Goal: Task Accomplishment & Management: Manage account settings

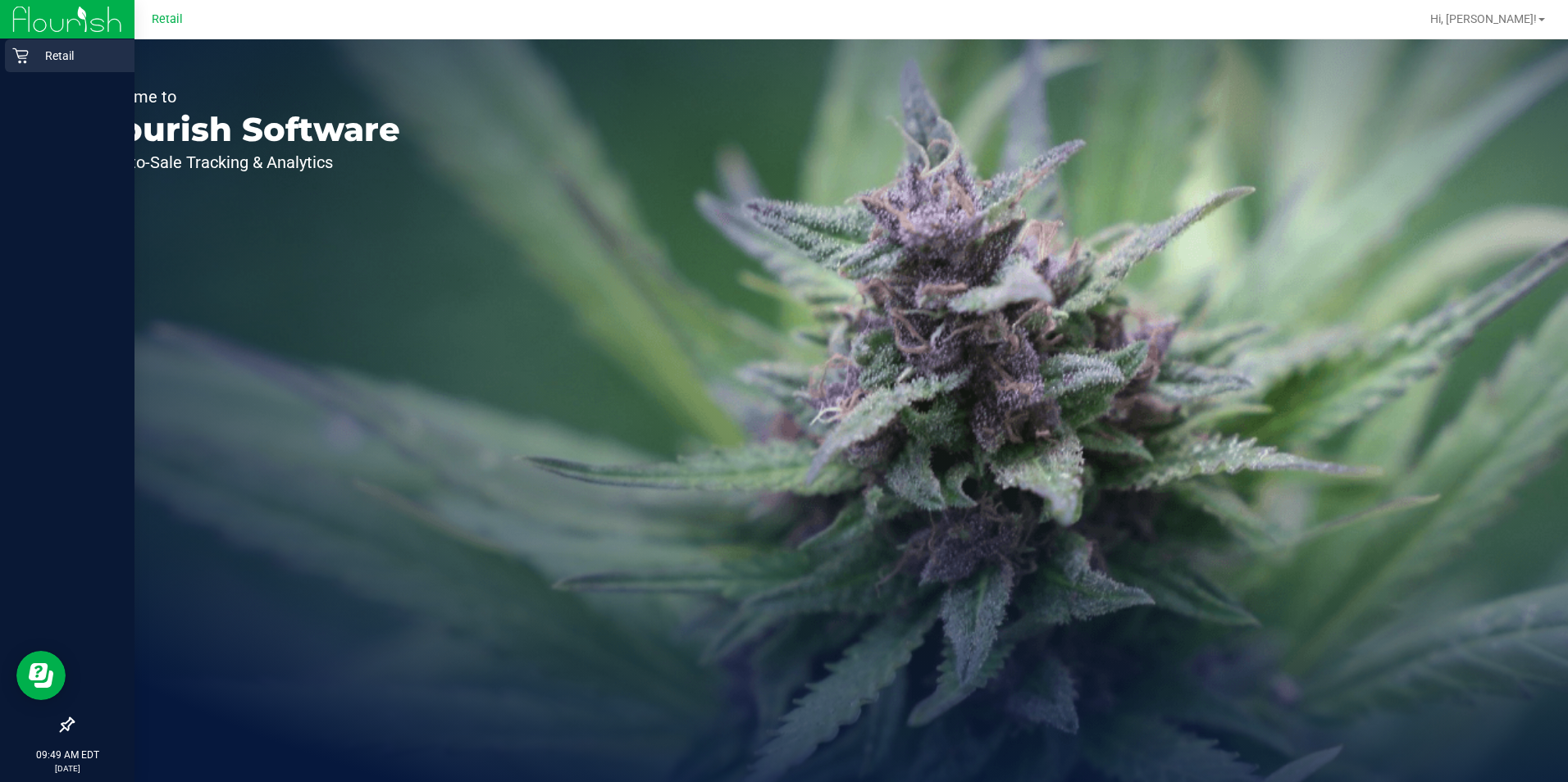
click at [18, 57] on icon at bounding box center [20, 56] width 16 height 16
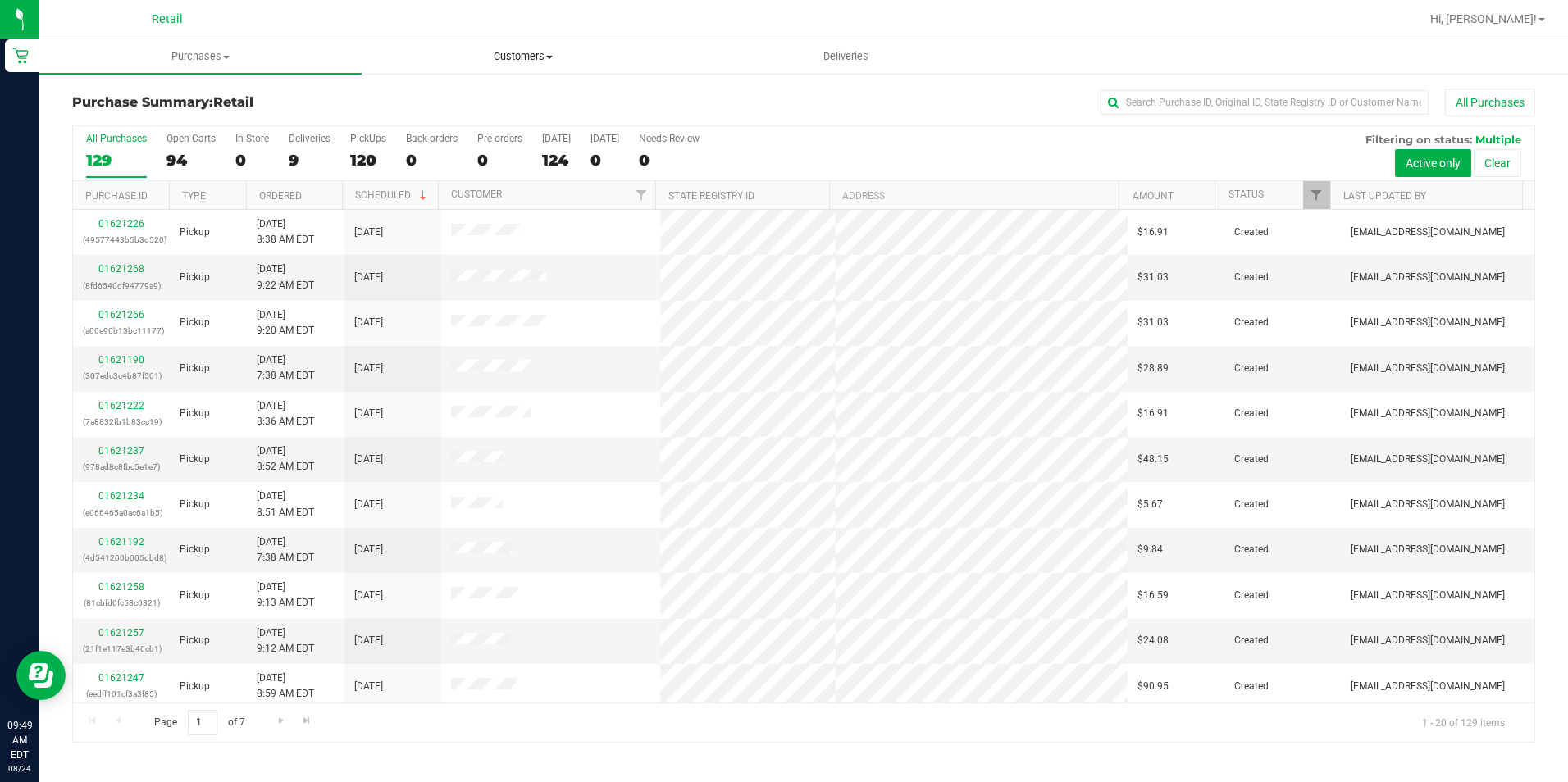
click at [524, 64] on uib-tab-heading "Customers All customers Add a new customer All physicians" at bounding box center [522, 56] width 321 height 33
click at [506, 93] on li "All customers" at bounding box center [522, 99] width 323 height 20
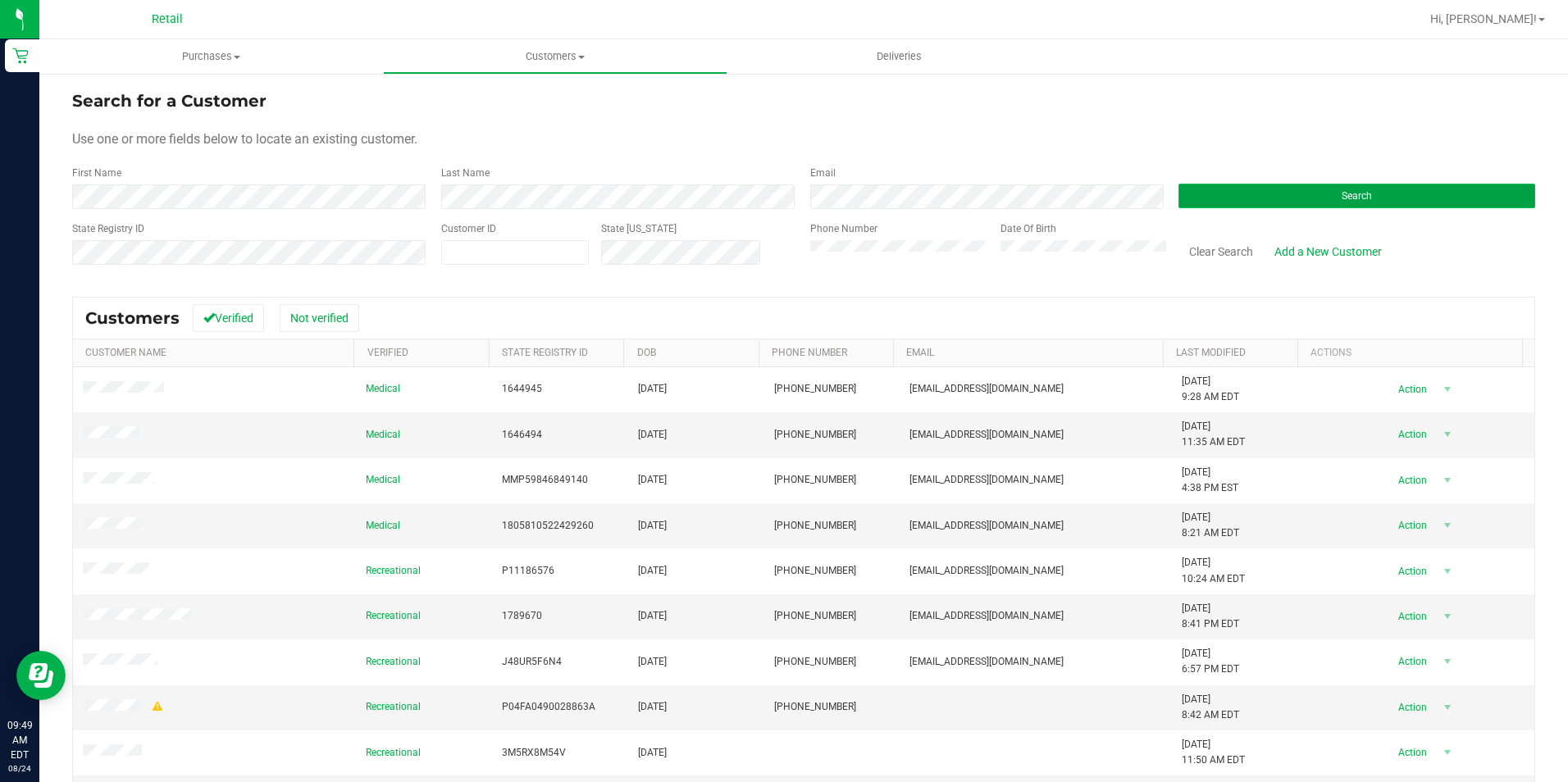
click at [1220, 186] on button "Search" at bounding box center [1356, 196] width 357 height 25
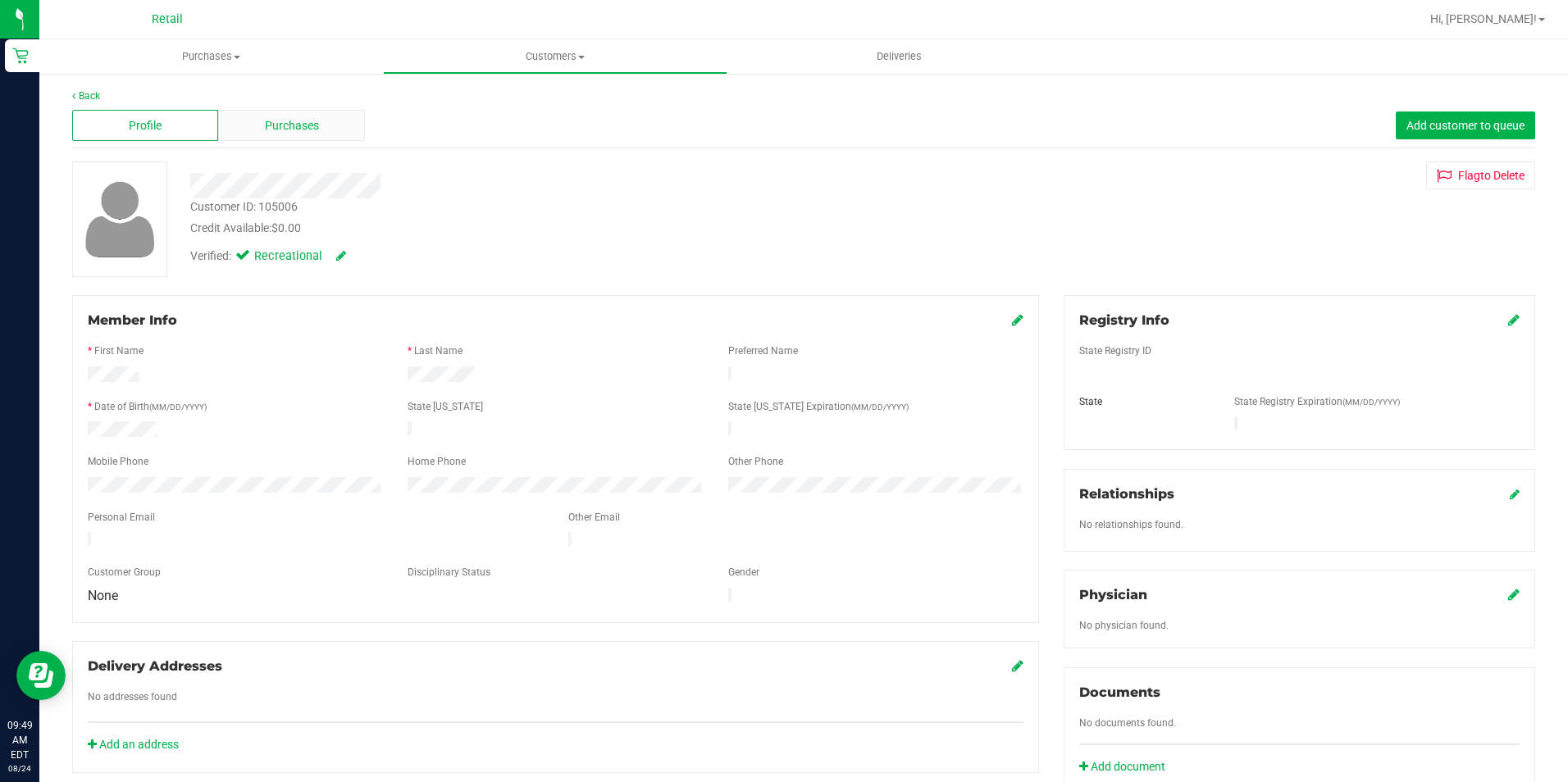
click at [305, 131] on span "Purchases" at bounding box center [292, 125] width 54 height 17
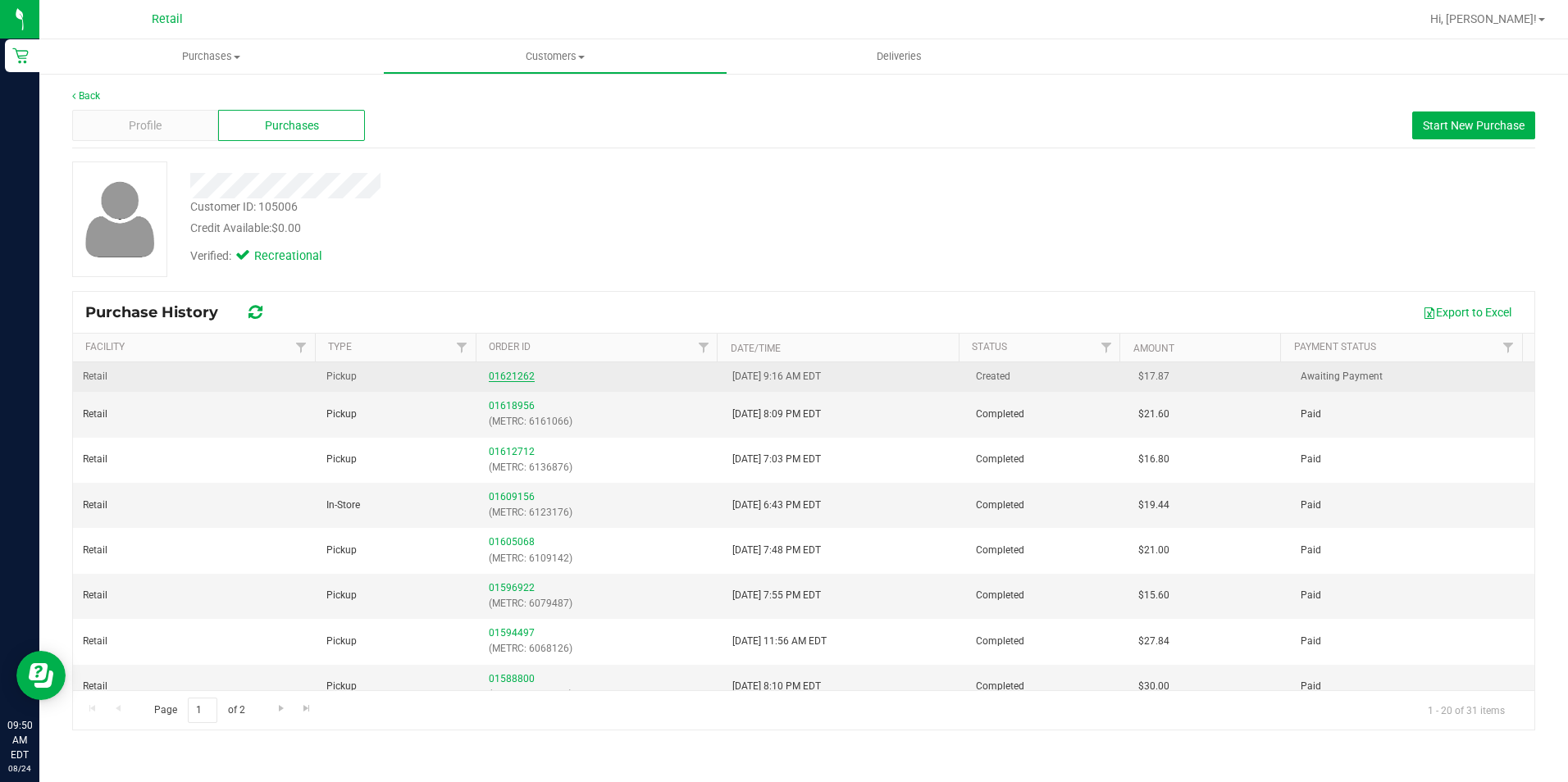
click at [501, 379] on link "01621262" at bounding box center [511, 376] width 46 height 11
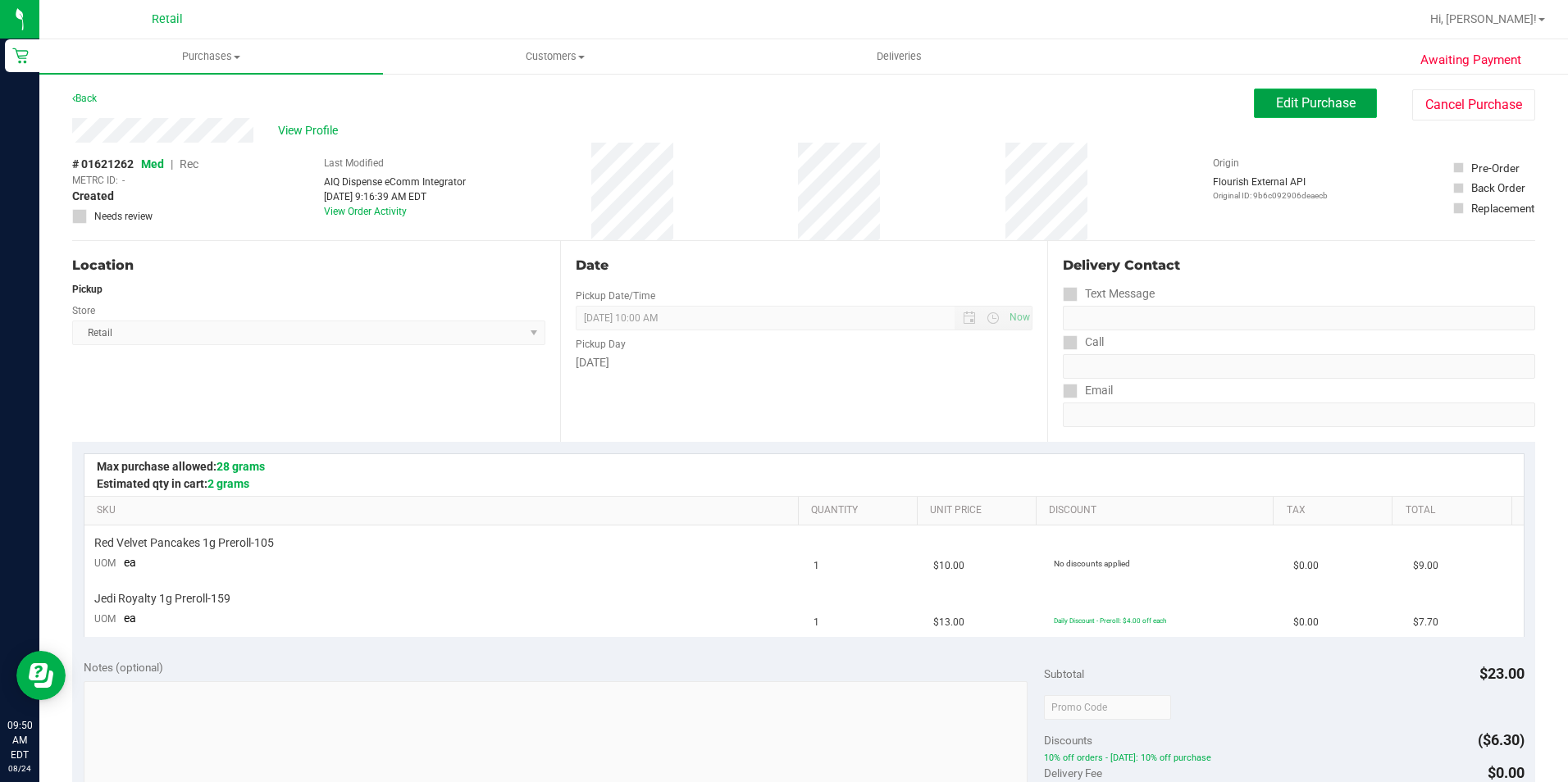
click at [1284, 112] on button "Edit Purchase" at bounding box center [1314, 104] width 123 height 30
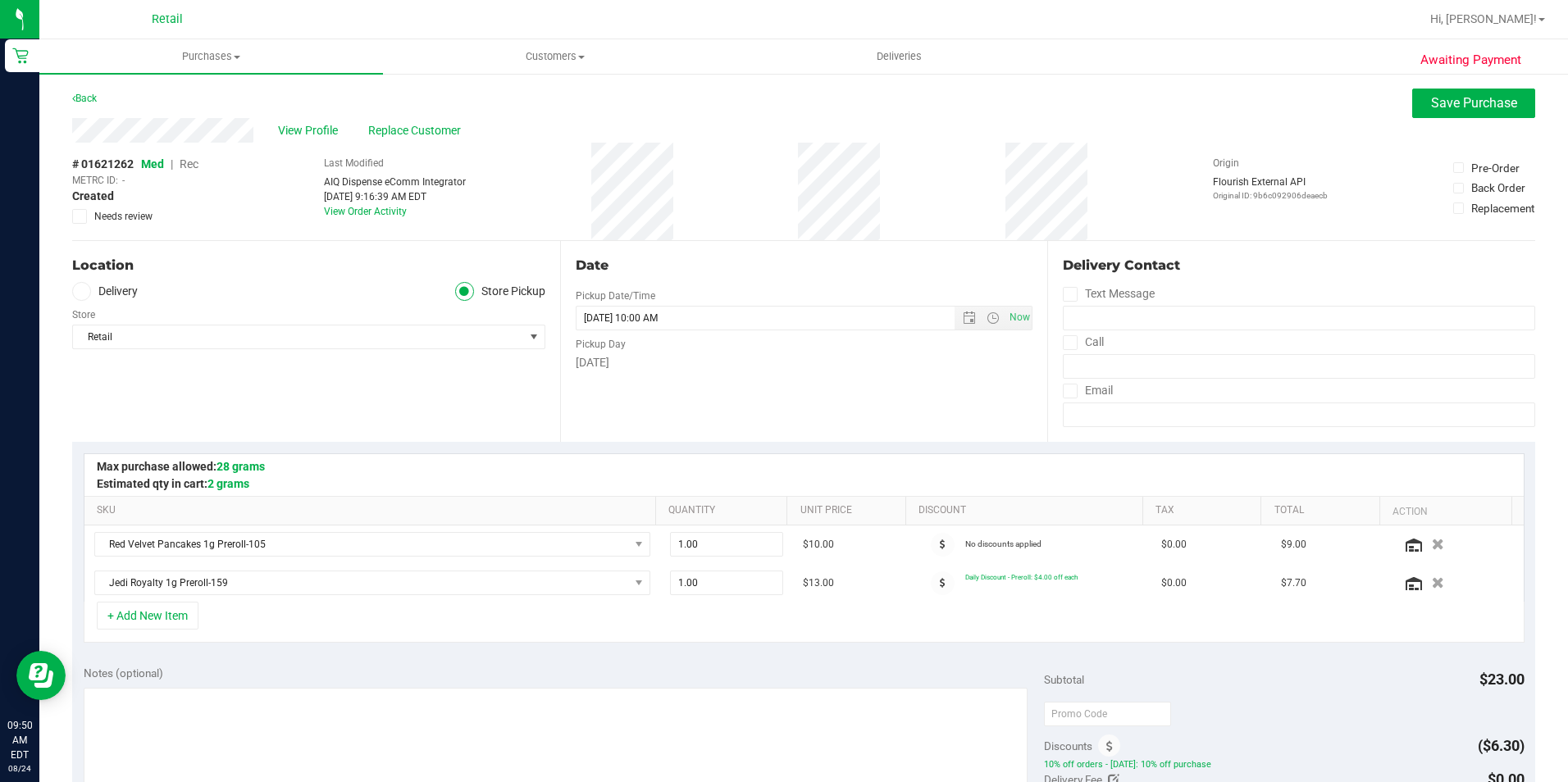
click at [191, 164] on span "Rec" at bounding box center [189, 164] width 19 height 13
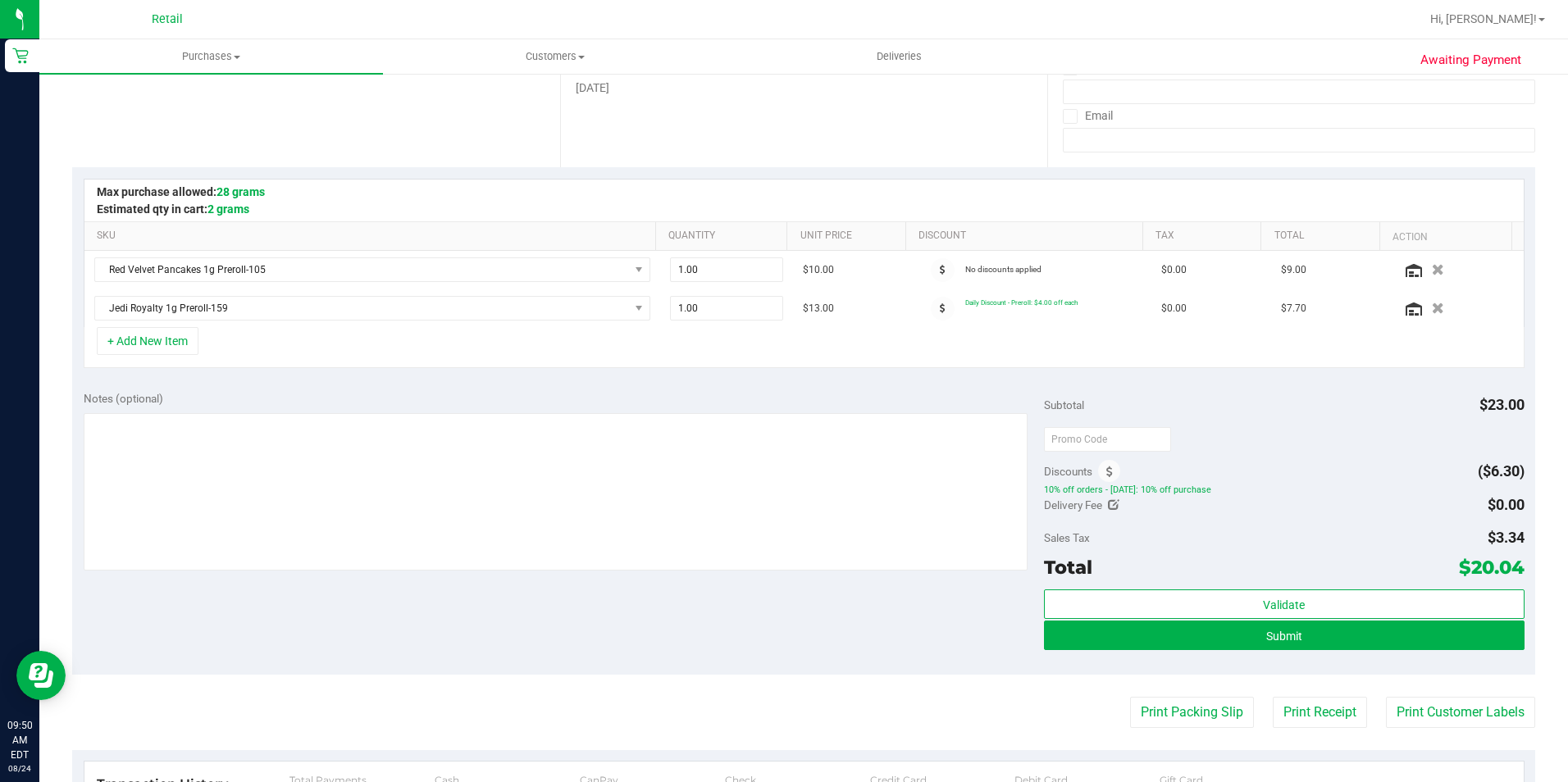
scroll to position [328, 0]
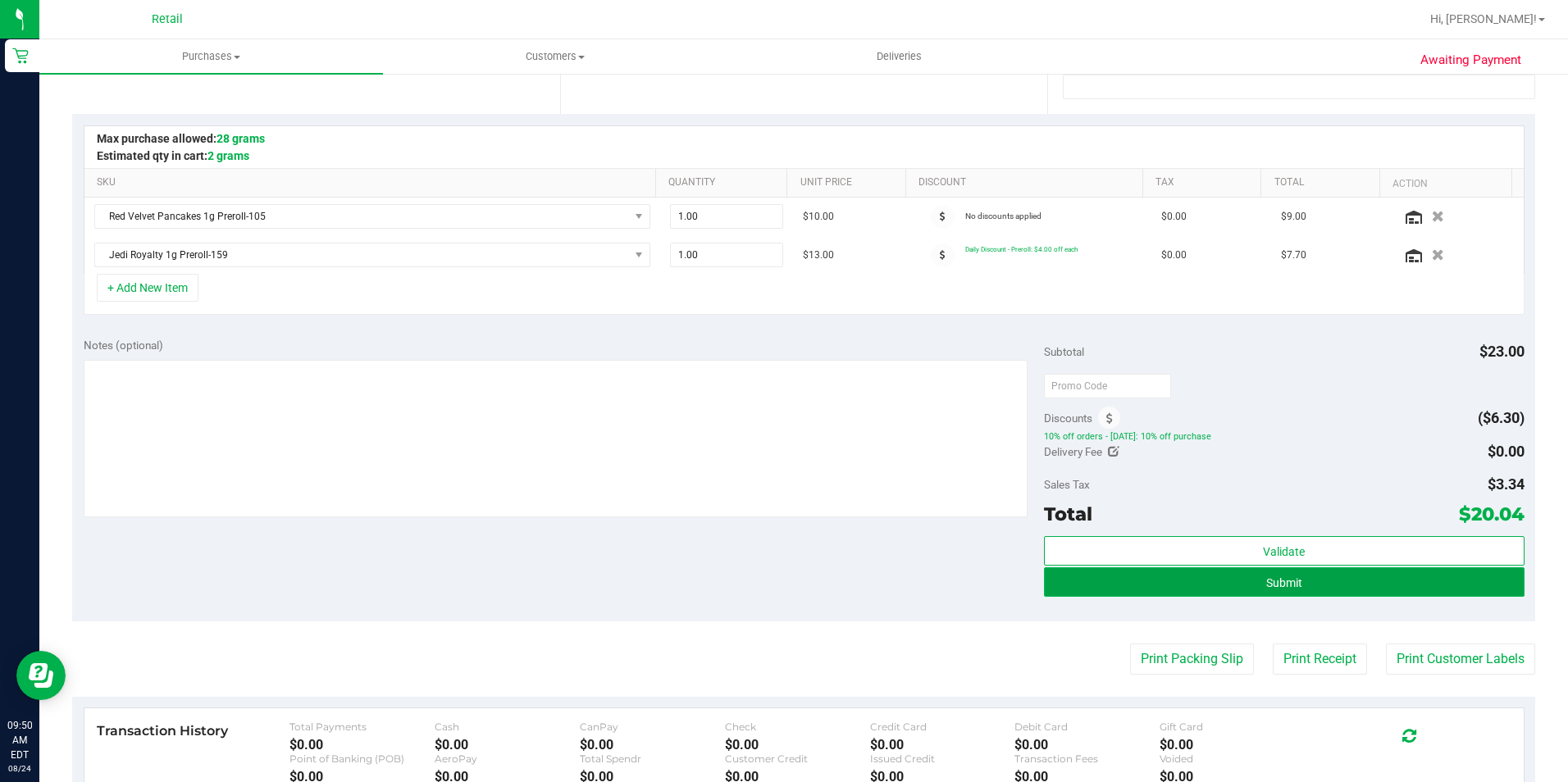
click at [1212, 580] on button "Submit" at bounding box center [1283, 582] width 480 height 30
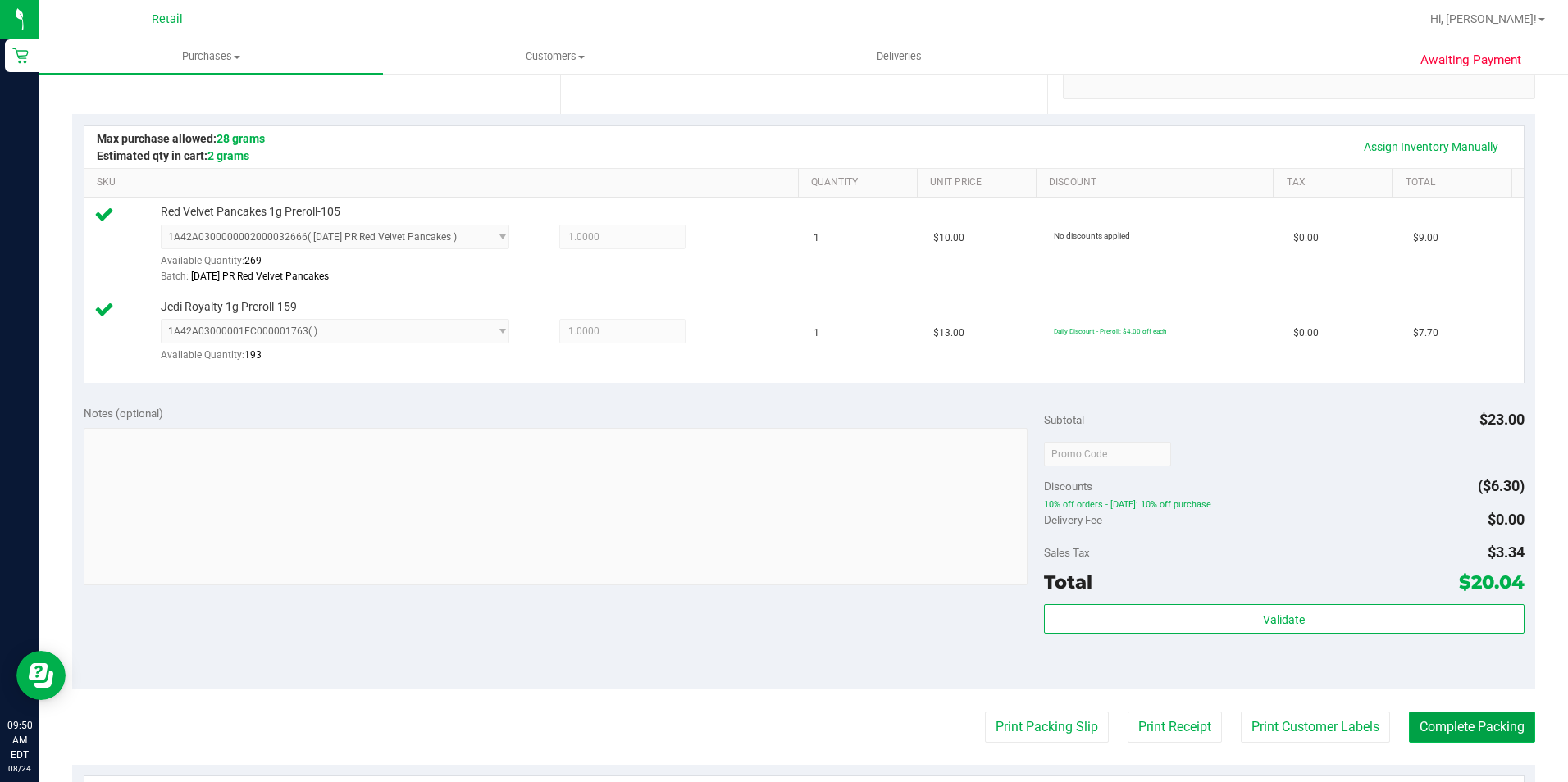
click at [1481, 735] on button "Complete Packing" at bounding box center [1471, 727] width 126 height 31
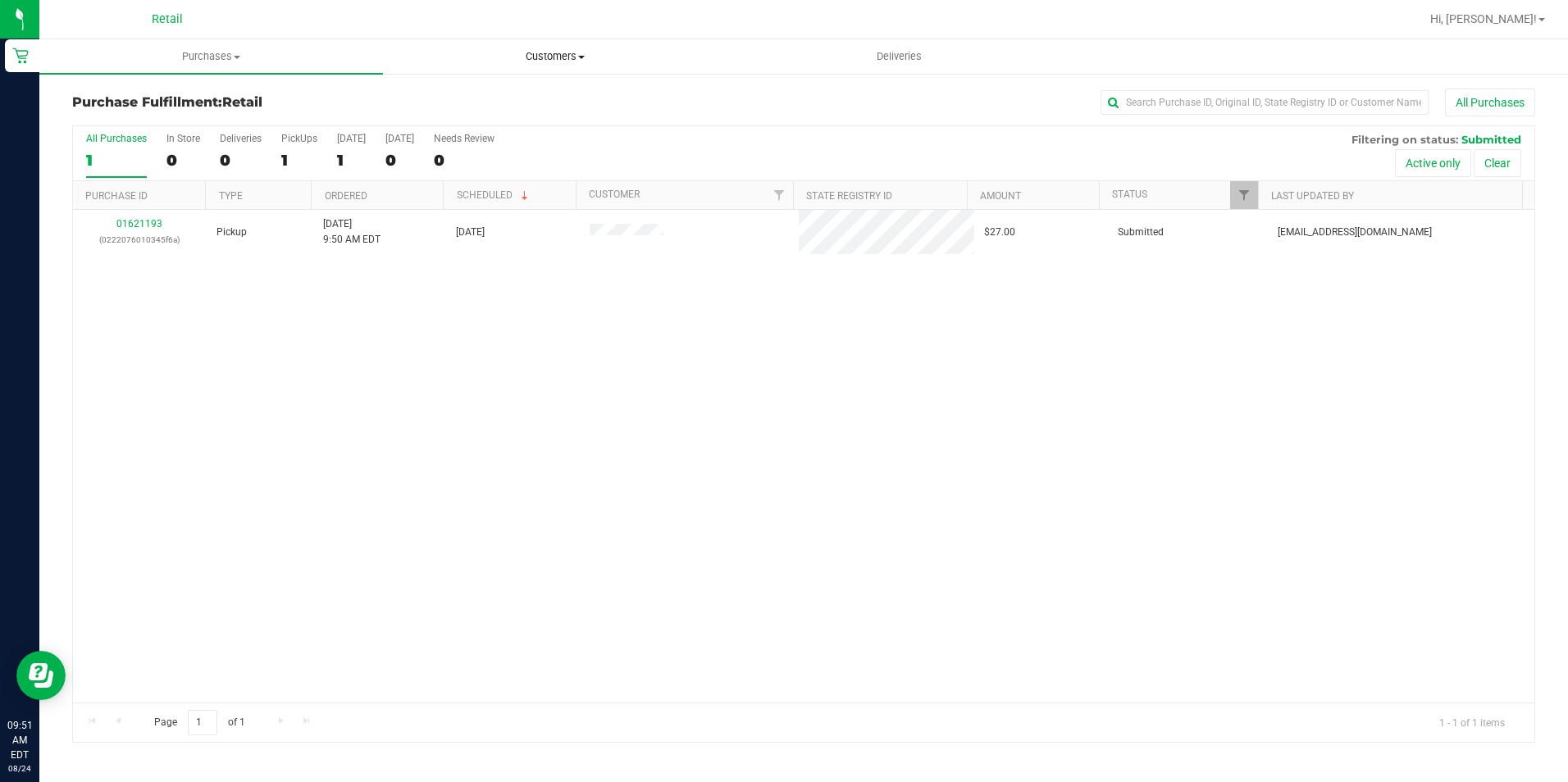
click at [568, 53] on span "Customers" at bounding box center [554, 56] width 342 height 15
click at [457, 101] on span "All customers" at bounding box center [441, 99] width 118 height 14
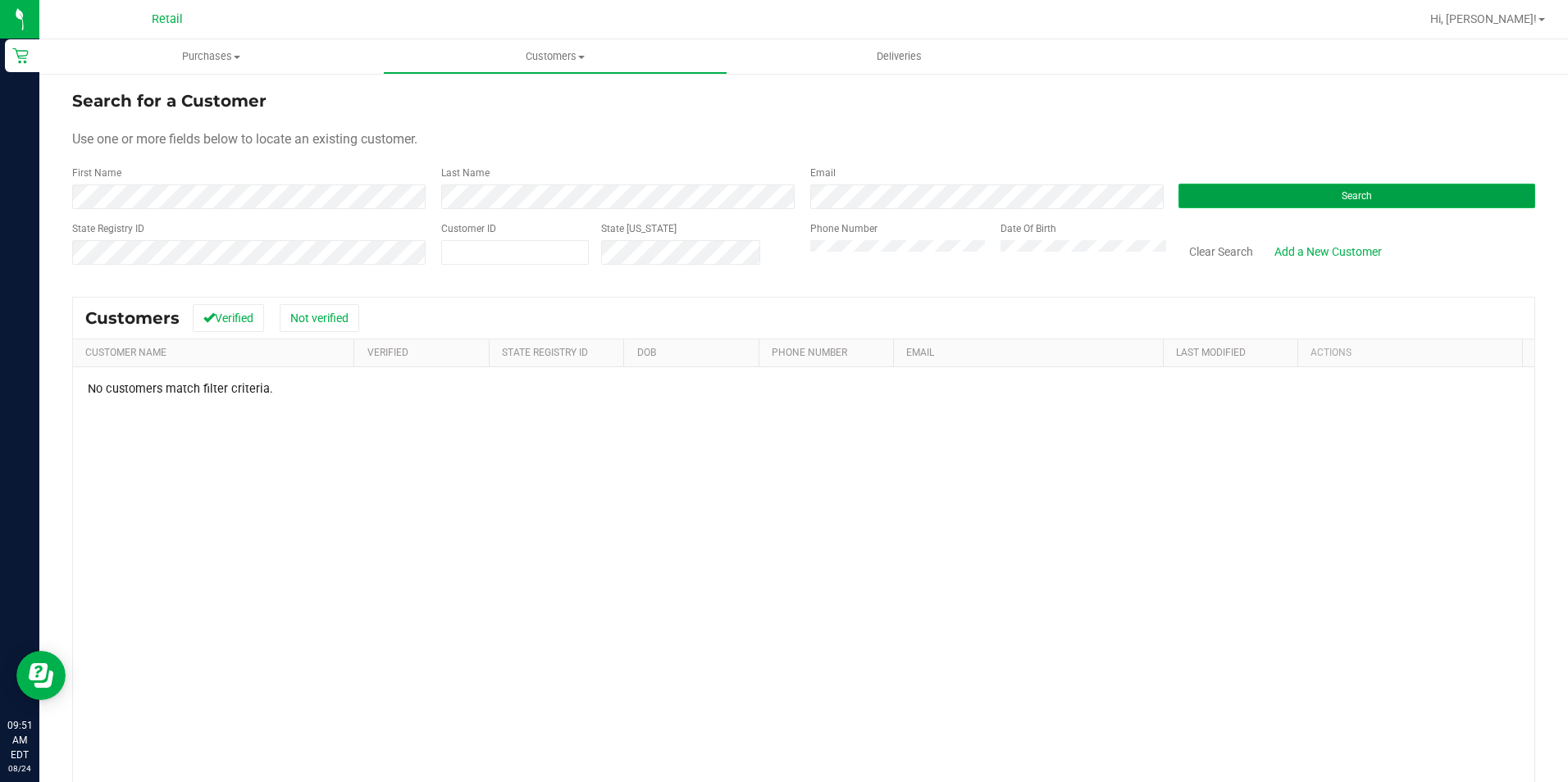
click at [1405, 193] on button "Search" at bounding box center [1356, 196] width 357 height 25
click at [0, 199] on html "Retail 09:51 AM EDT [DATE] 08/24 Retail Hi, [PERSON_NAME]! Purchases Summary of…" at bounding box center [784, 391] width 1568 height 782
click at [428, 201] on div "Last Name" at bounding box center [612, 188] width 369 height 44
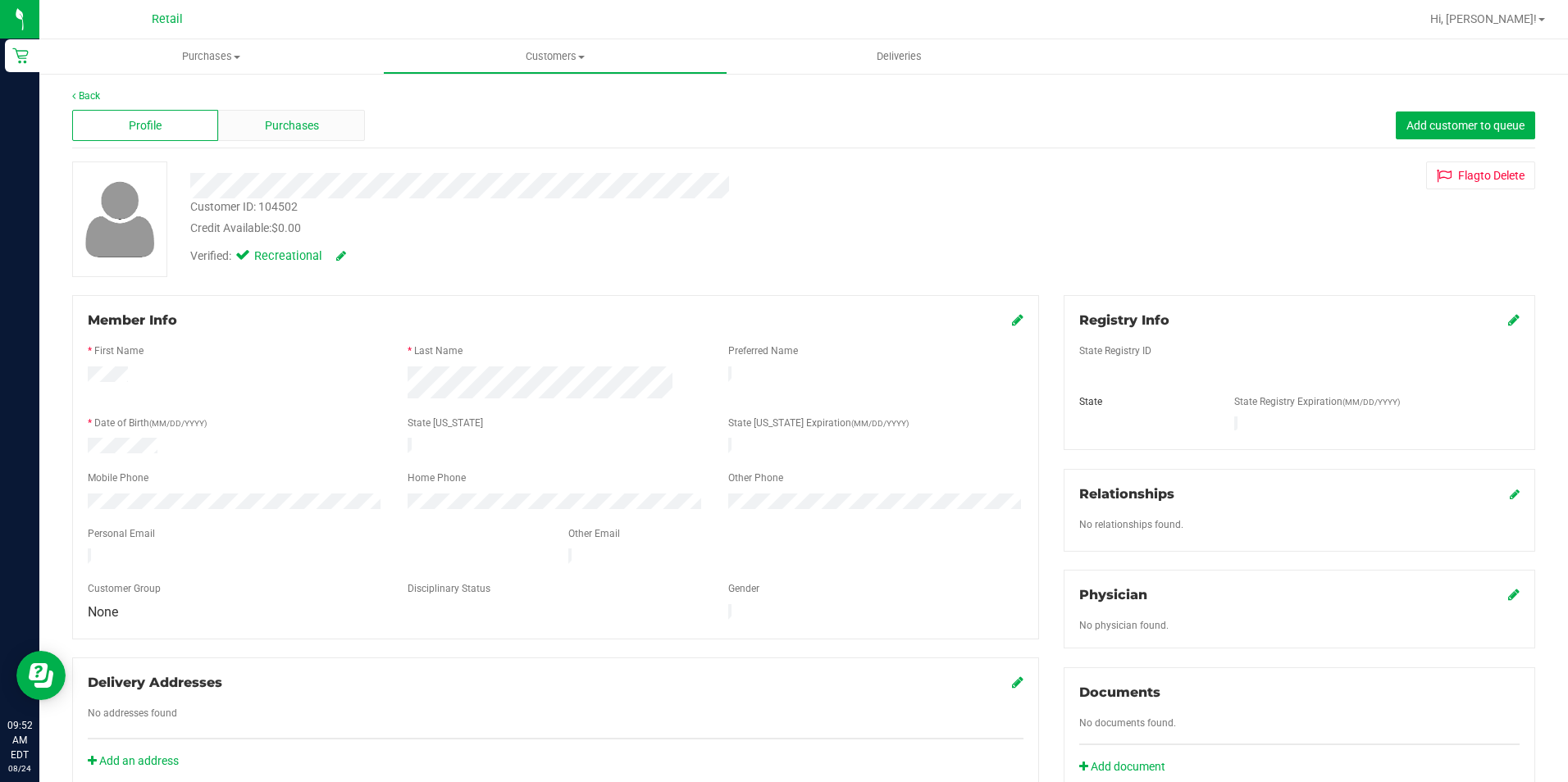
click at [295, 132] on span "Purchases" at bounding box center [292, 125] width 54 height 17
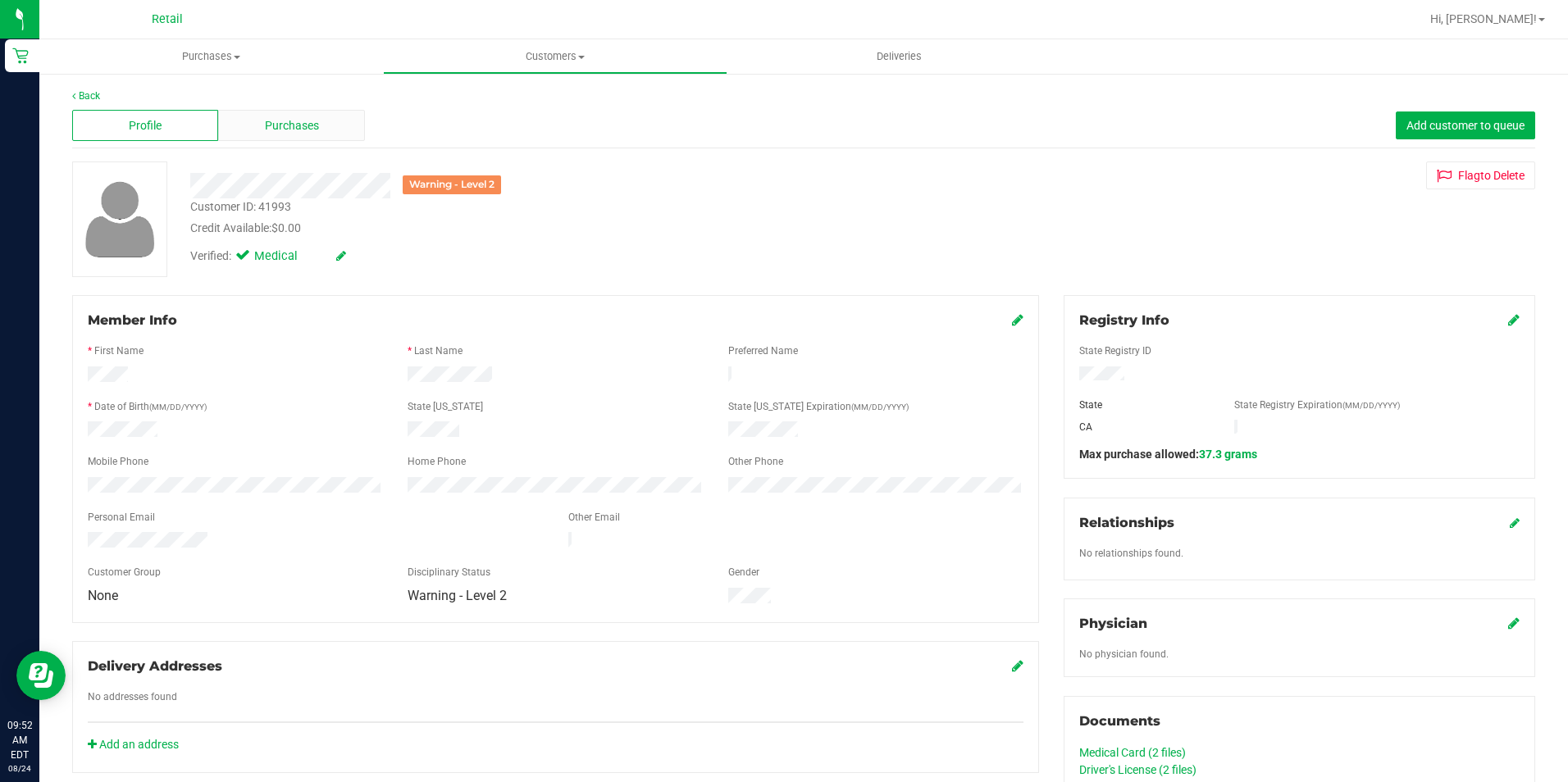
click at [293, 125] on span "Purchases" at bounding box center [292, 125] width 54 height 17
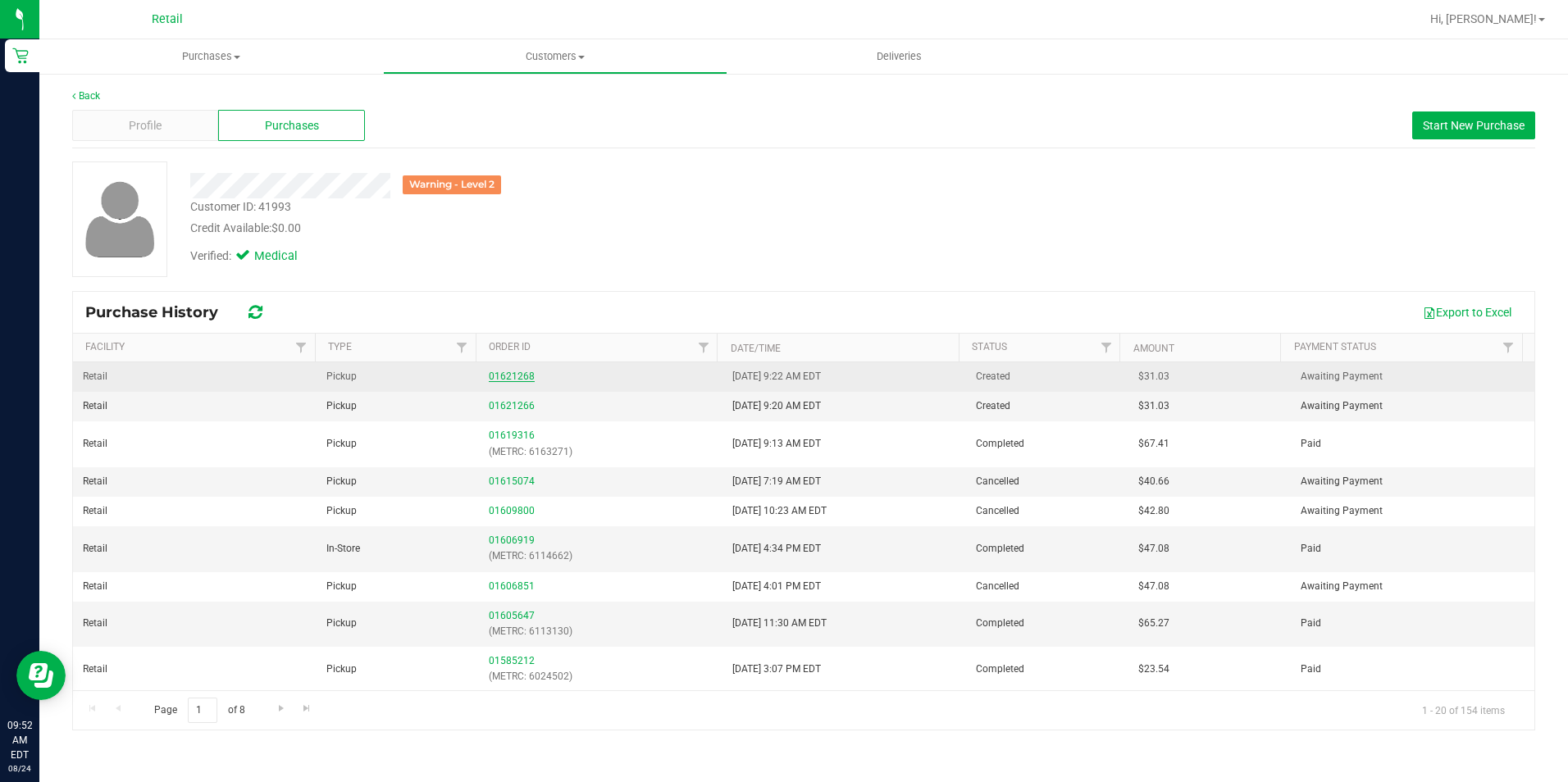
click at [502, 378] on link "01621268" at bounding box center [511, 376] width 46 height 11
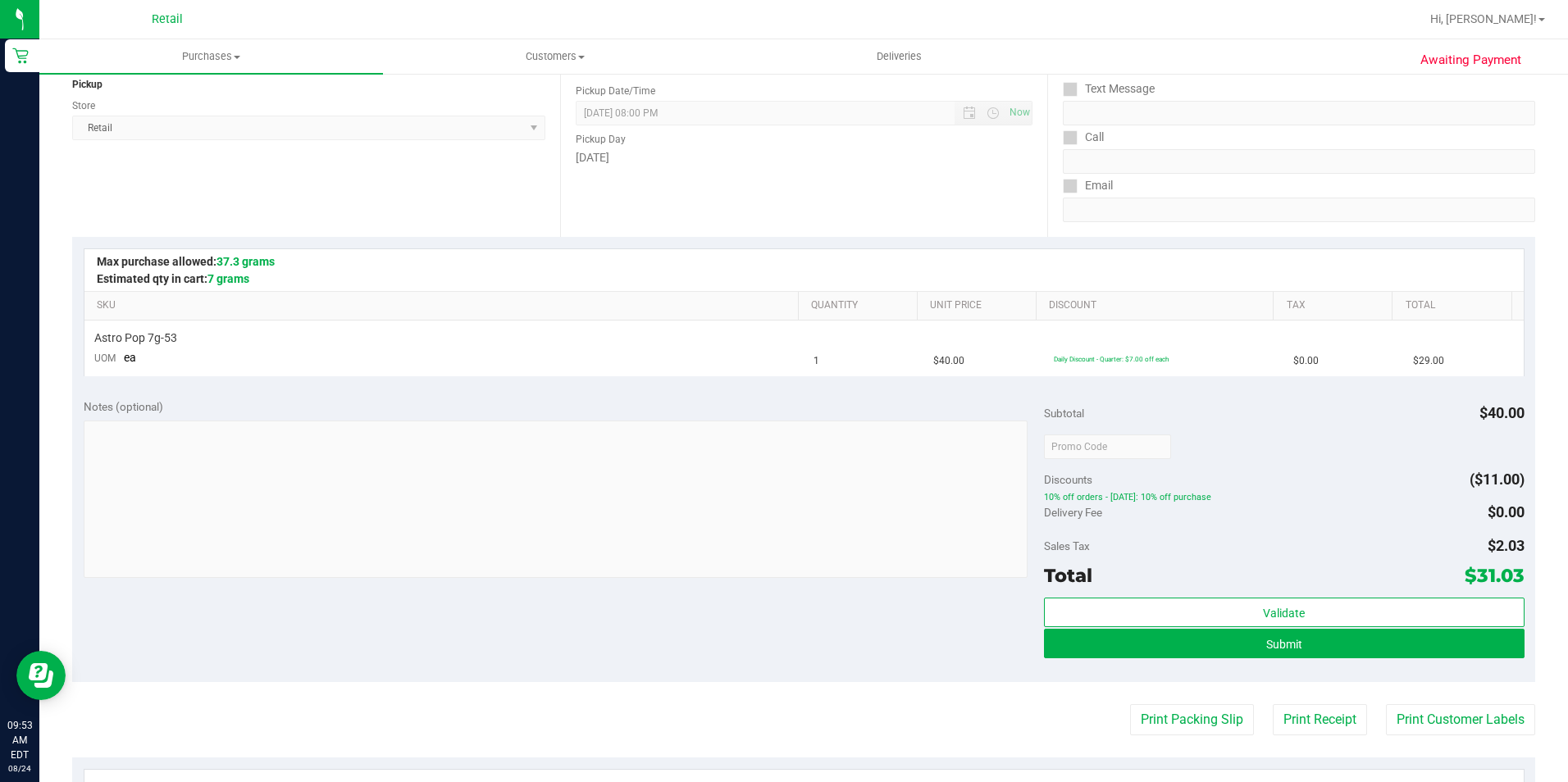
scroll to position [328, 0]
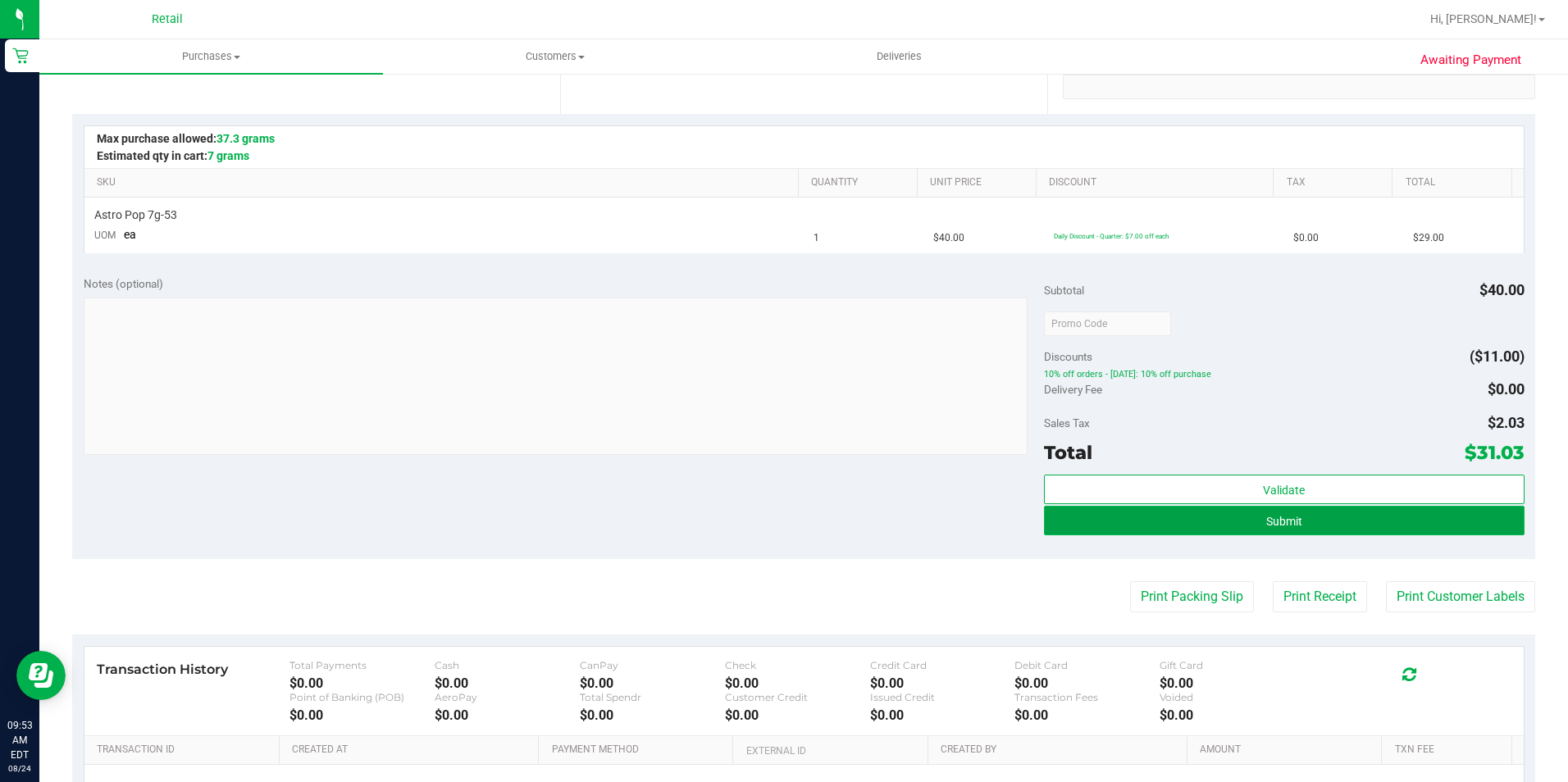
click at [1141, 529] on button "Submit" at bounding box center [1283, 521] width 480 height 30
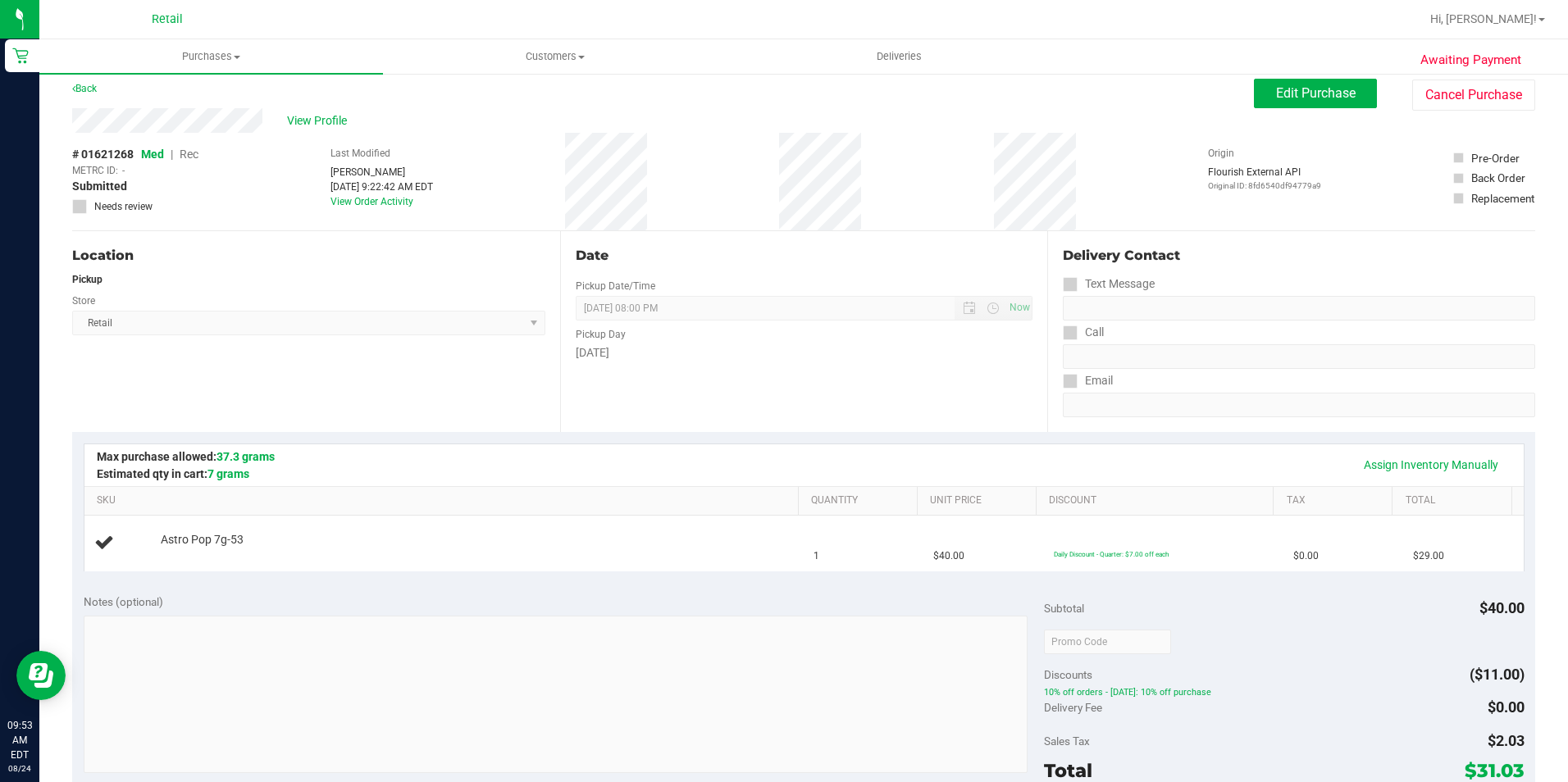
scroll to position [0, 0]
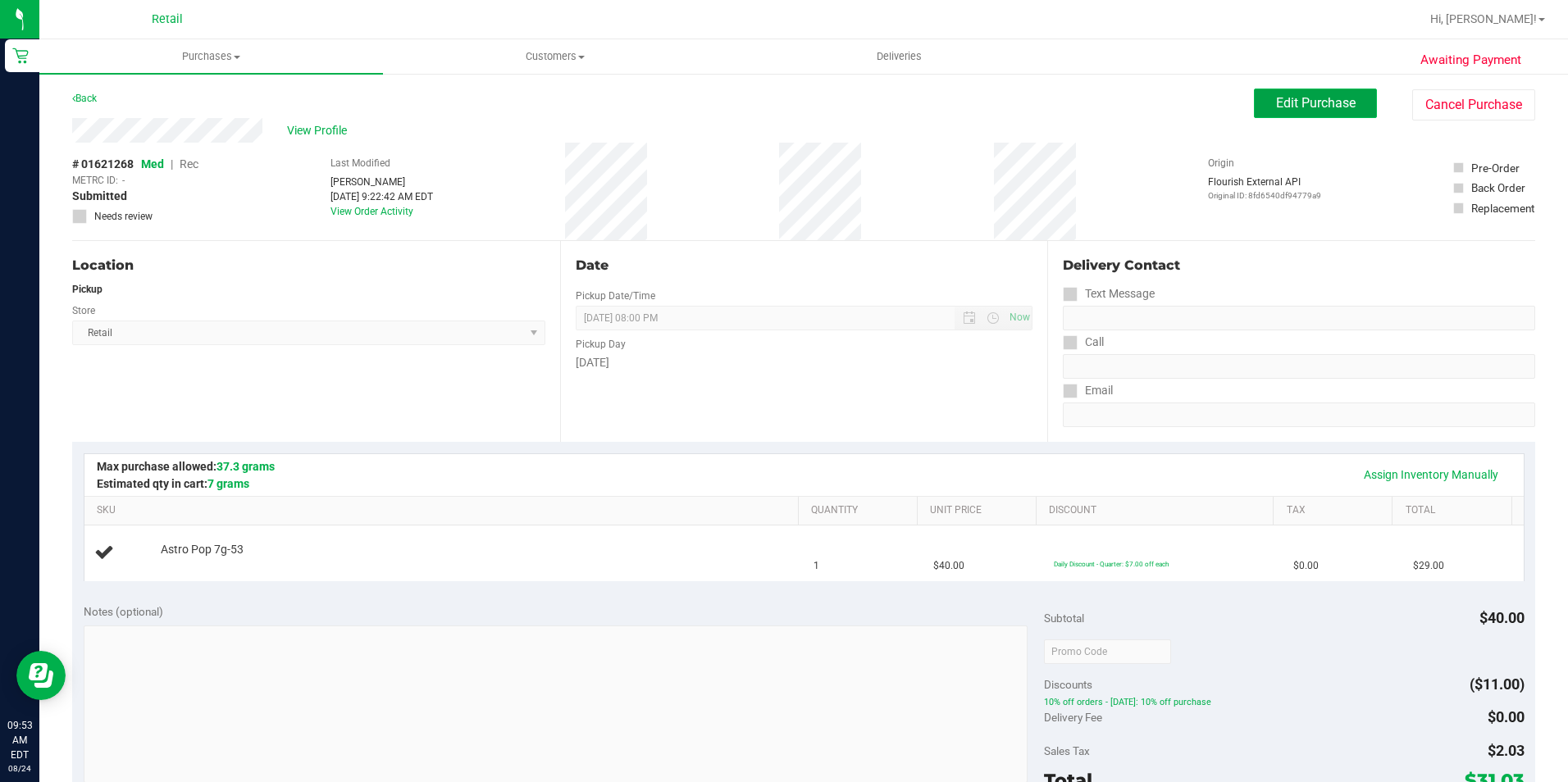
click at [1287, 91] on button "Edit Purchase" at bounding box center [1314, 104] width 123 height 30
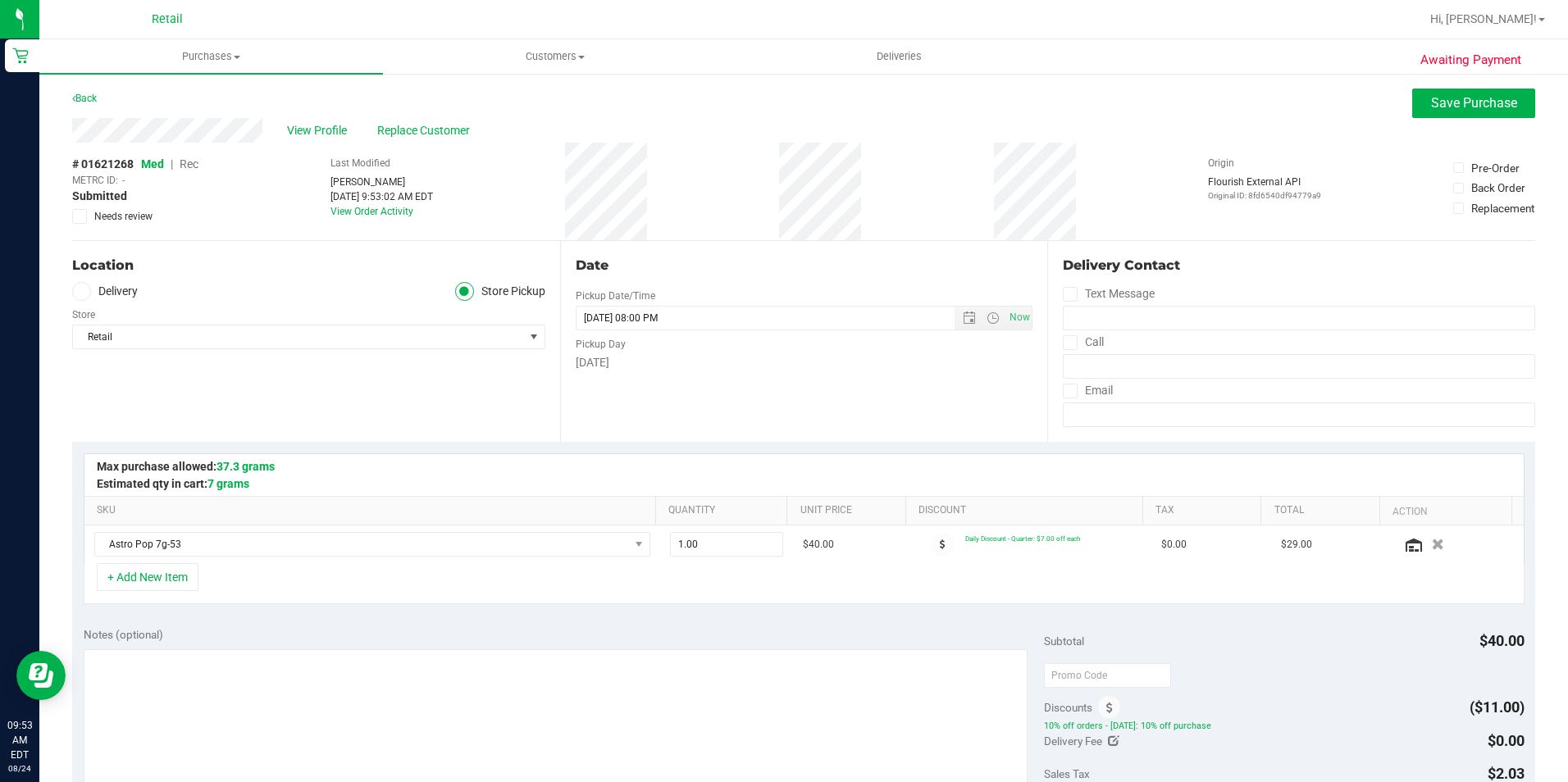
click at [190, 166] on span "Rec" at bounding box center [189, 164] width 19 height 13
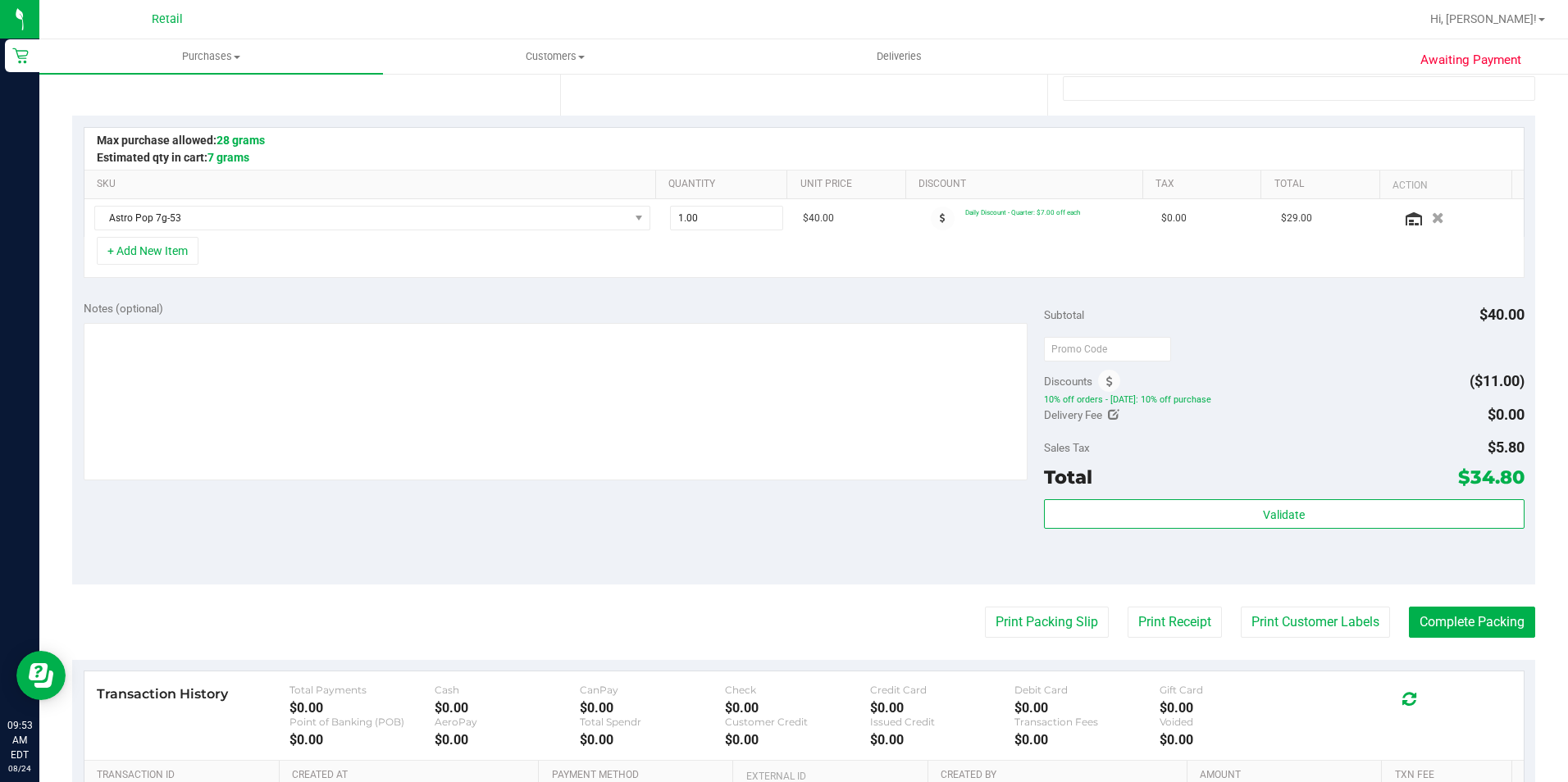
scroll to position [328, 0]
click at [1446, 614] on button "Complete Packing" at bounding box center [1471, 620] width 126 height 31
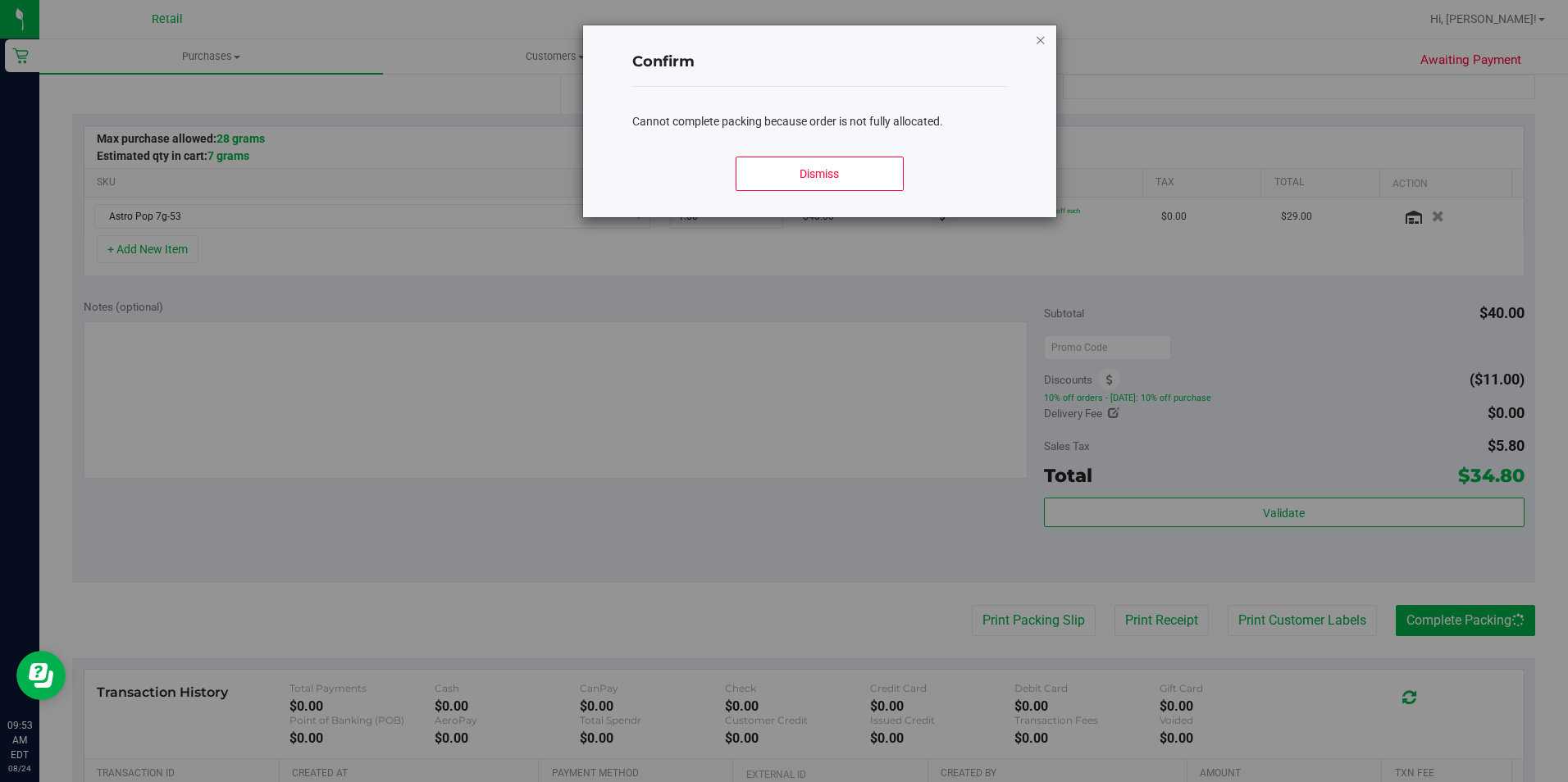
click at [1042, 44] on icon "Close modal" at bounding box center [1040, 40] width 11 height 20
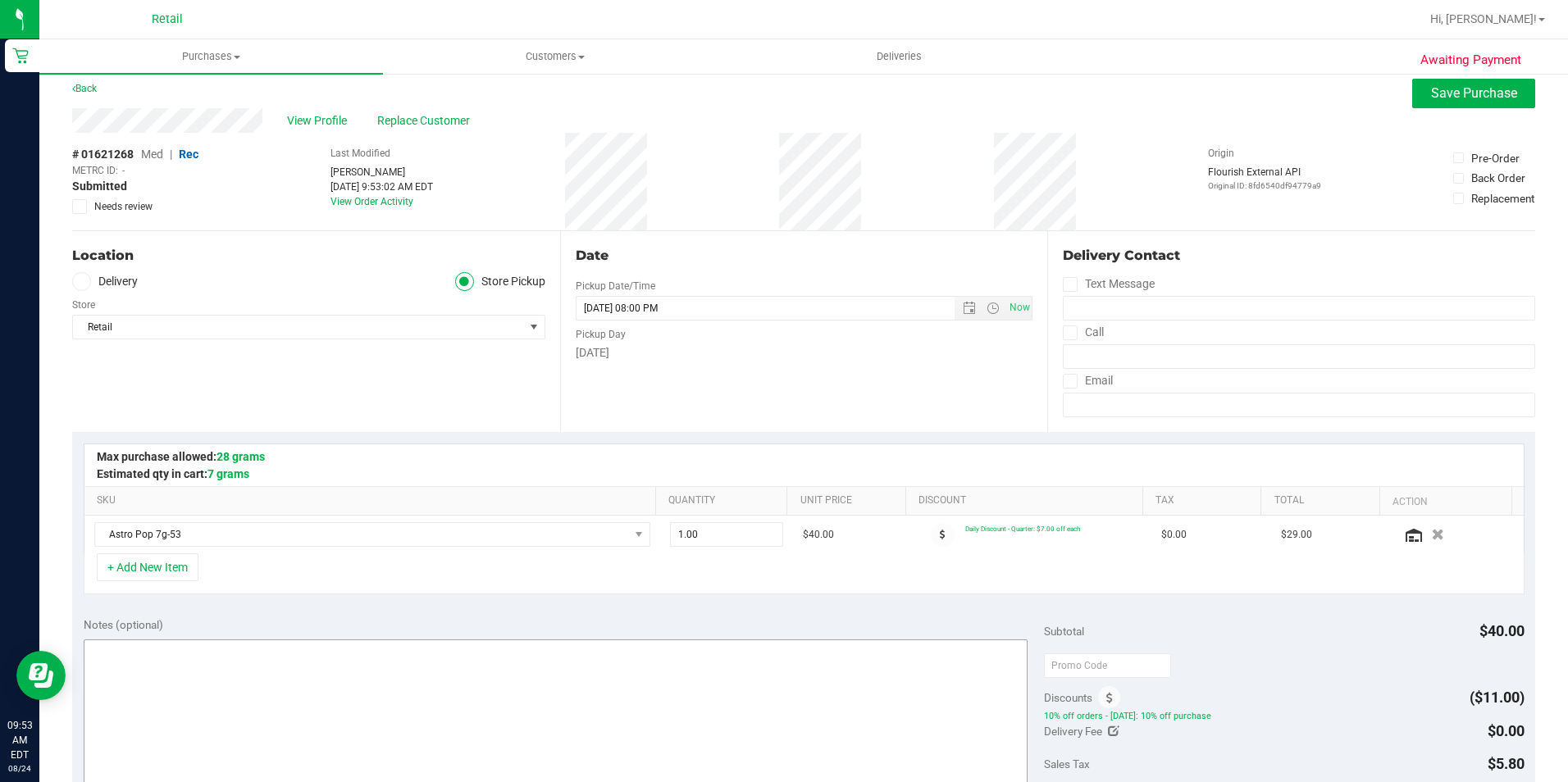
scroll to position [0, 0]
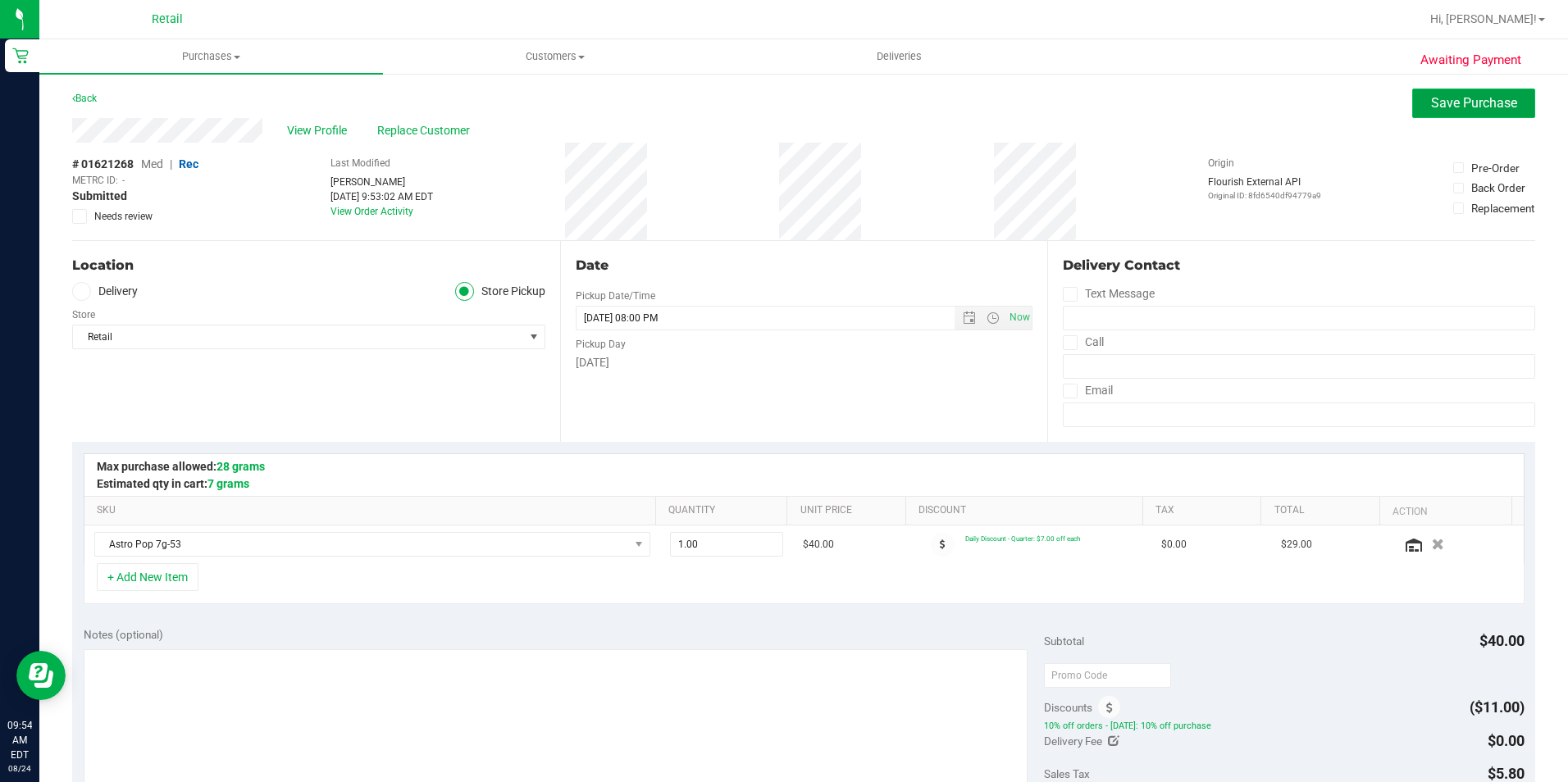
click at [1443, 114] on button "Save Purchase" at bounding box center [1473, 104] width 123 height 30
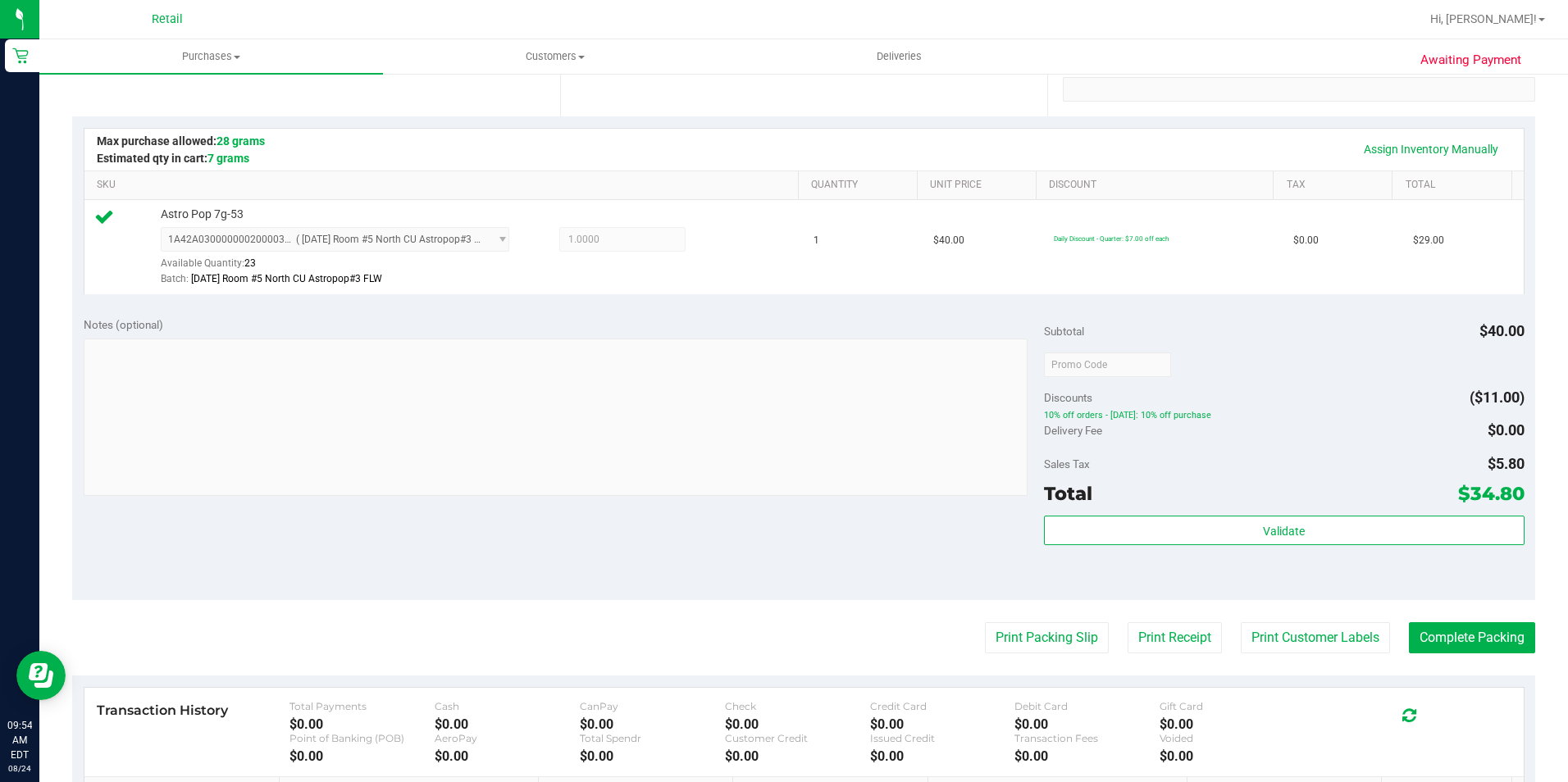
scroll to position [328, 0]
click at [1424, 627] on button "Complete Packing" at bounding box center [1471, 635] width 126 height 31
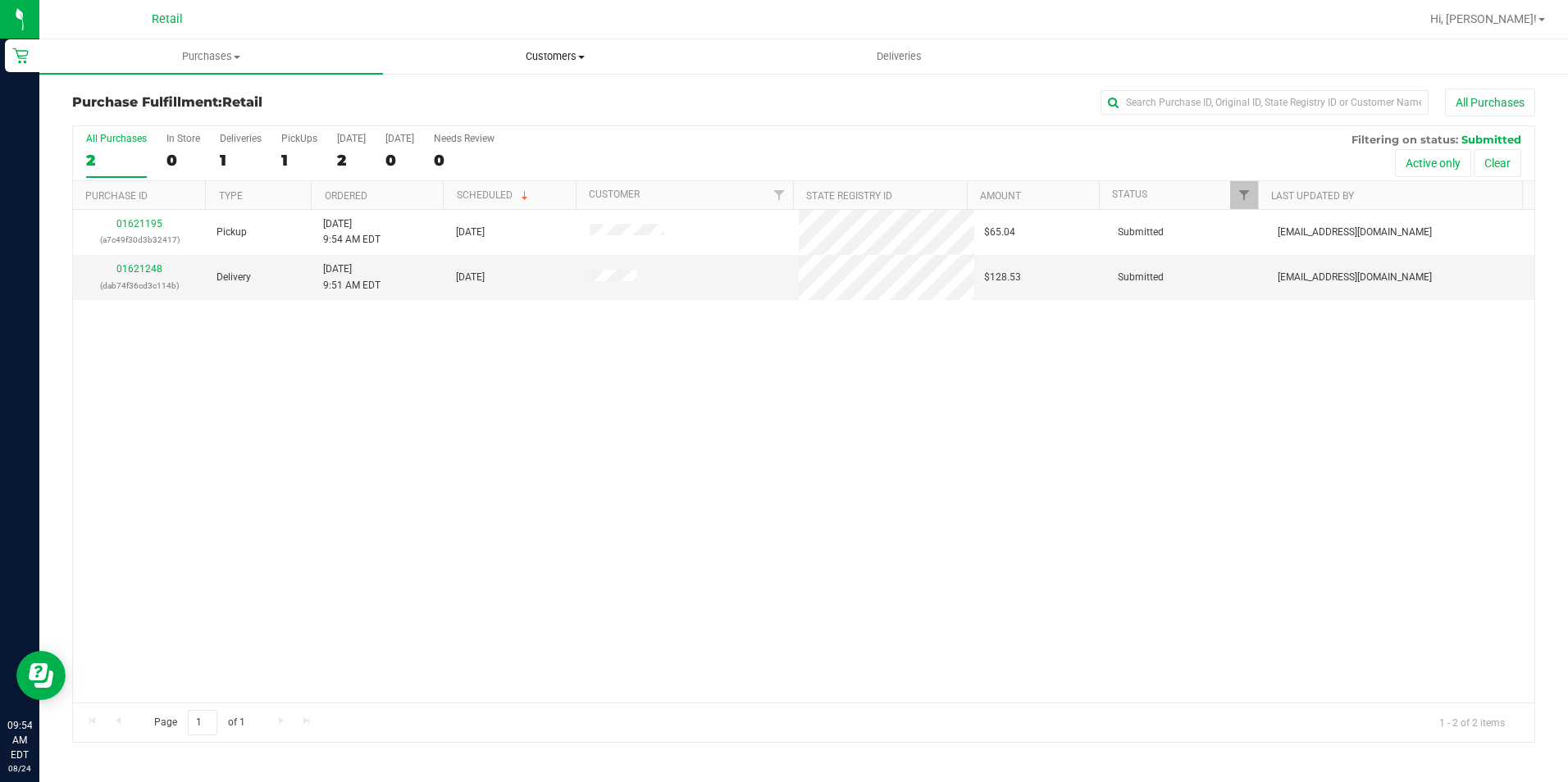
click at [581, 62] on span "Customers" at bounding box center [554, 56] width 342 height 15
click at [525, 106] on li "All customers" at bounding box center [554, 99] width 344 height 20
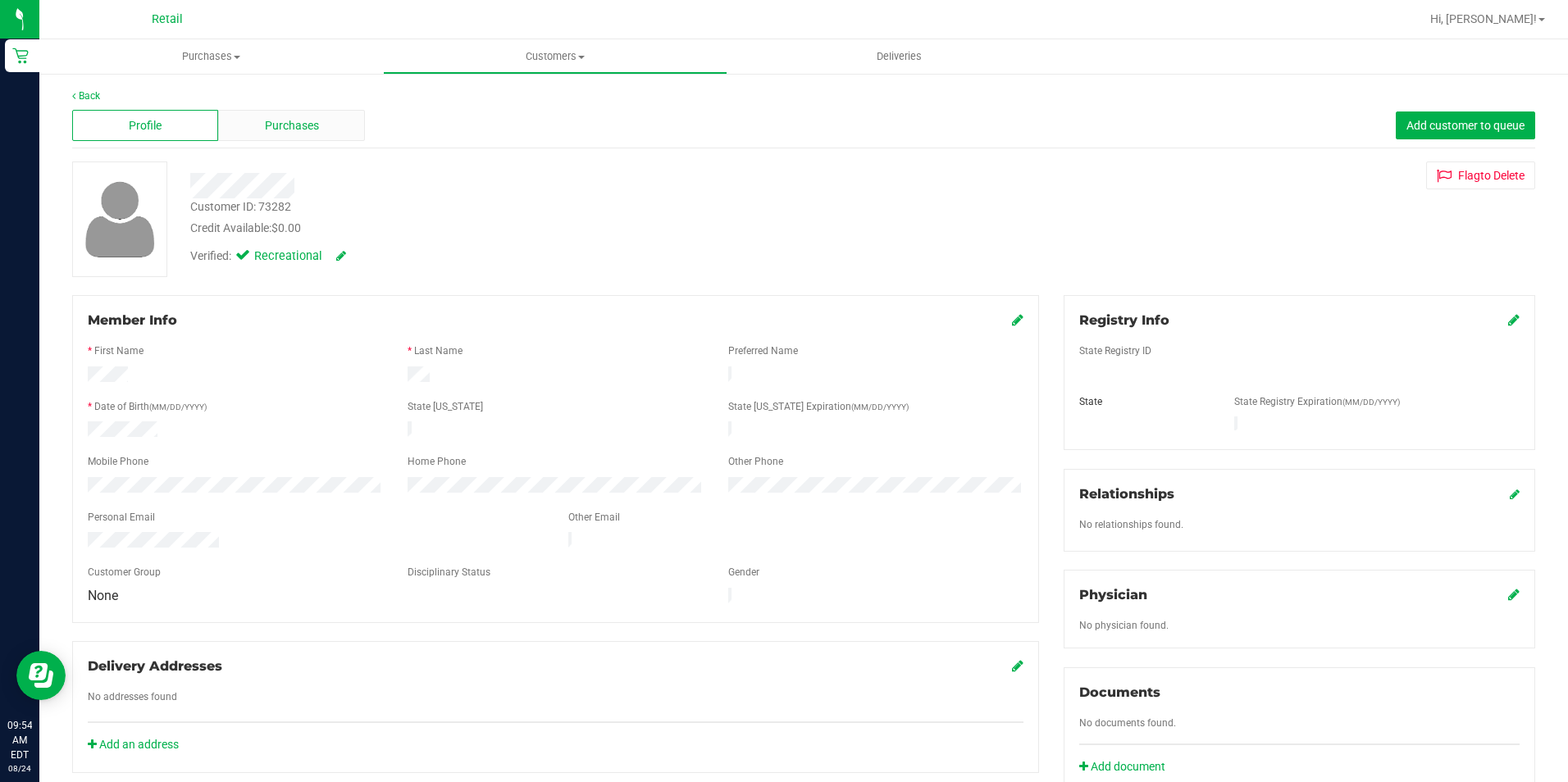
click at [305, 135] on div "Purchases" at bounding box center [291, 125] width 146 height 31
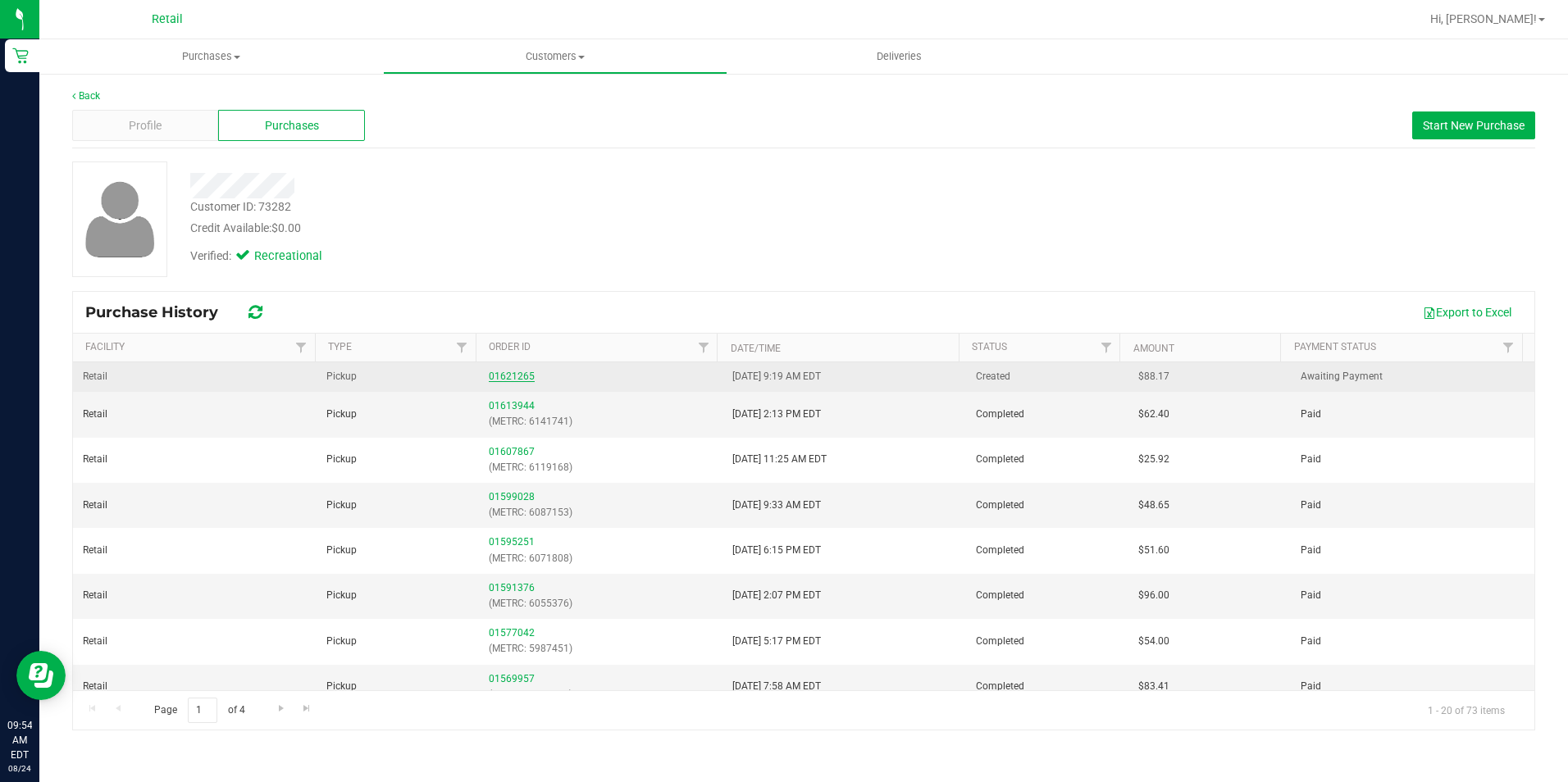
click at [507, 381] on link "01621265" at bounding box center [511, 376] width 46 height 11
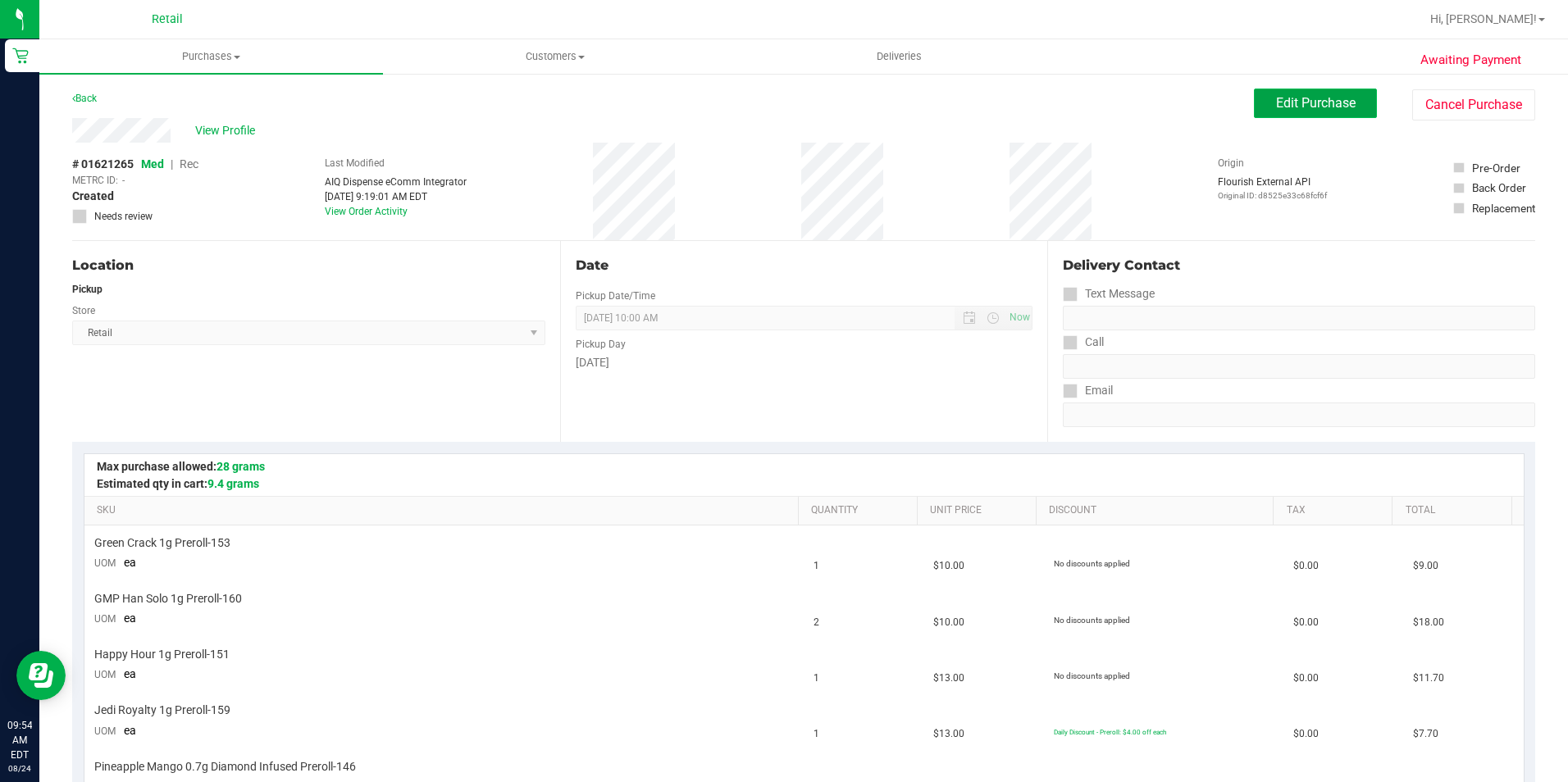
click at [1261, 103] on button "Edit Purchase" at bounding box center [1314, 104] width 123 height 30
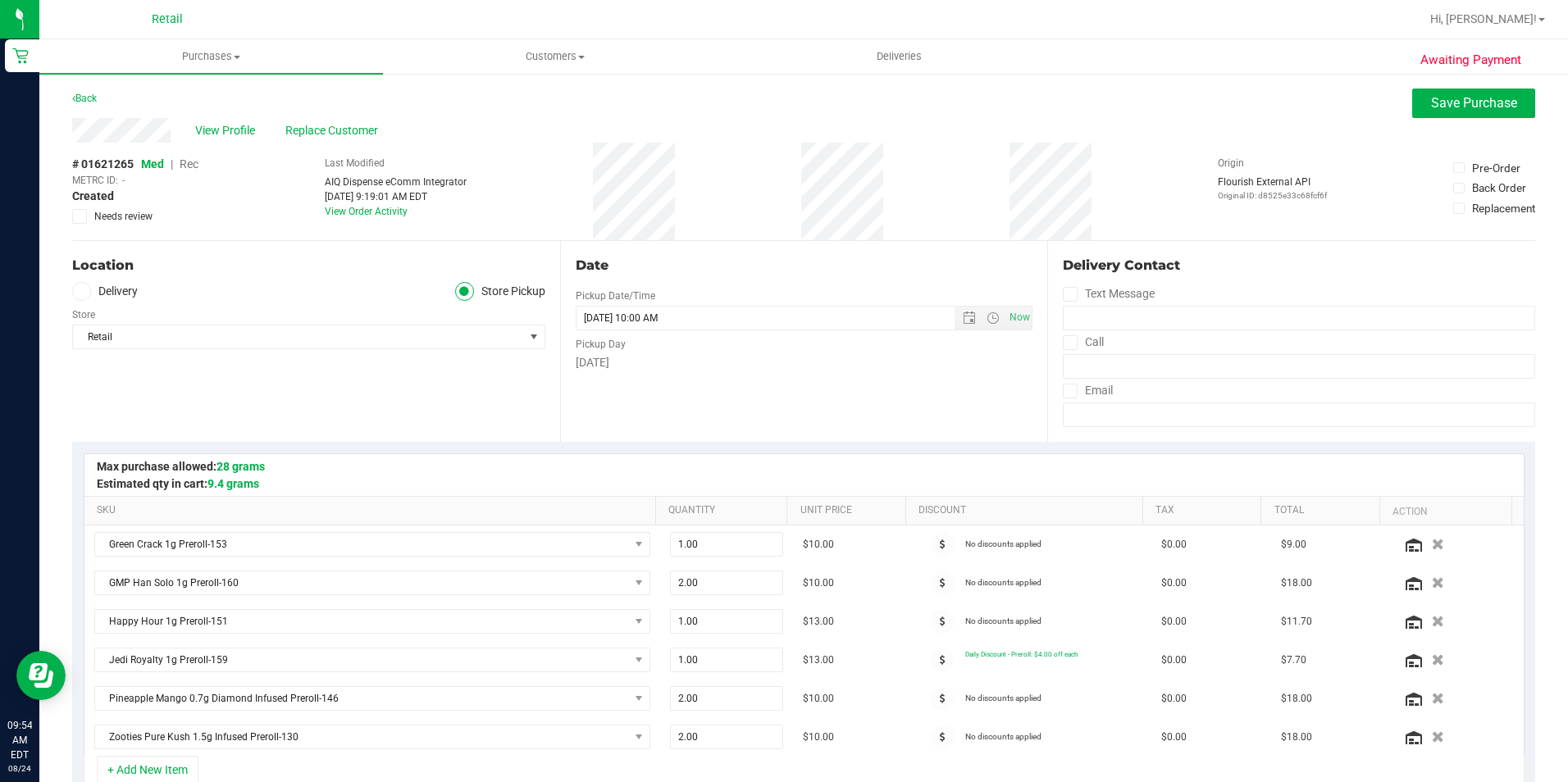
click at [189, 166] on span "Rec" at bounding box center [189, 164] width 19 height 13
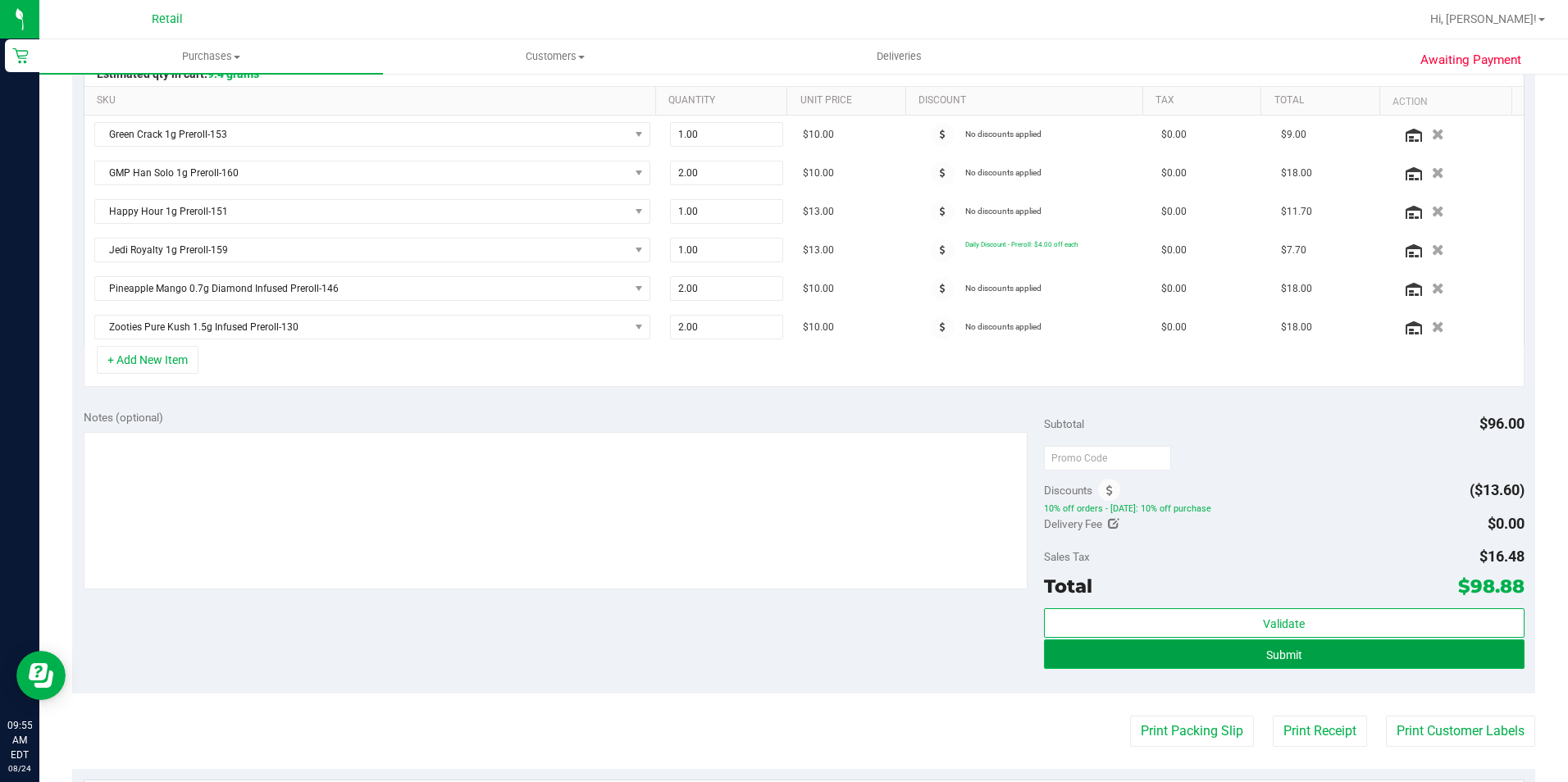
click at [1215, 659] on button "Submit" at bounding box center [1283, 654] width 480 height 30
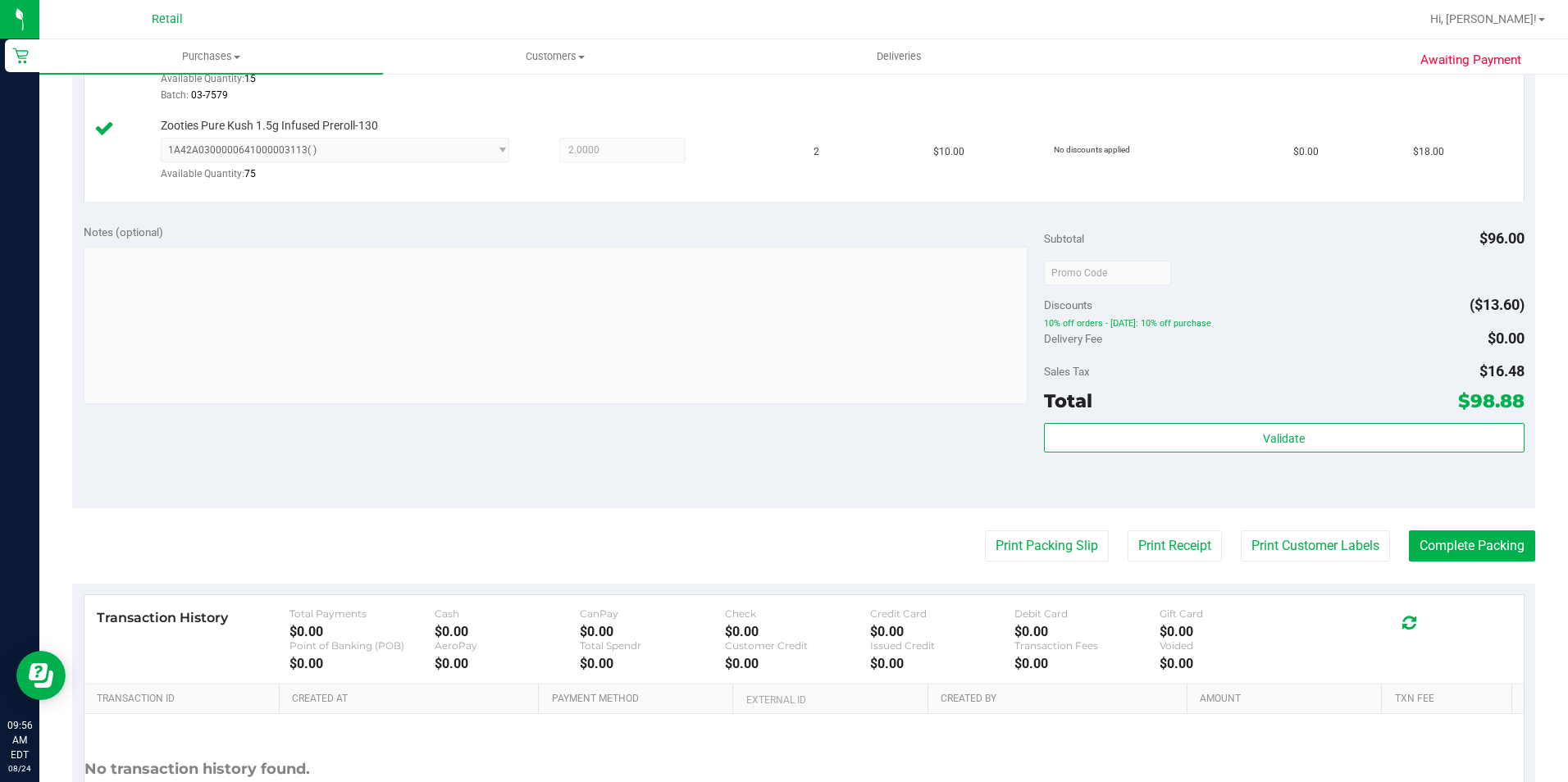
scroll to position [902, 0]
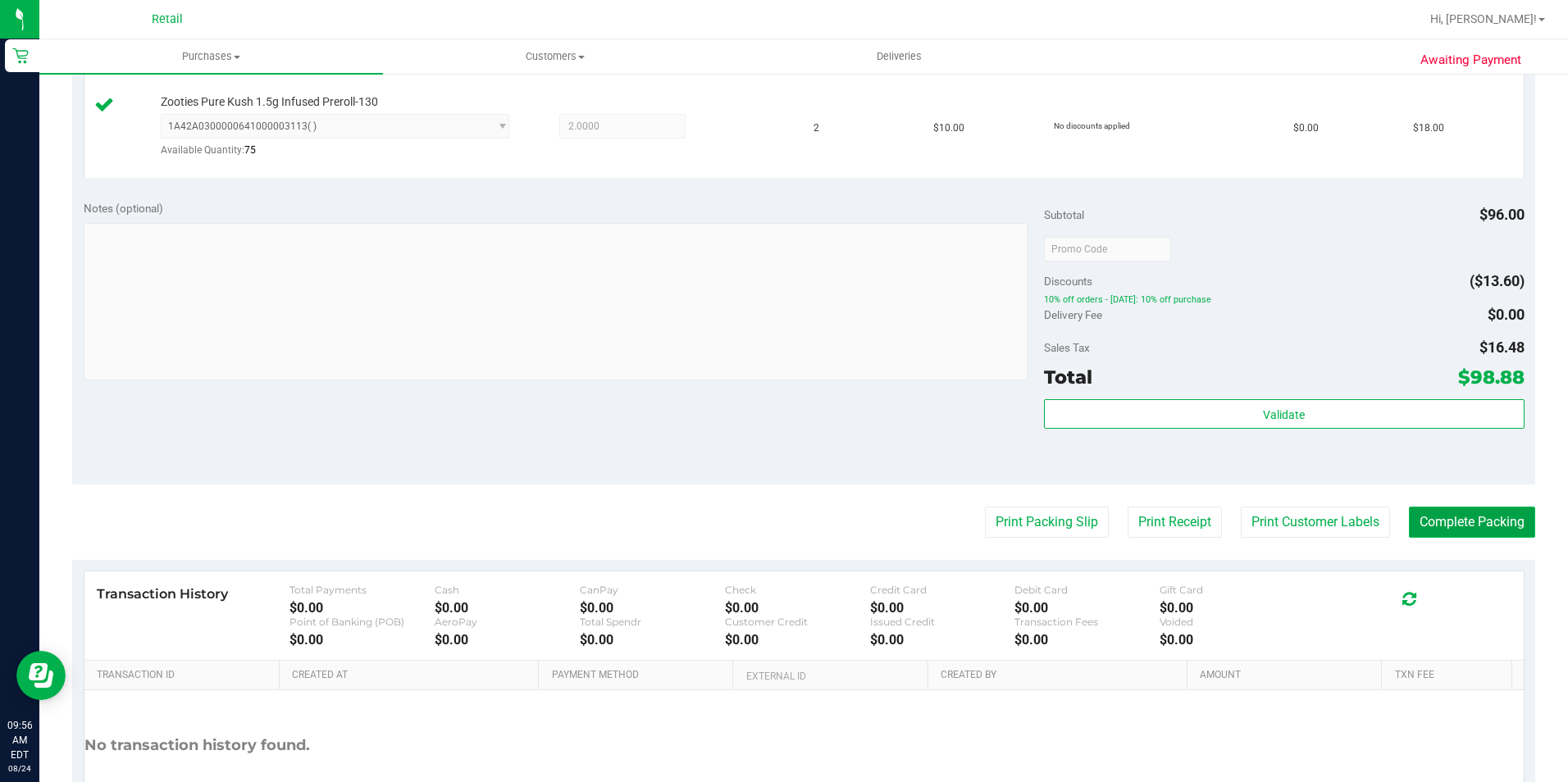
click at [1478, 520] on button "Complete Packing" at bounding box center [1471, 521] width 126 height 31
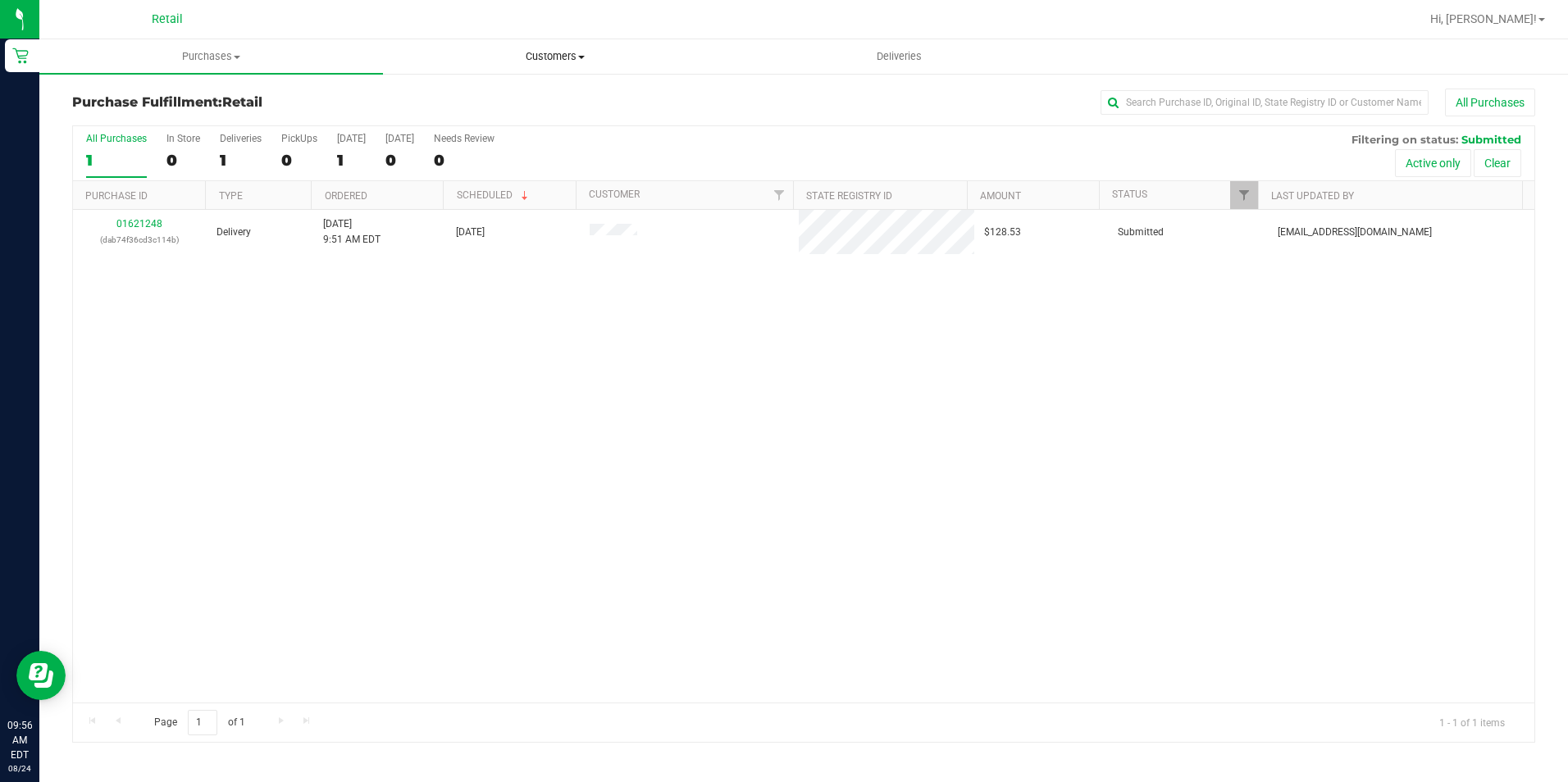
click at [547, 48] on uib-tab-heading "Customers All customers Add a new customer All physicians" at bounding box center [554, 56] width 342 height 33
click at [550, 94] on li "All customers" at bounding box center [554, 99] width 344 height 20
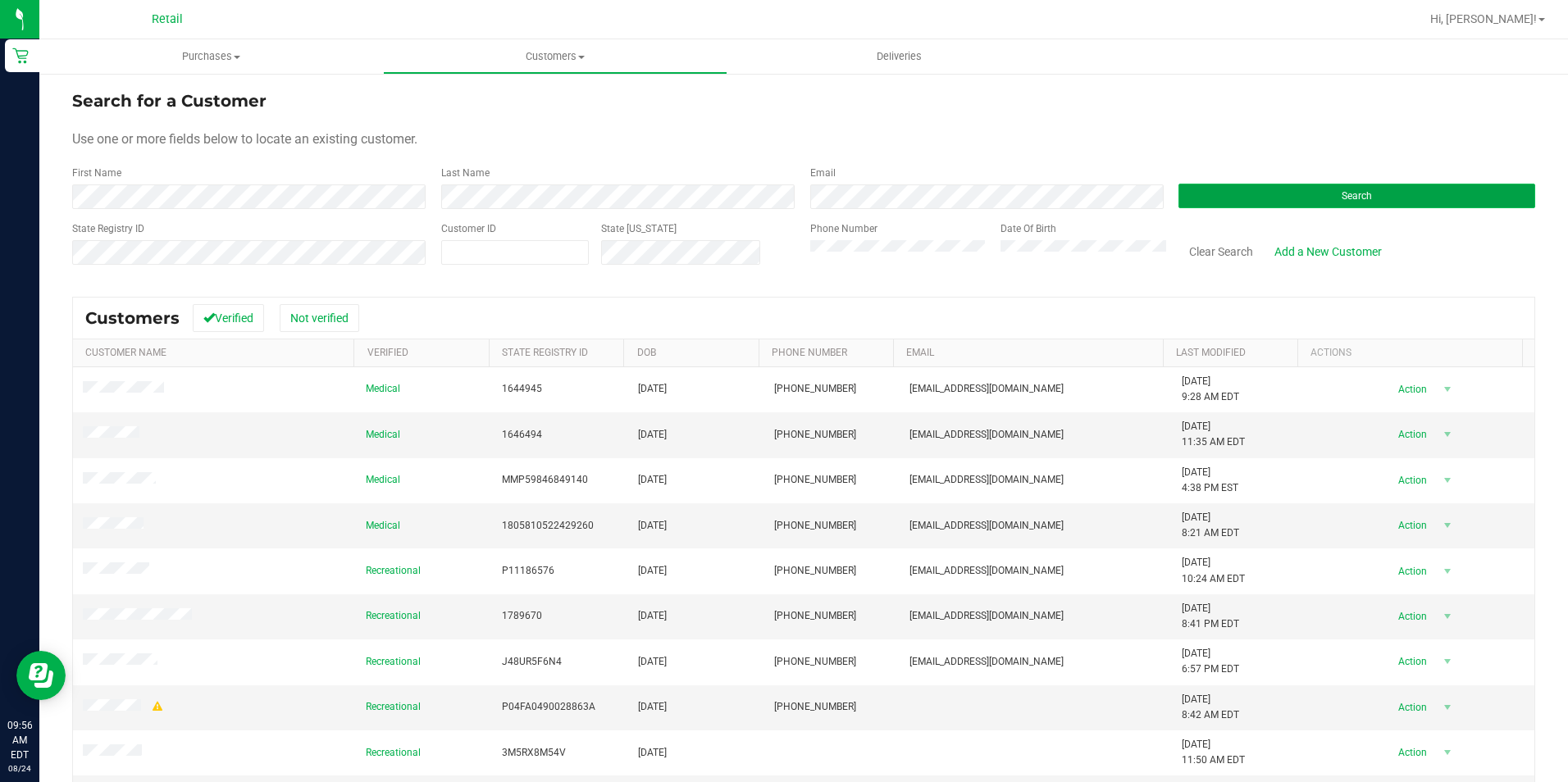
click at [1241, 199] on button "Search" at bounding box center [1356, 196] width 357 height 25
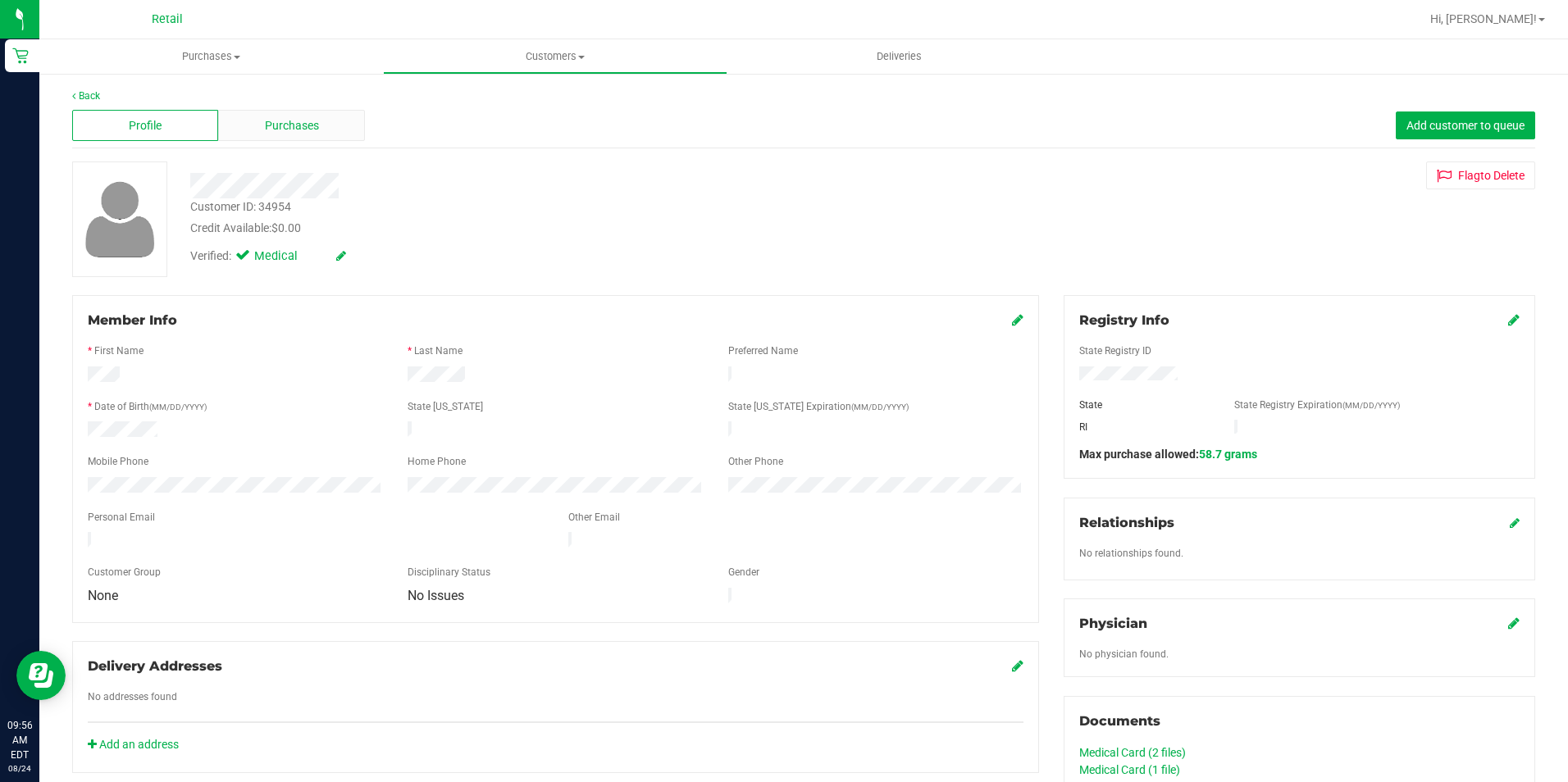
click at [299, 129] on span "Purchases" at bounding box center [292, 125] width 54 height 17
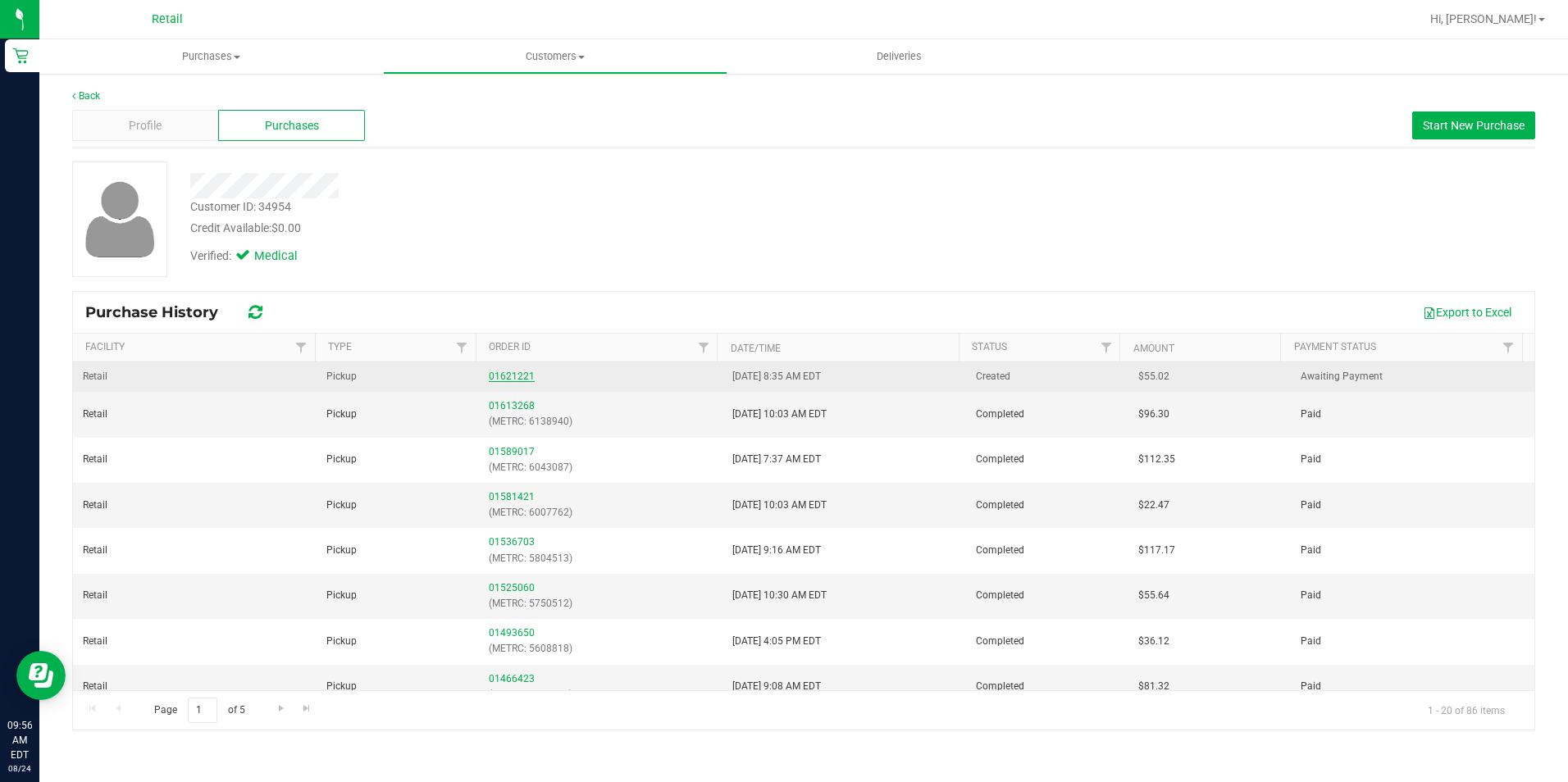
click at [518, 375] on link "01621221" at bounding box center [511, 376] width 46 height 11
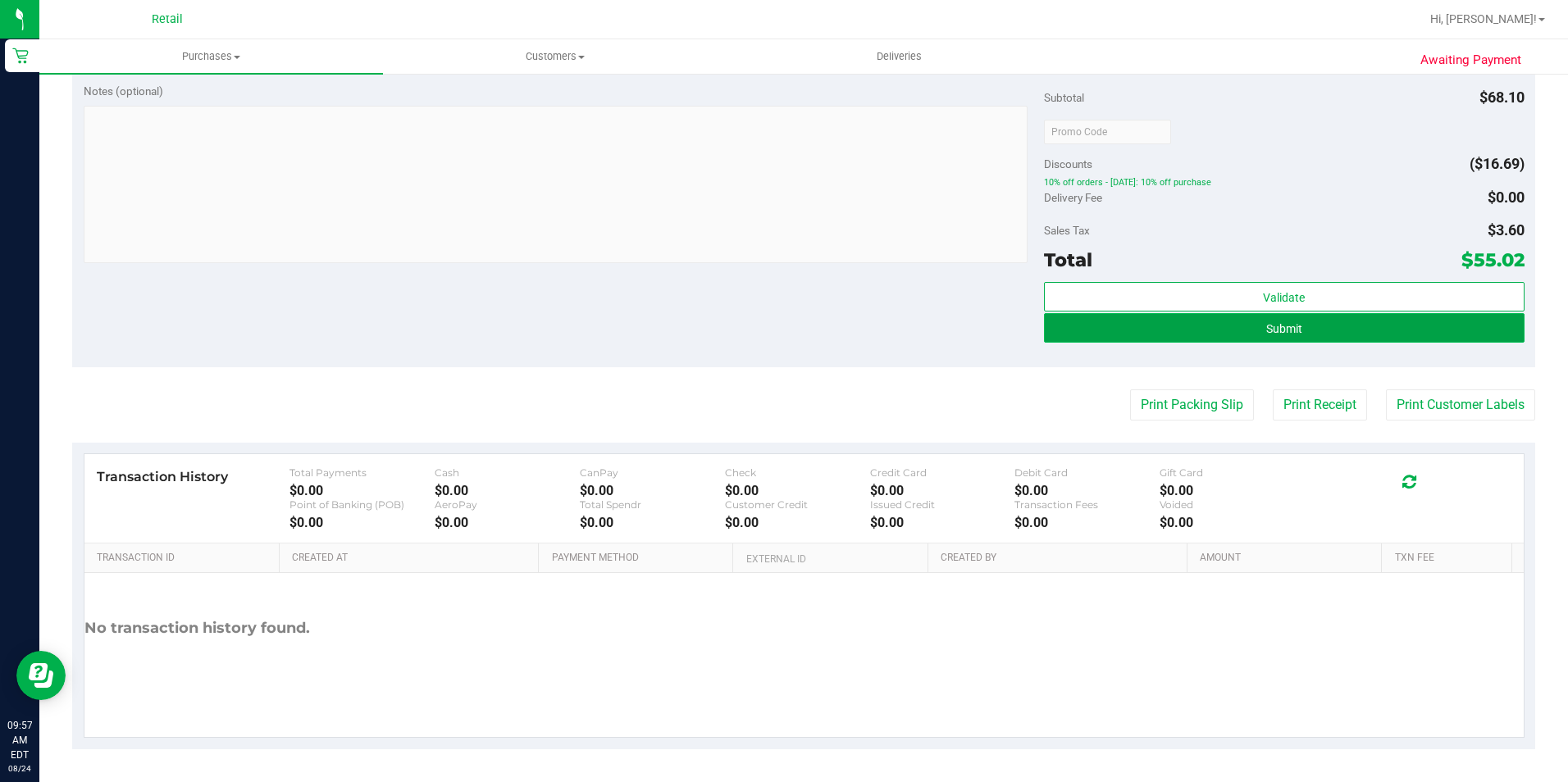
click at [1298, 333] on button "Submit" at bounding box center [1283, 329] width 480 height 30
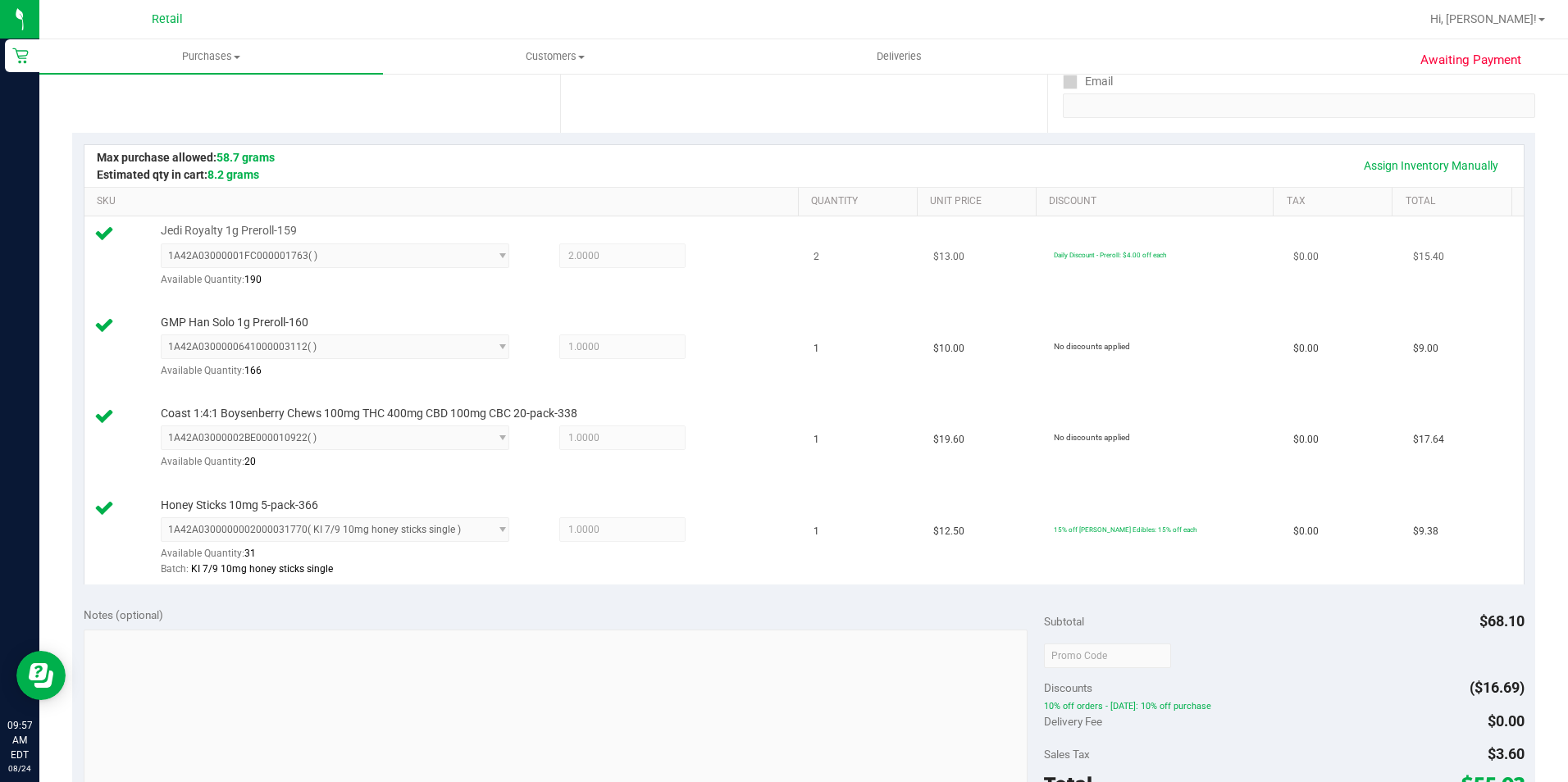
scroll to position [719, 0]
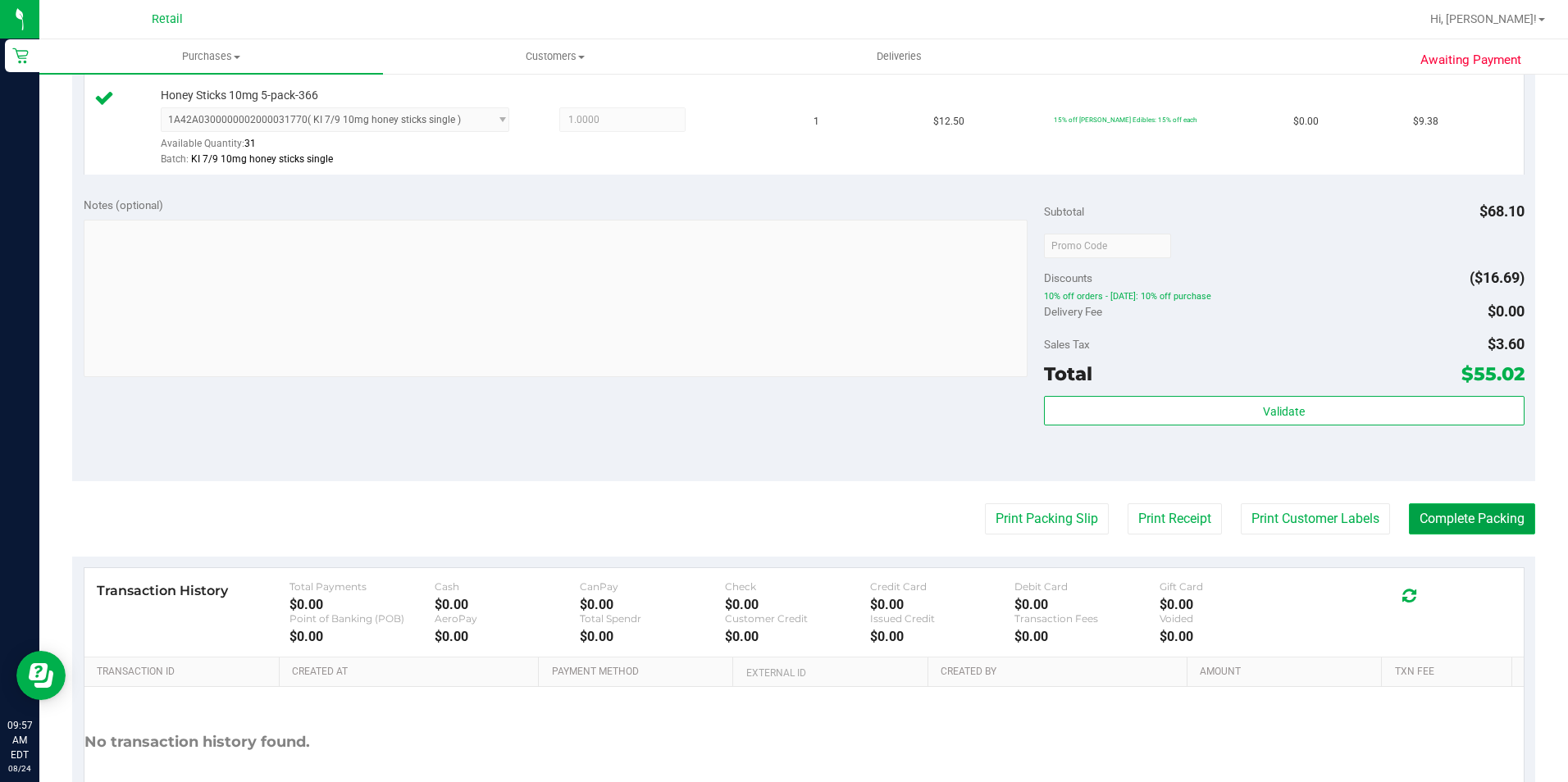
click at [1495, 521] on button "Complete Packing" at bounding box center [1471, 518] width 126 height 31
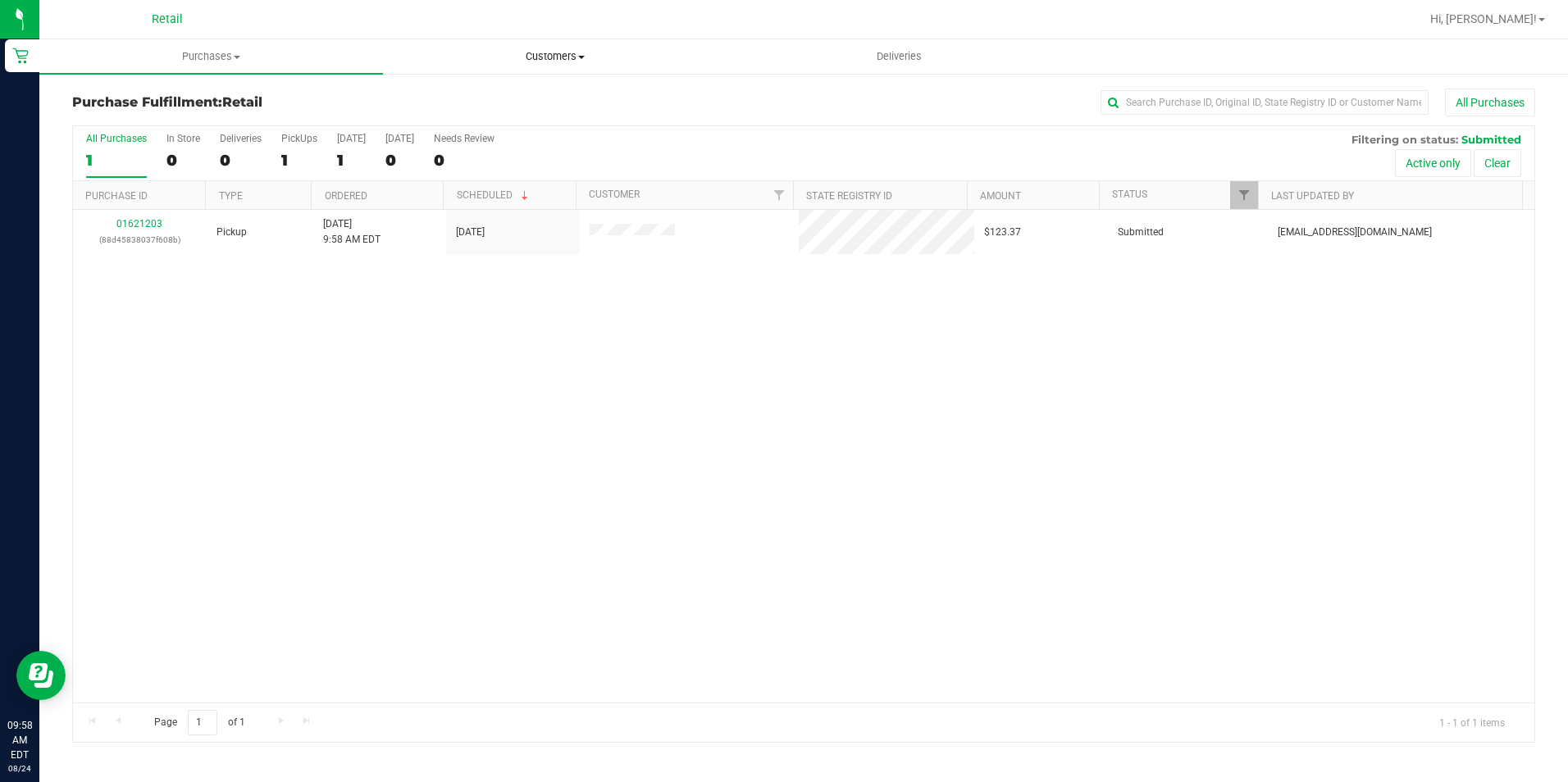
click at [571, 56] on span "Customers" at bounding box center [554, 56] width 342 height 15
click at [474, 99] on span "All customers" at bounding box center [441, 99] width 118 height 14
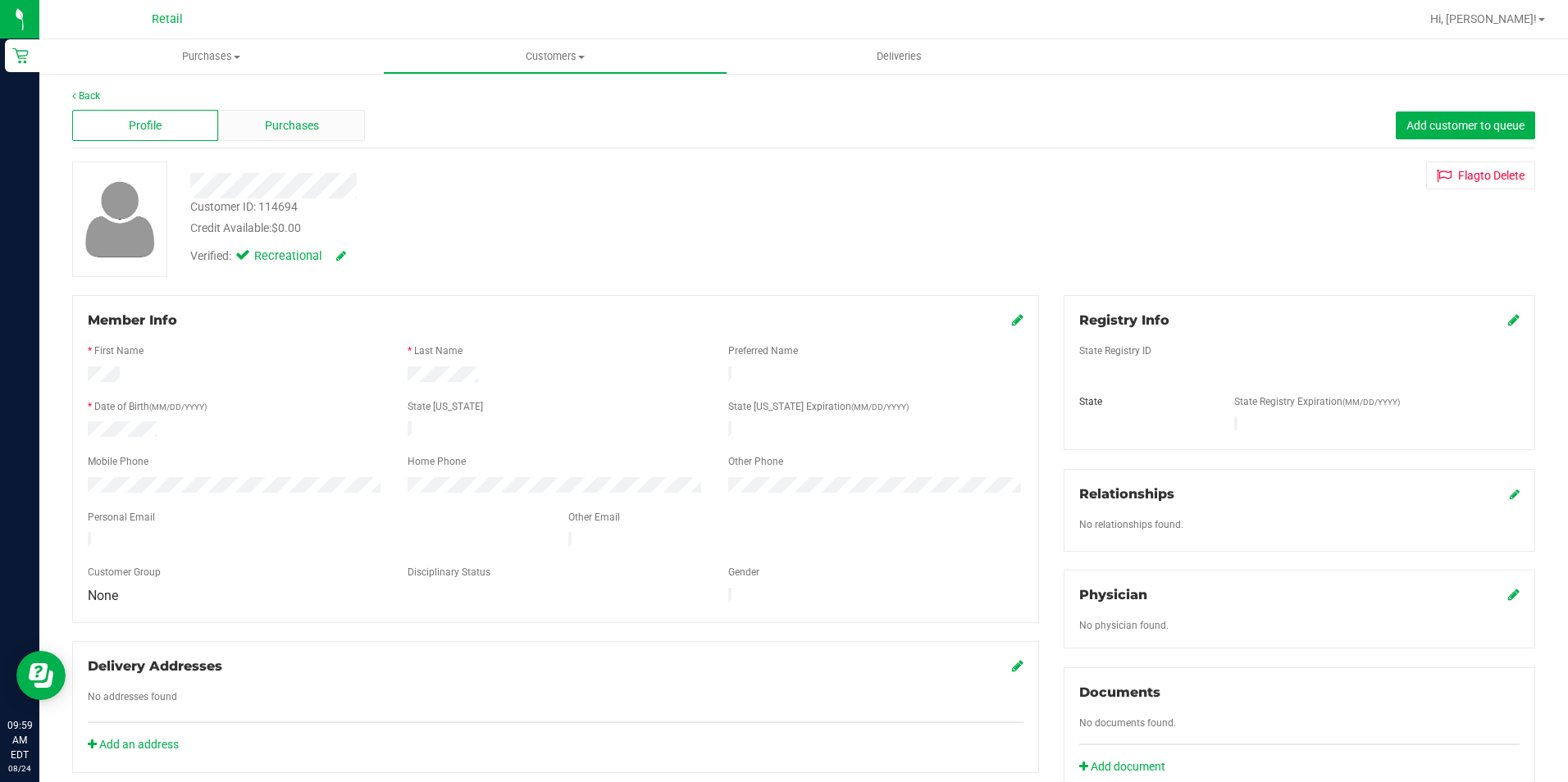
click at [310, 131] on span "Purchases" at bounding box center [292, 125] width 54 height 17
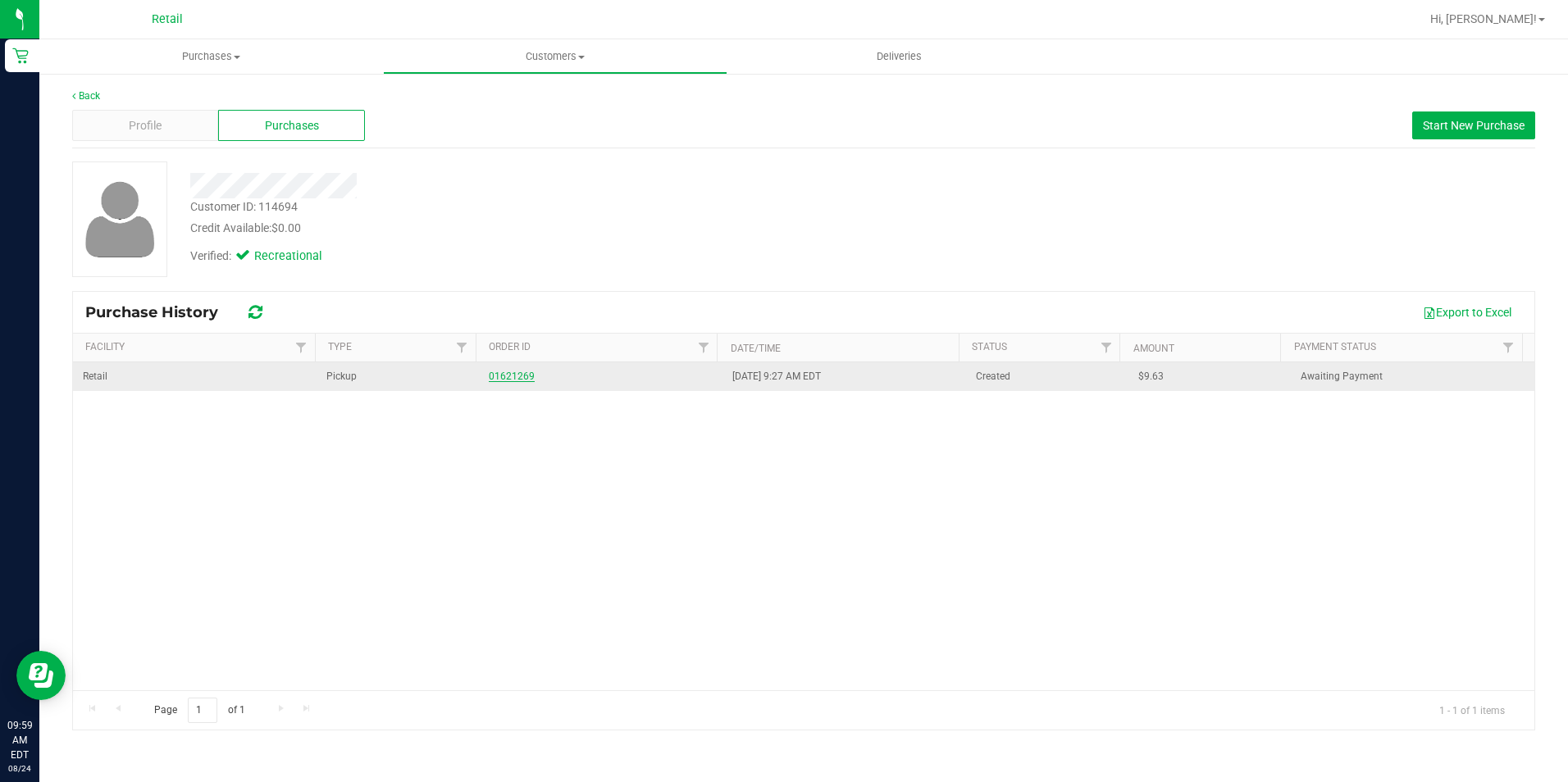
click at [500, 380] on link "01621269" at bounding box center [511, 376] width 46 height 11
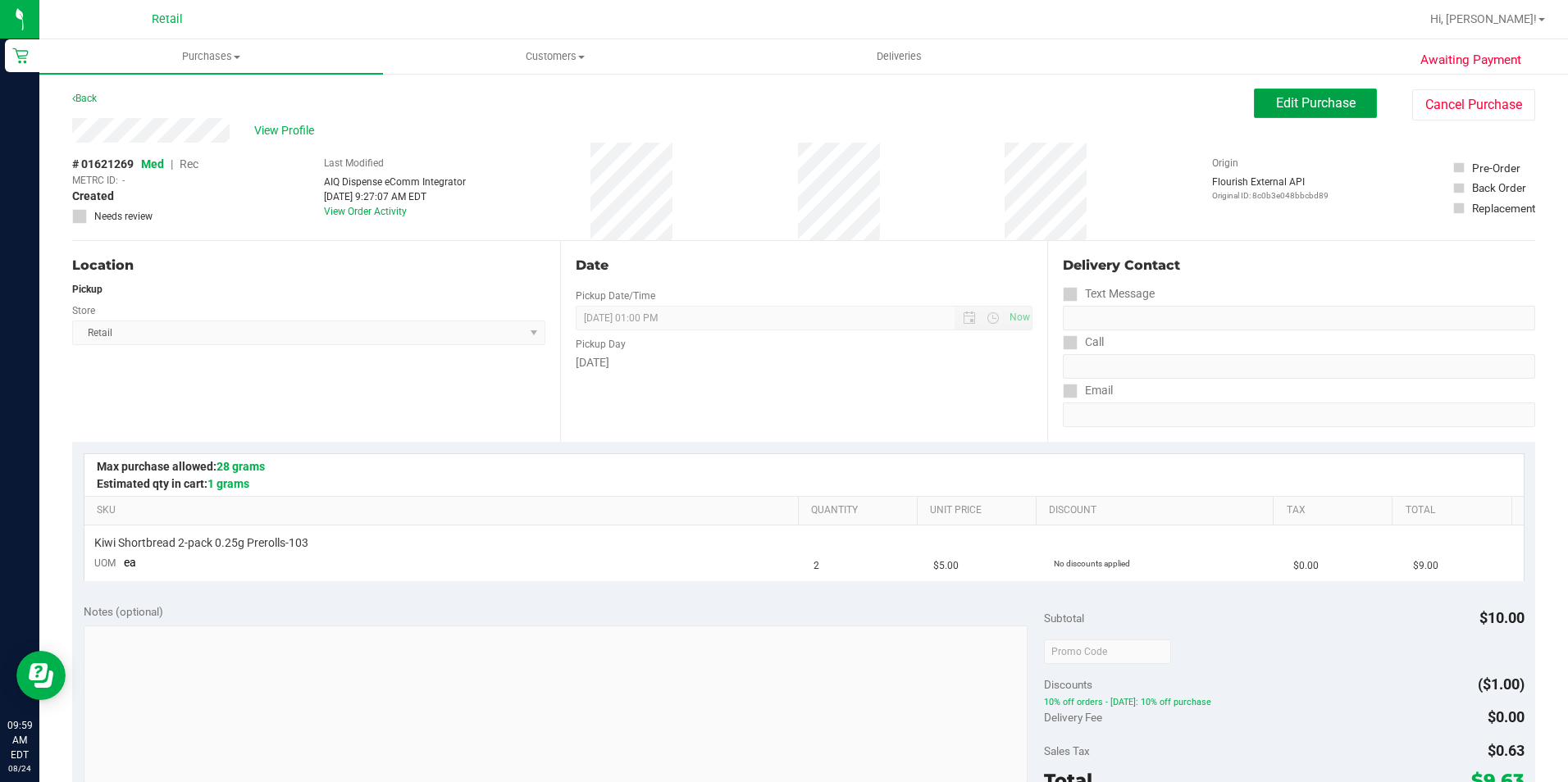
click at [1269, 112] on button "Edit Purchase" at bounding box center [1314, 104] width 123 height 30
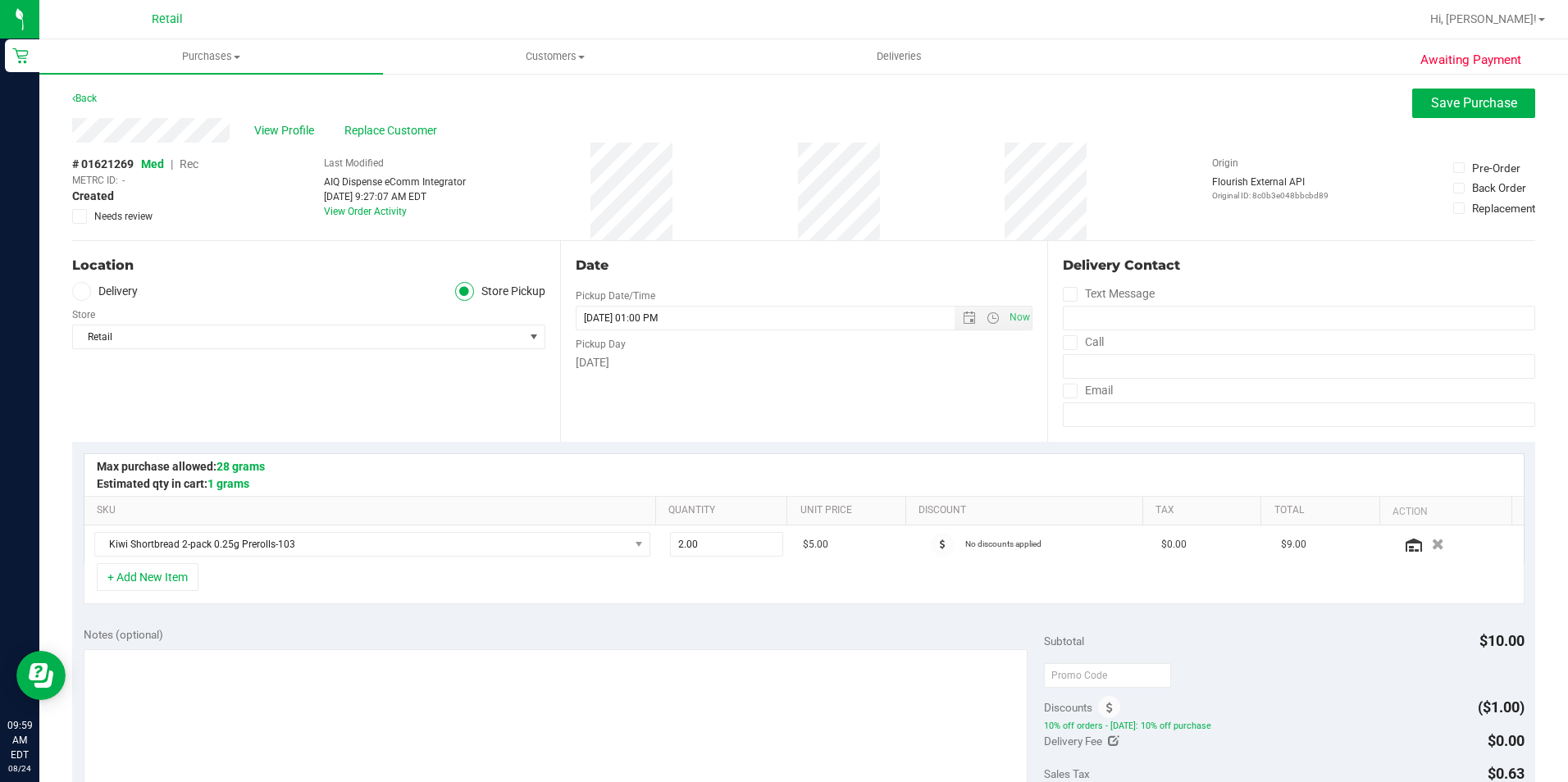
click at [196, 163] on span "Rec" at bounding box center [189, 164] width 19 height 13
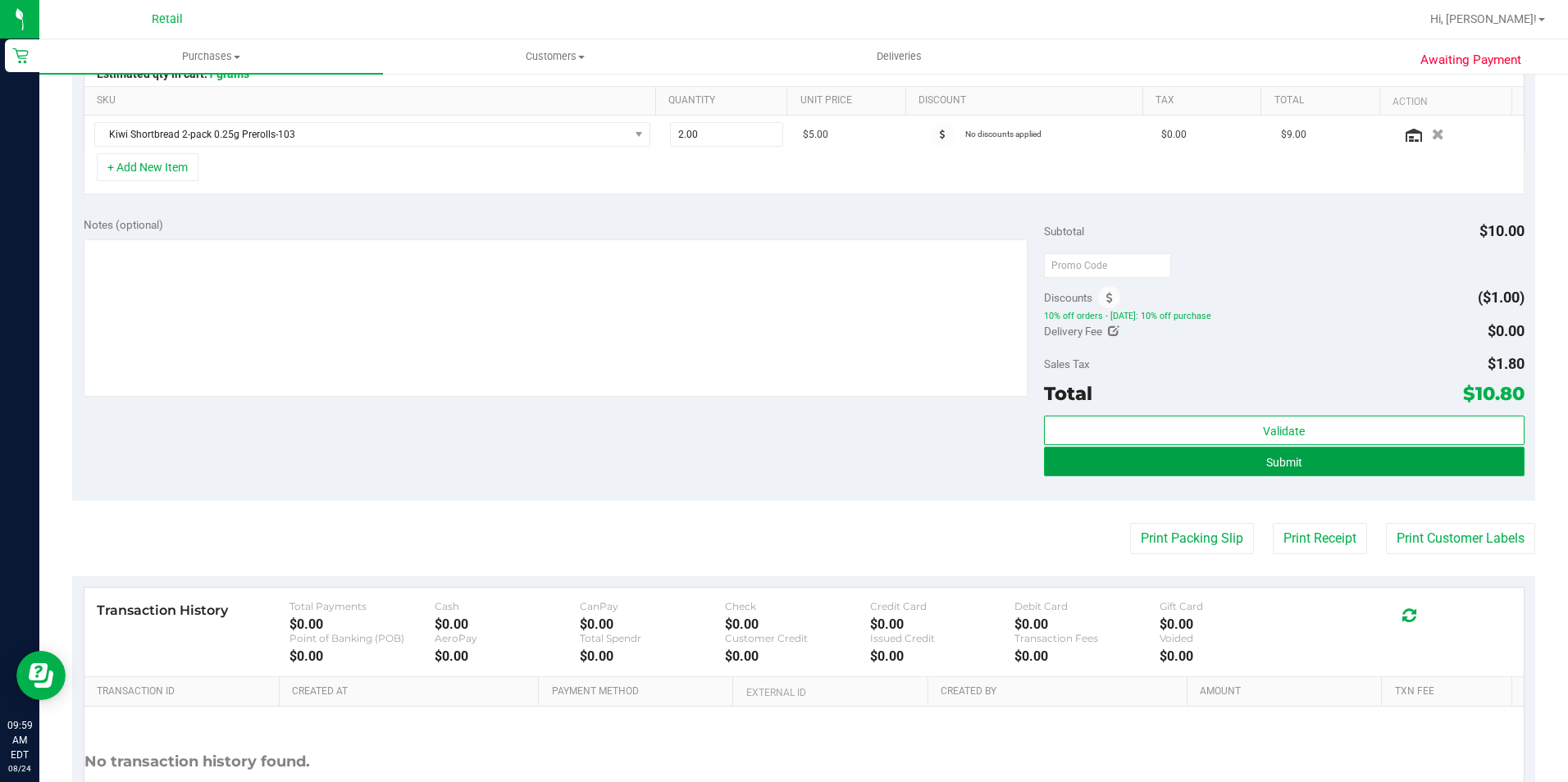
click at [1220, 459] on button "Submit" at bounding box center [1283, 461] width 480 height 30
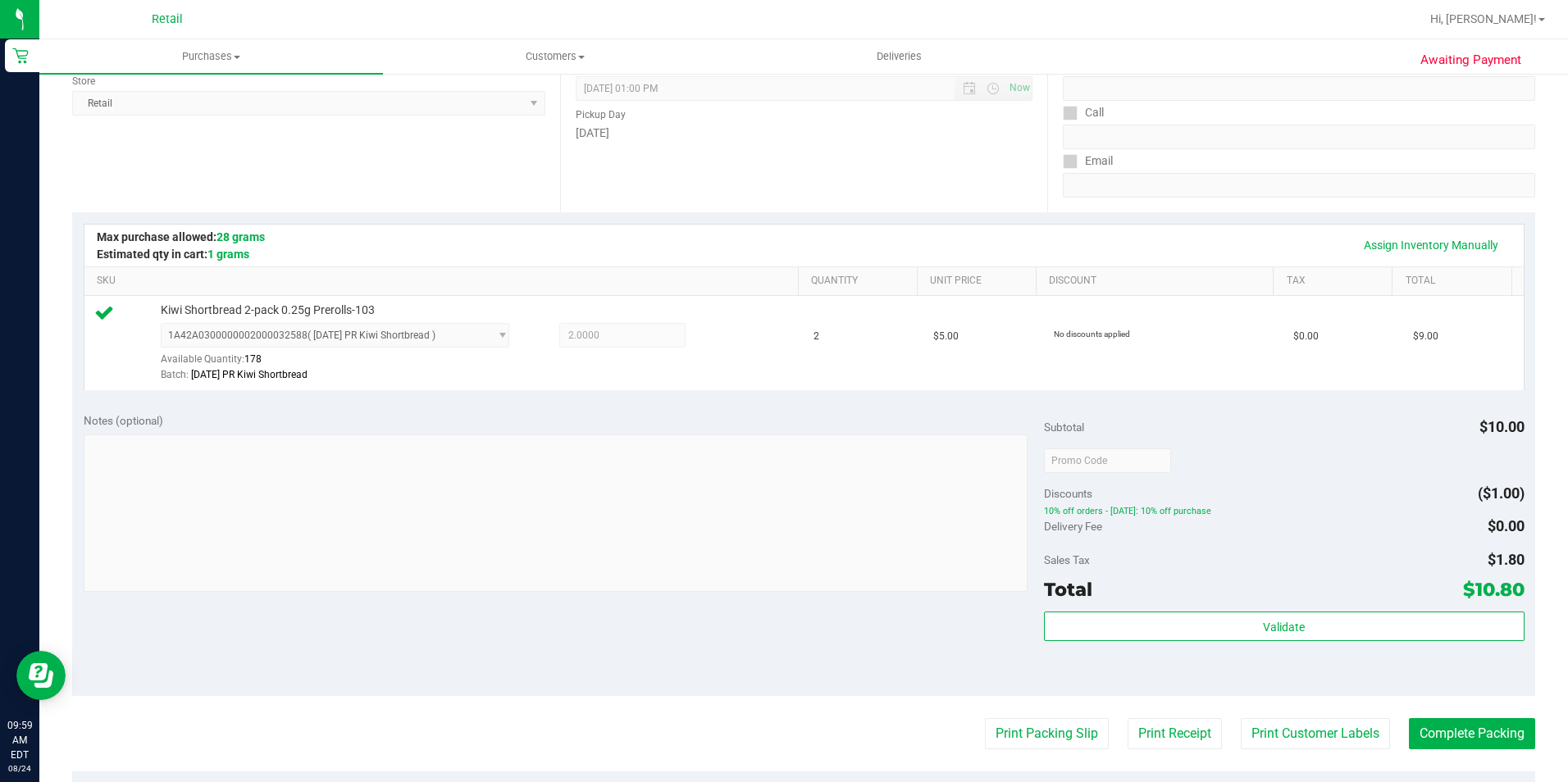
scroll to position [393, 0]
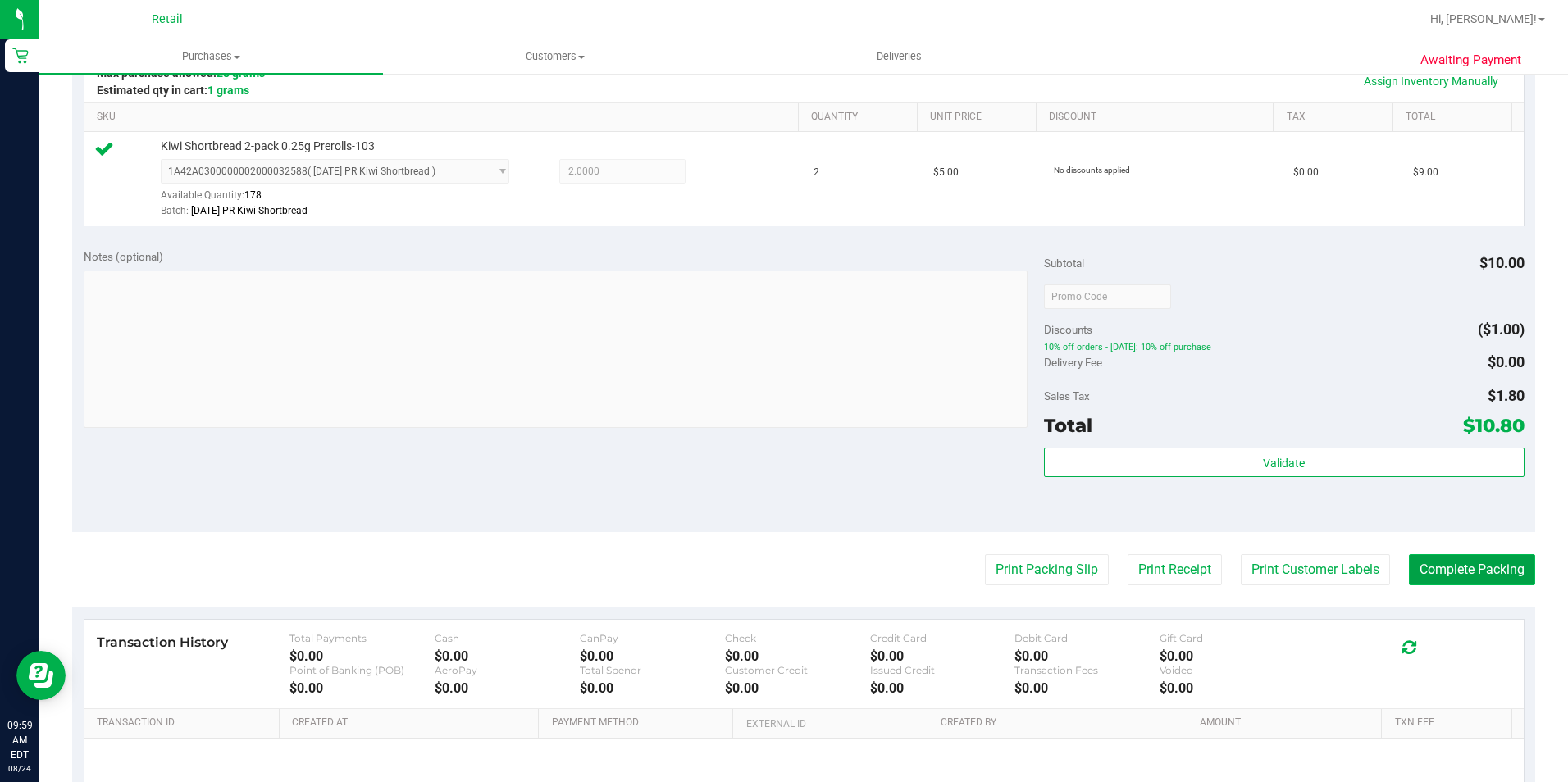
click at [1488, 570] on button "Complete Packing" at bounding box center [1471, 569] width 126 height 31
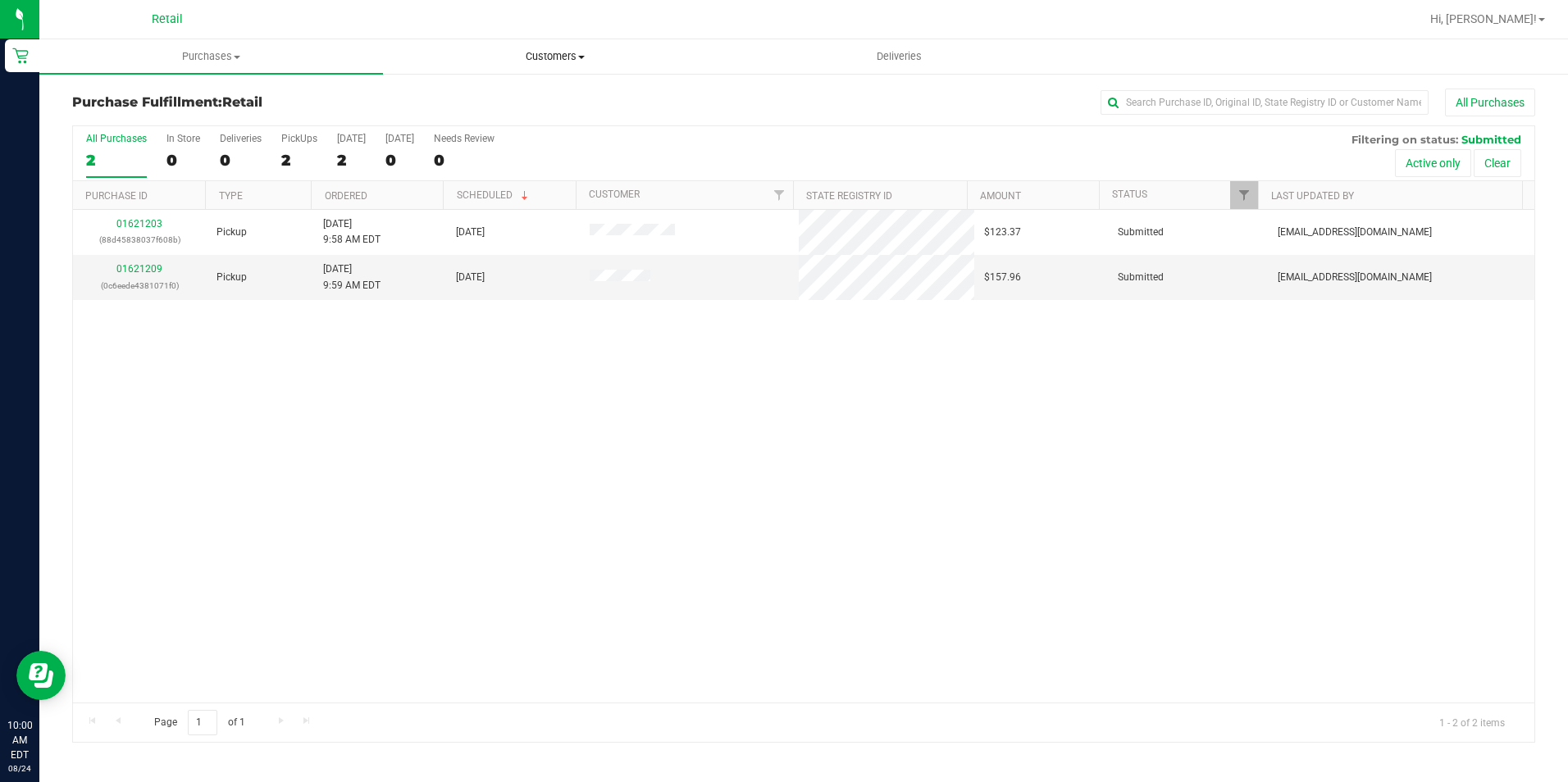
click at [541, 51] on span "Customers" at bounding box center [554, 56] width 342 height 15
click at [541, 52] on span "Customers" at bounding box center [554, 56] width 342 height 15
click at [557, 93] on li "All customers" at bounding box center [554, 99] width 344 height 20
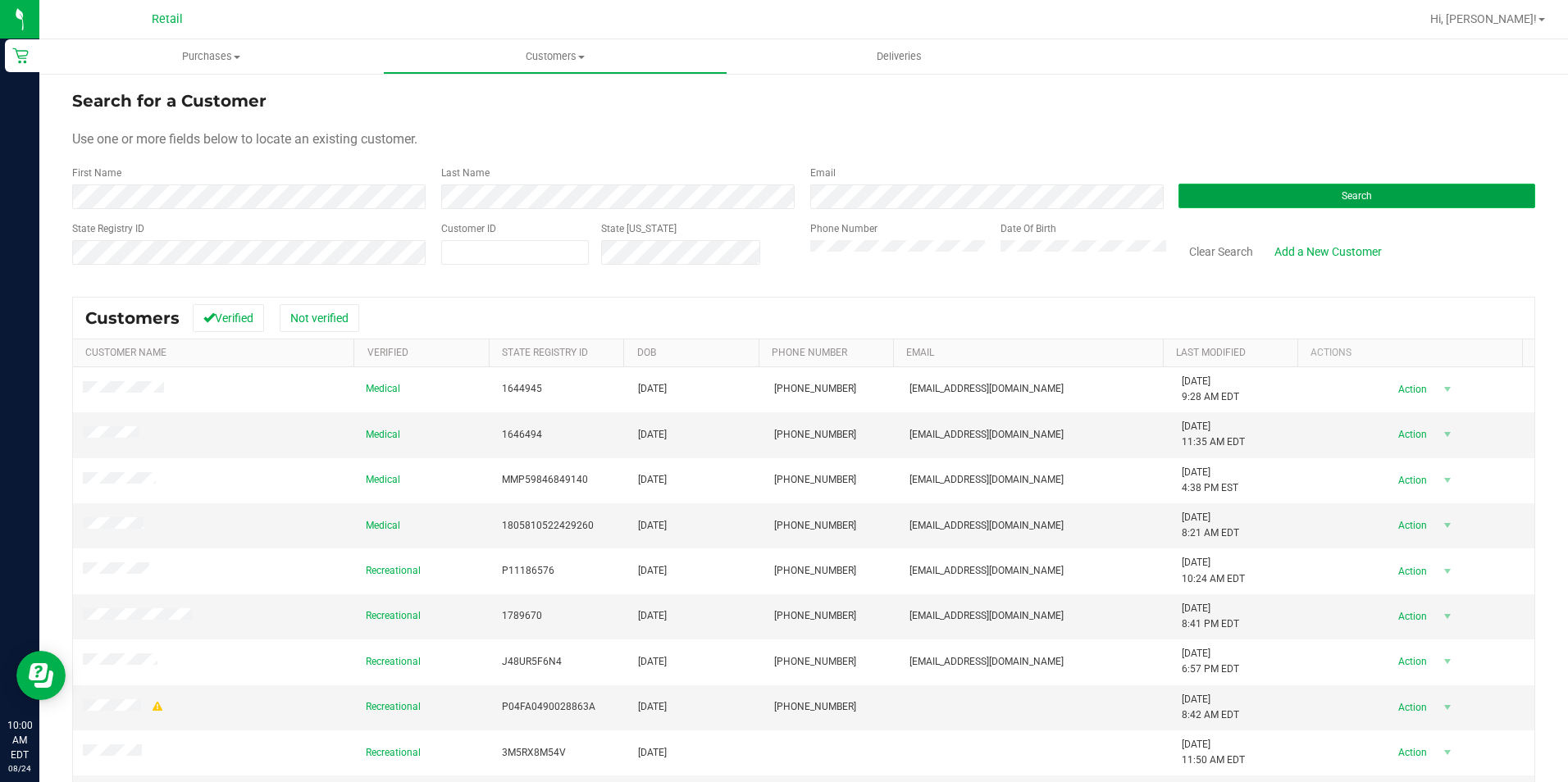
click at [1341, 194] on span "Search" at bounding box center [1356, 195] width 30 height 11
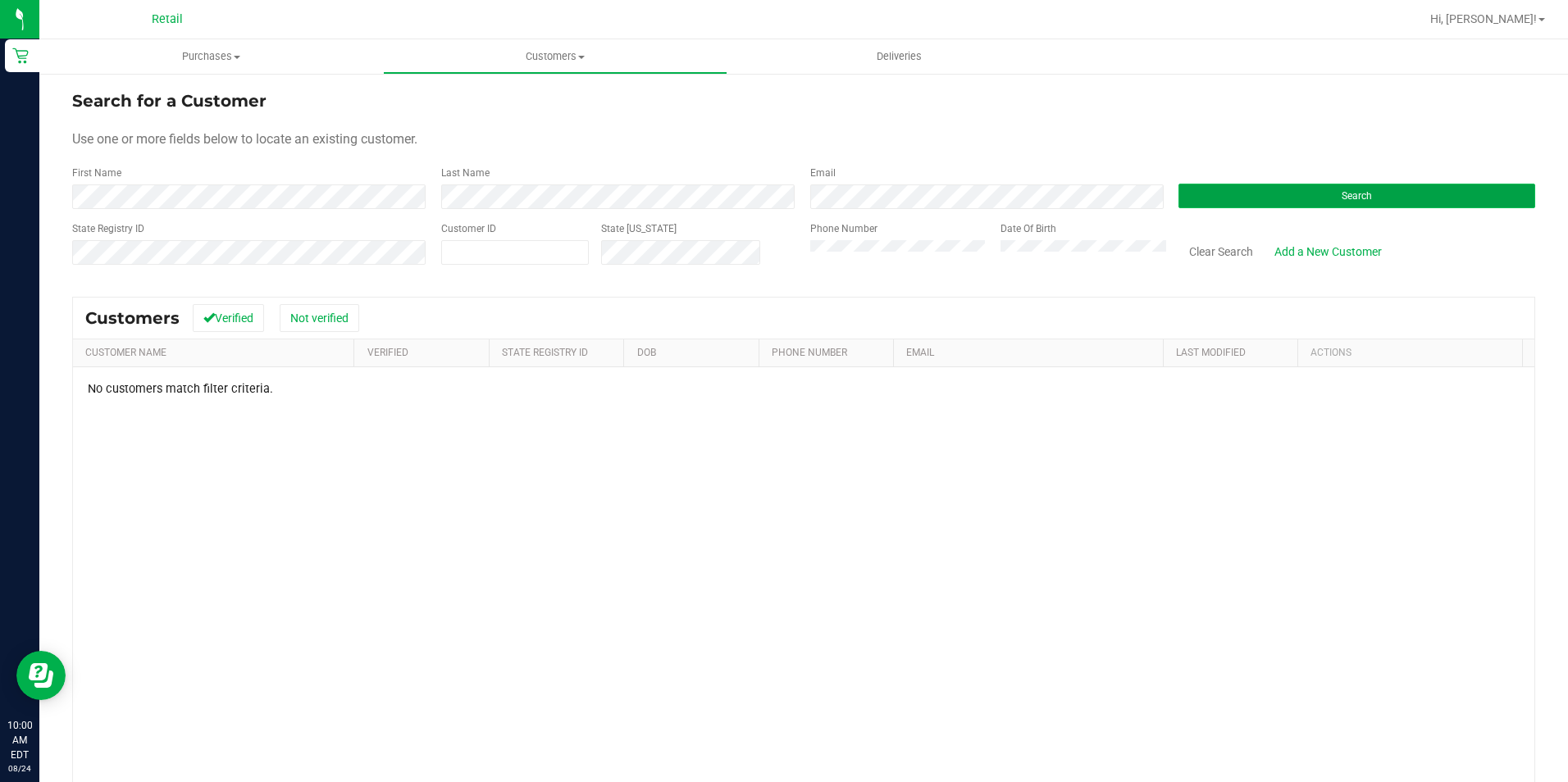
click at [1178, 204] on button "Search" at bounding box center [1356, 196] width 357 height 25
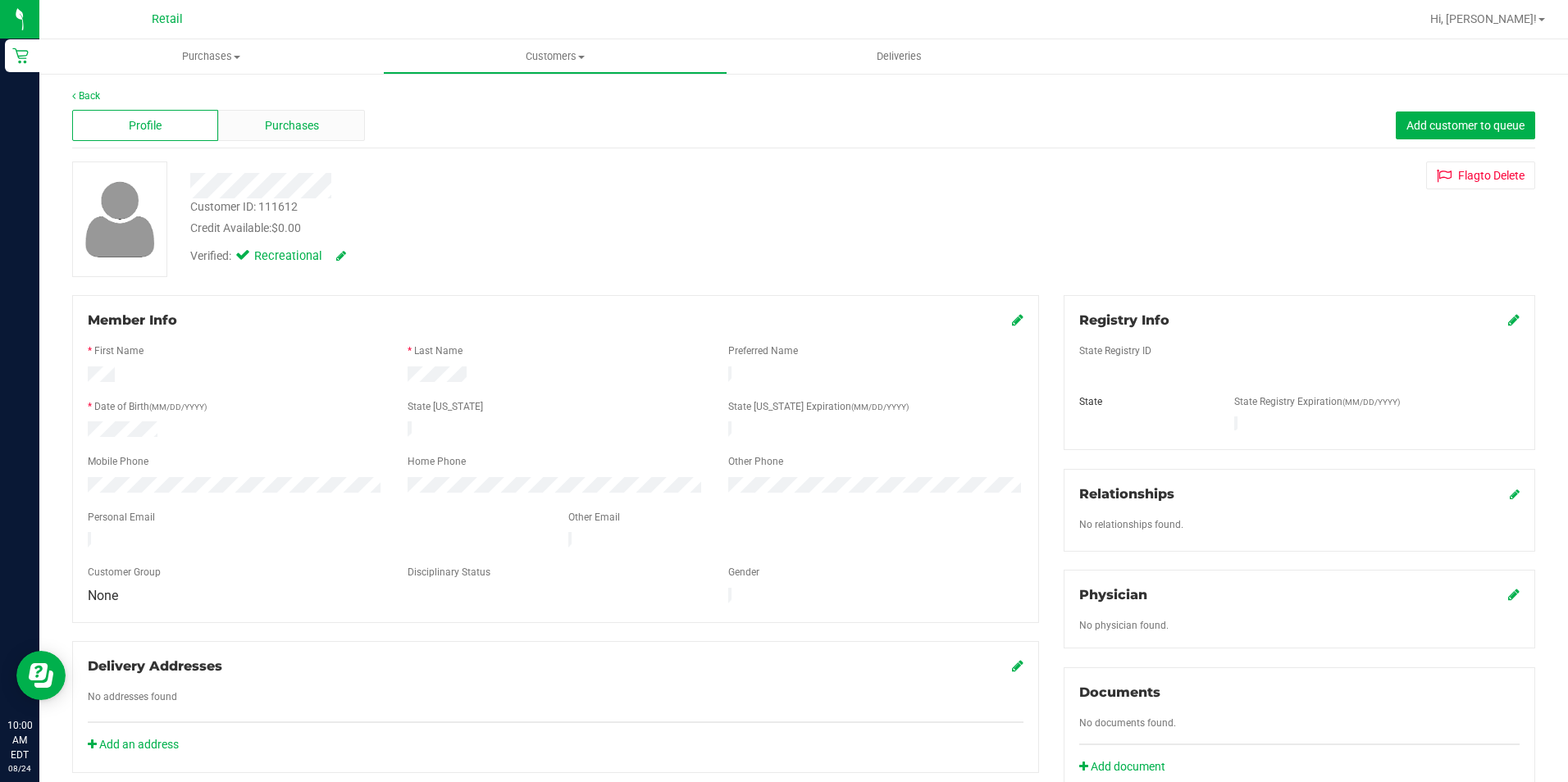
click at [301, 122] on span "Purchases" at bounding box center [292, 125] width 54 height 17
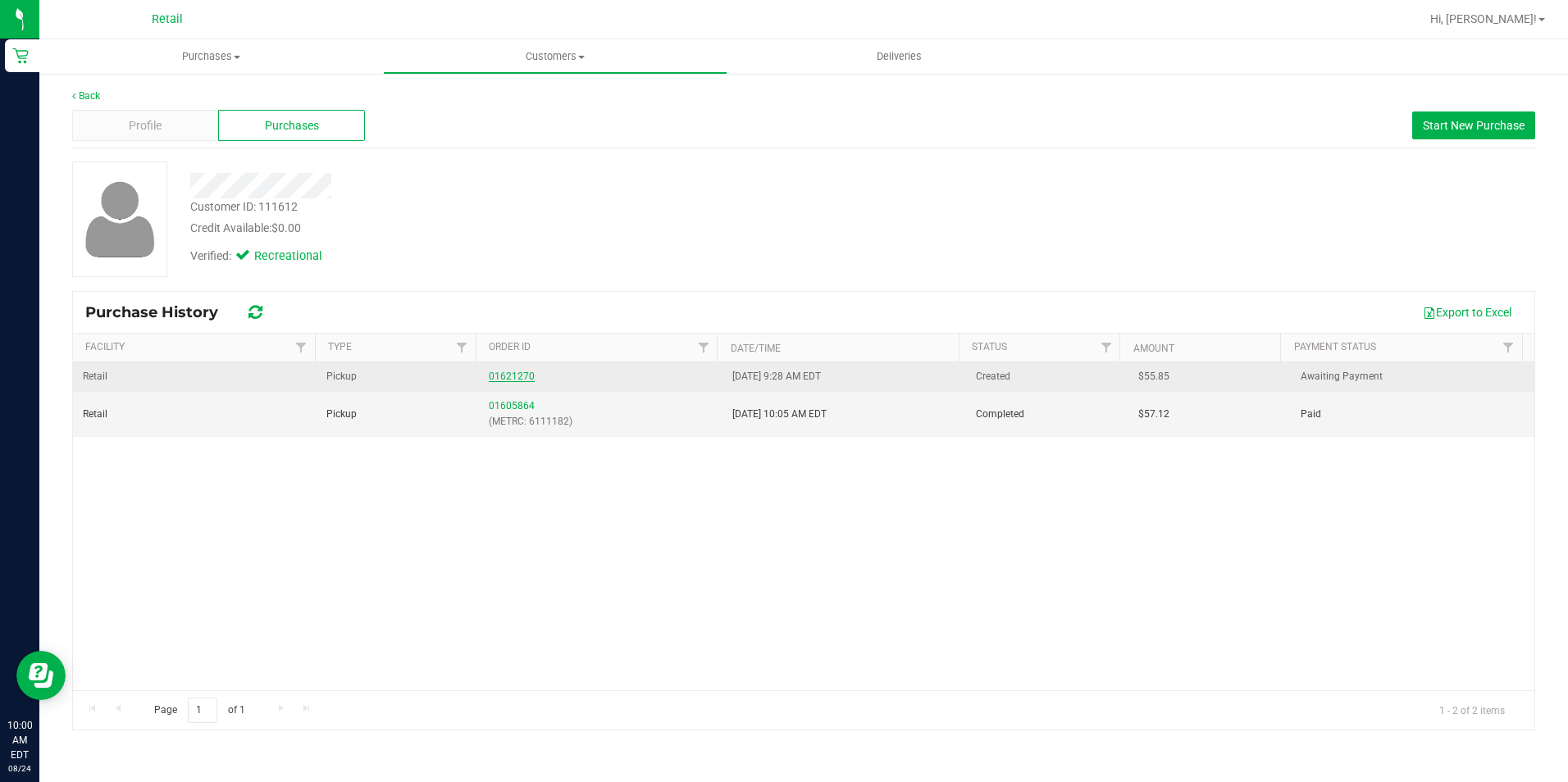
click at [507, 377] on link "01621270" at bounding box center [511, 376] width 46 height 11
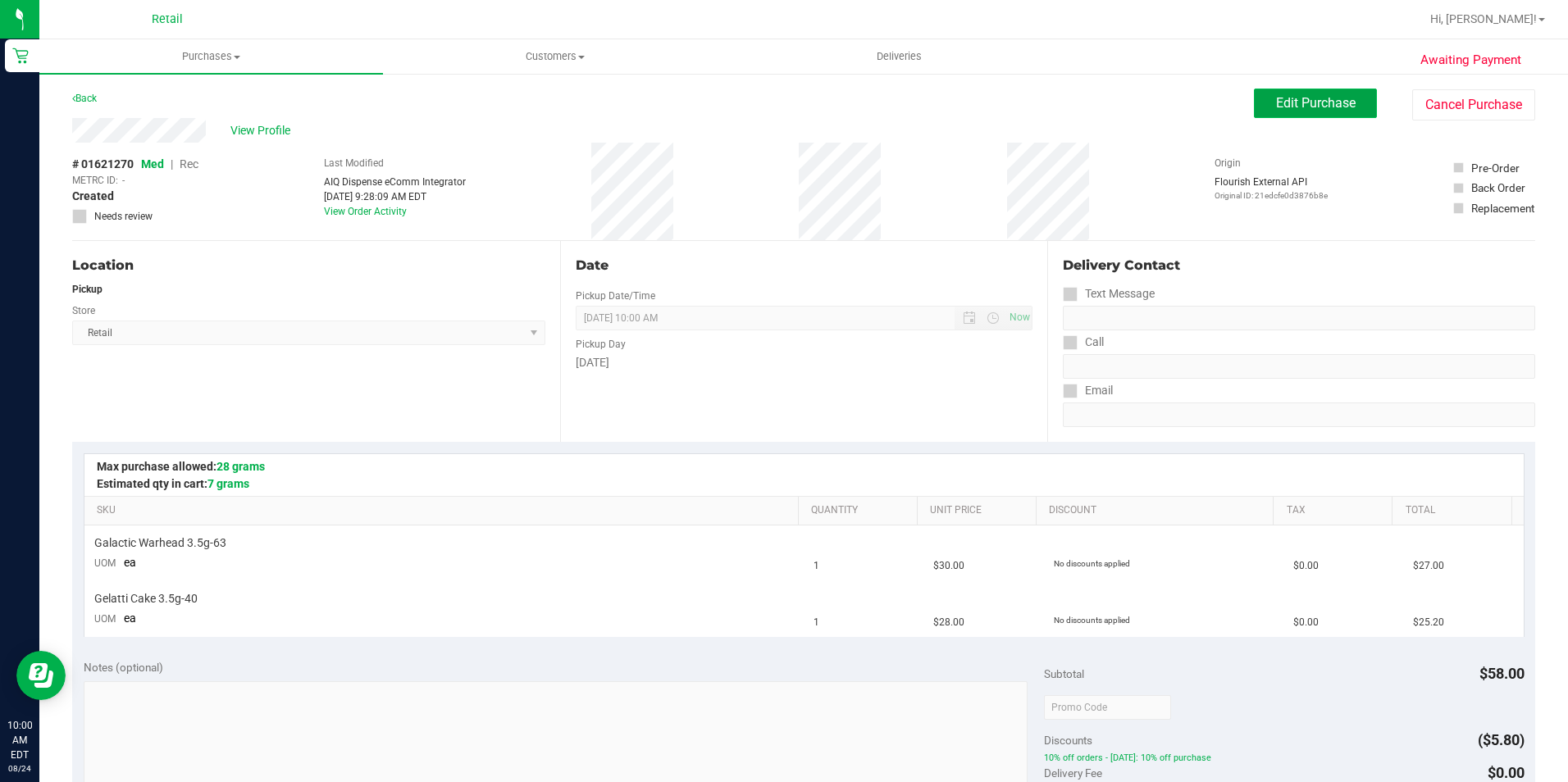
click at [1275, 108] on span "Edit Purchase" at bounding box center [1315, 103] width 80 height 16
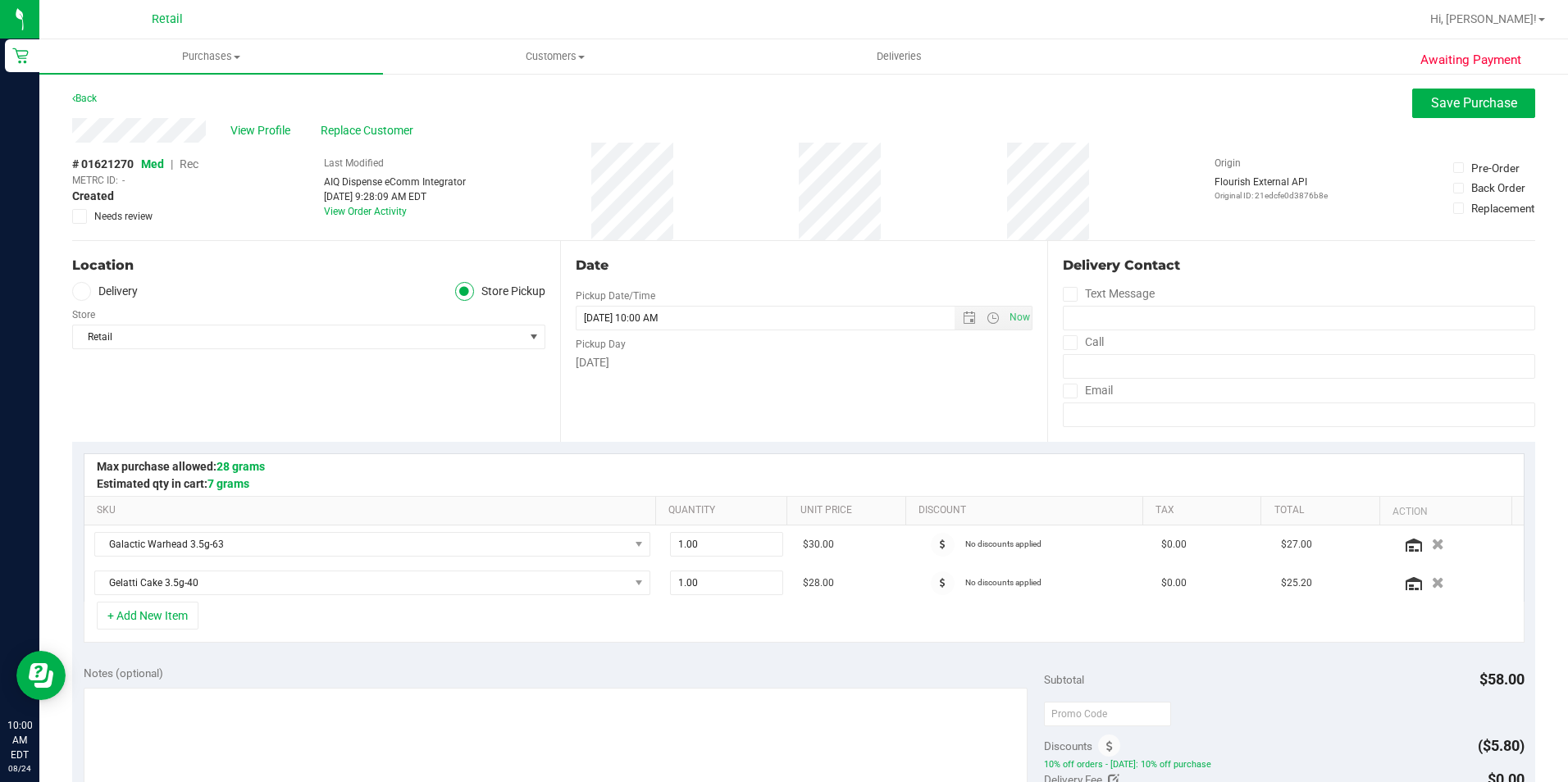
click at [193, 164] on span "Rec" at bounding box center [189, 164] width 19 height 13
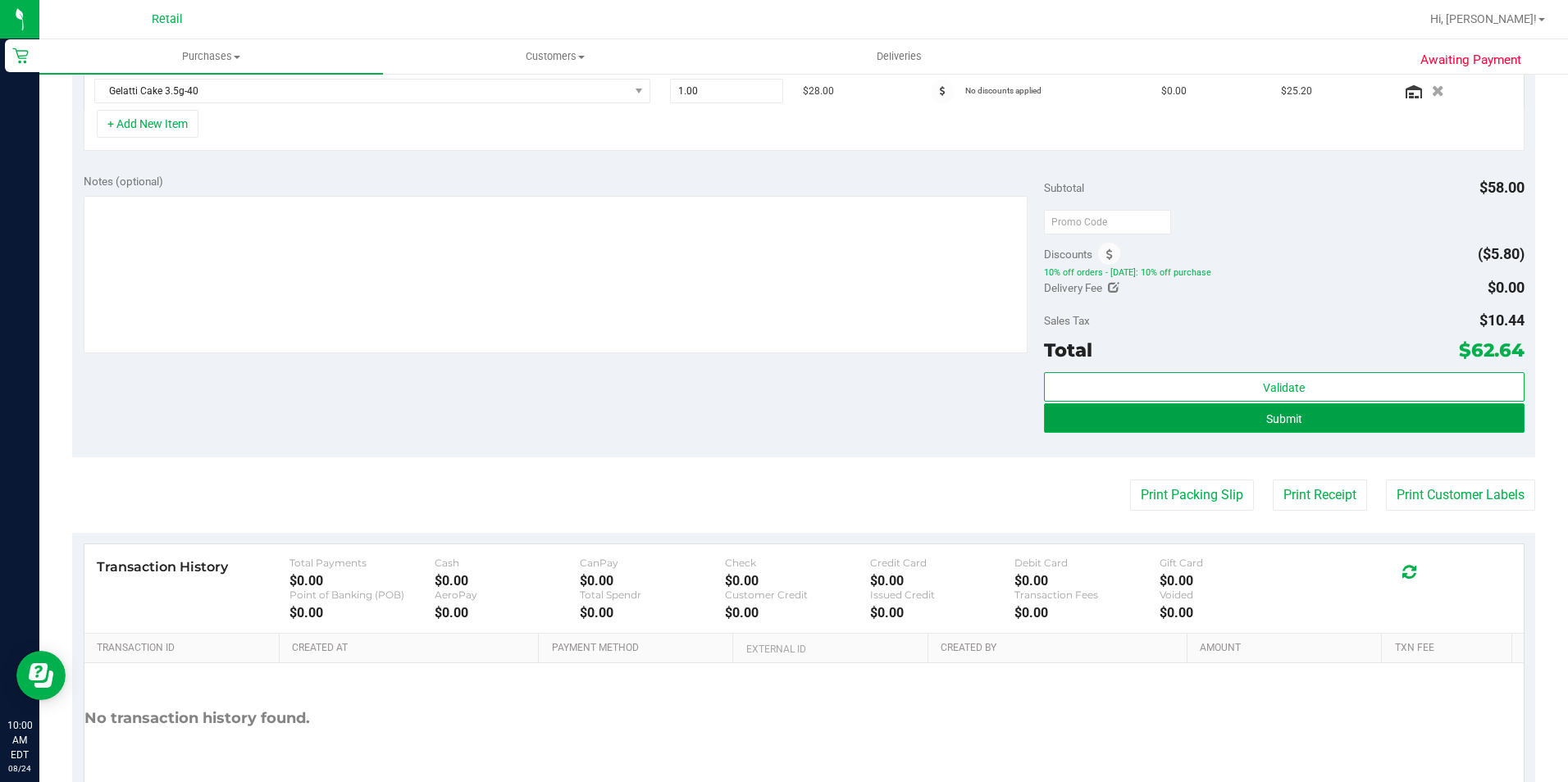
click at [1210, 426] on button "Submit" at bounding box center [1283, 418] width 480 height 30
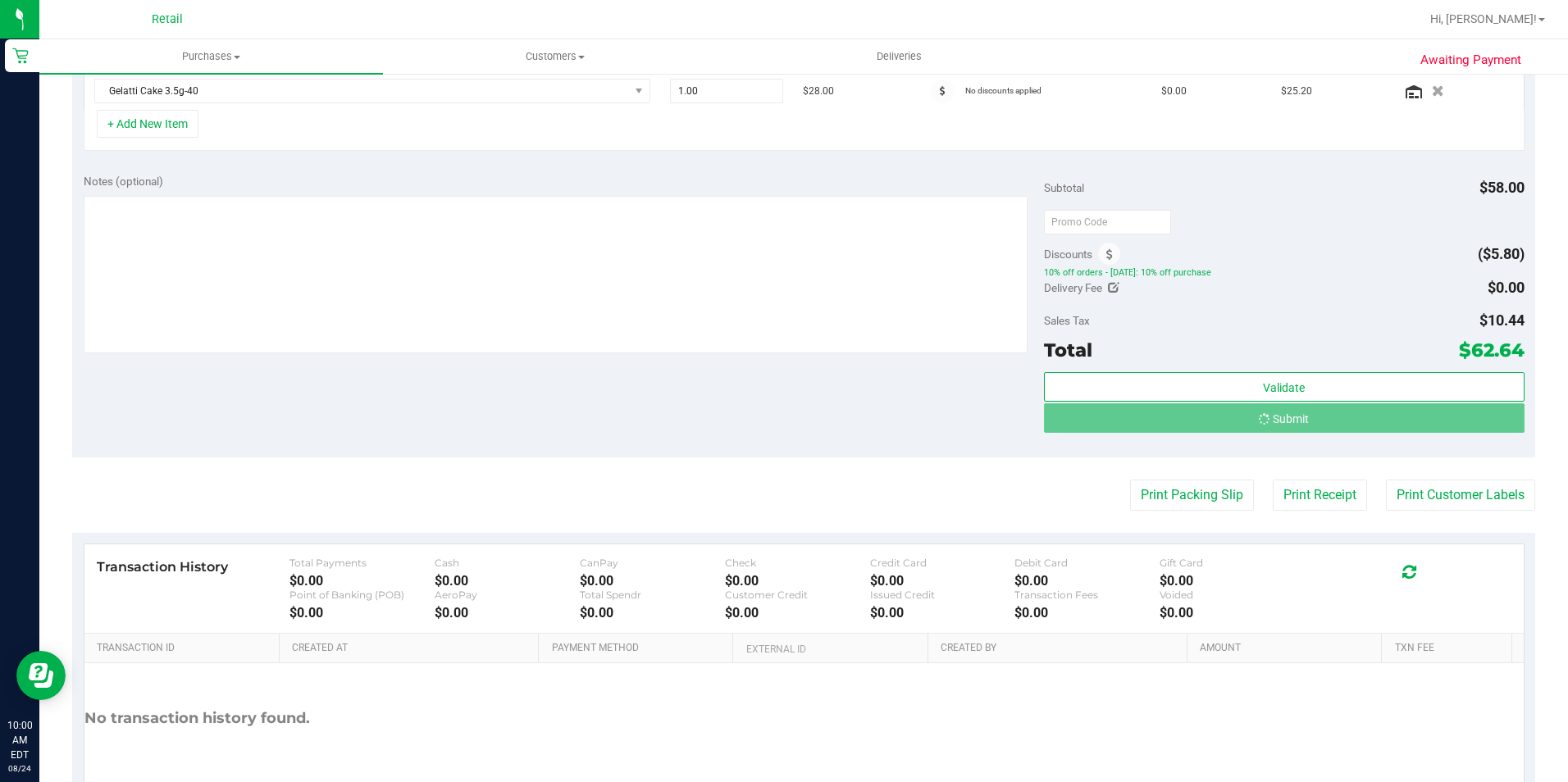
scroll to position [466, 0]
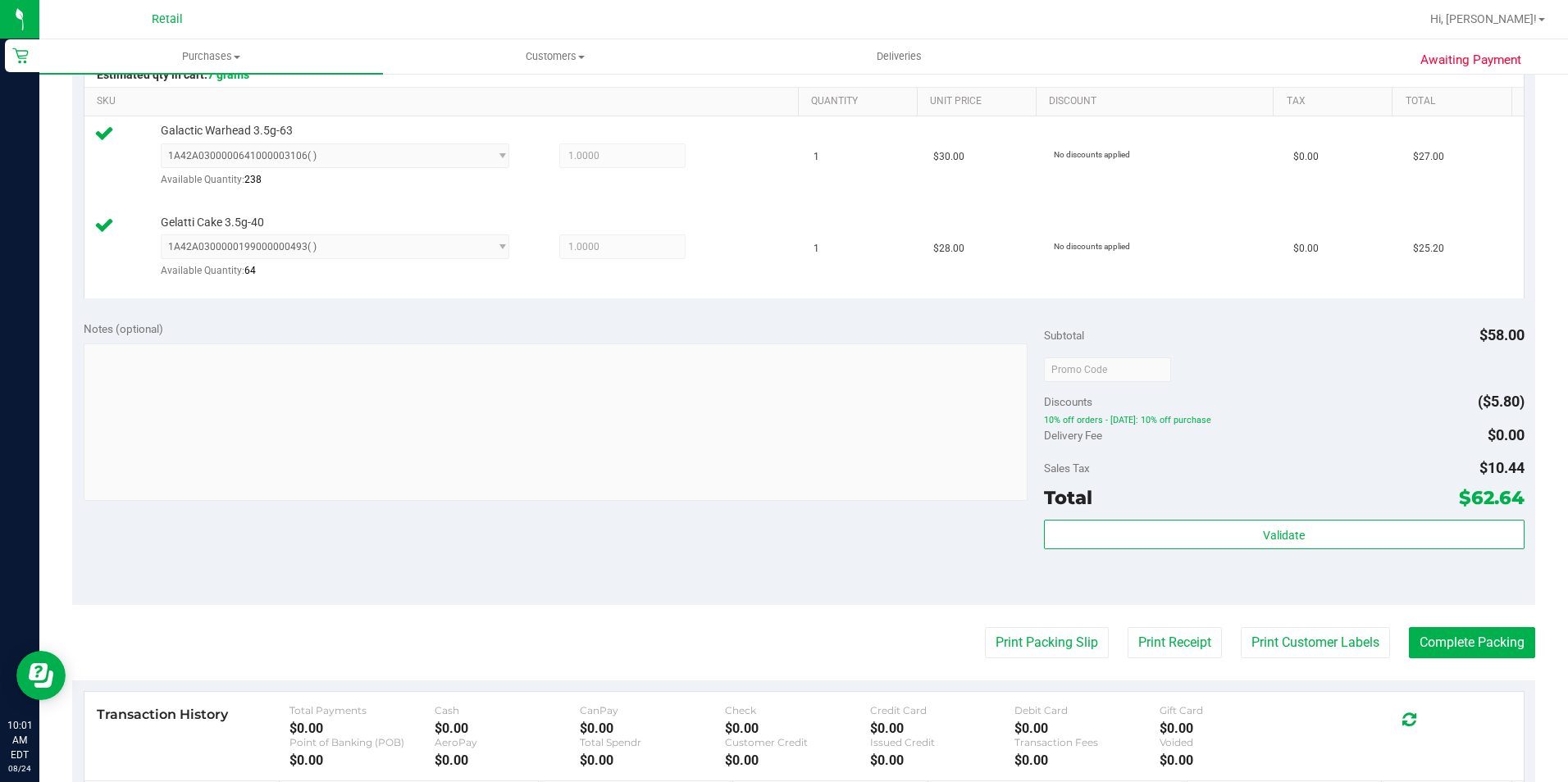
scroll to position [409, 0]
click at [1470, 653] on button "Complete Packing" at bounding box center [1471, 641] width 126 height 31
